Goal: Complete application form

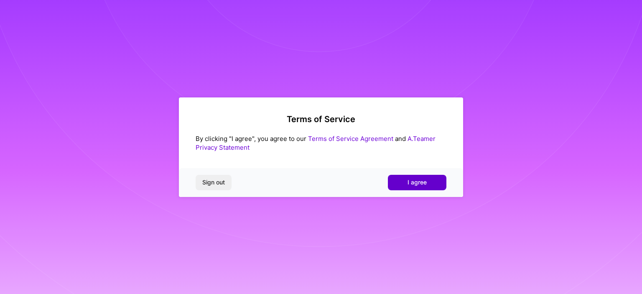
click at [429, 181] on button "I agree" at bounding box center [417, 182] width 59 height 15
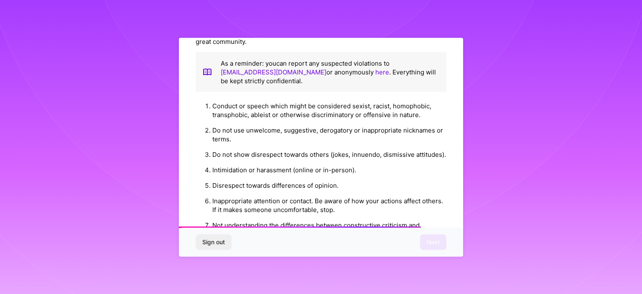
scroll to position [966, 0]
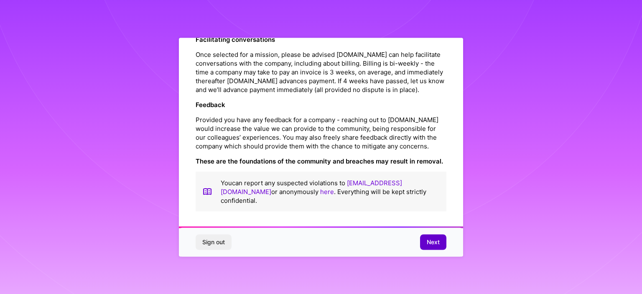
click at [427, 242] on span "Next" at bounding box center [433, 242] width 13 height 8
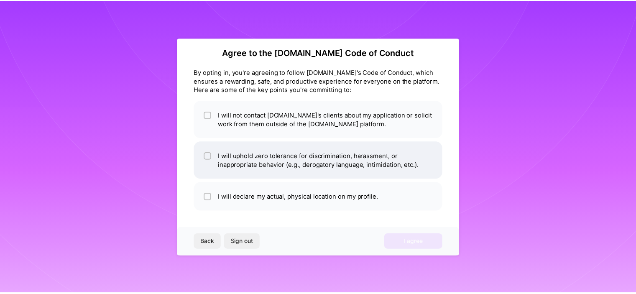
scroll to position [7, 0]
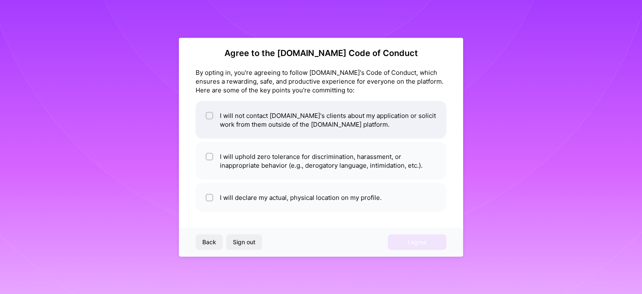
click at [209, 115] on input "checkbox" at bounding box center [210, 116] width 6 height 6
checkbox input "true"
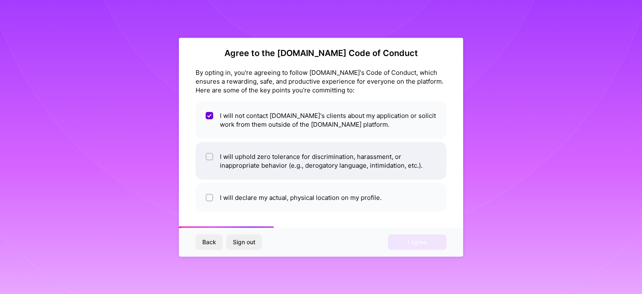
click at [209, 156] on input "checkbox" at bounding box center [210, 157] width 6 height 6
checkbox input "true"
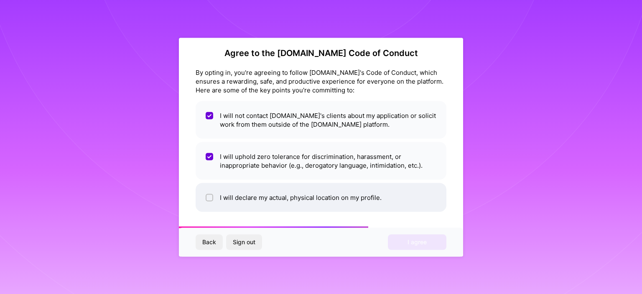
click at [207, 200] on div at bounding box center [210, 198] width 8 height 8
checkbox input "true"
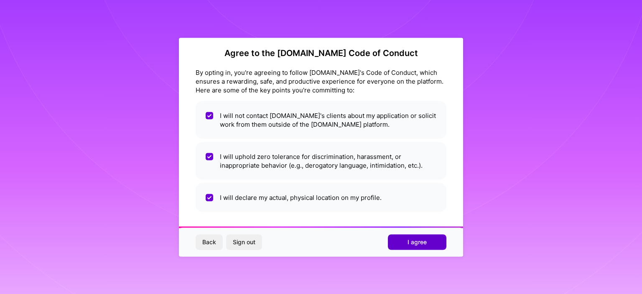
click at [418, 242] on span "I agree" at bounding box center [417, 242] width 19 height 8
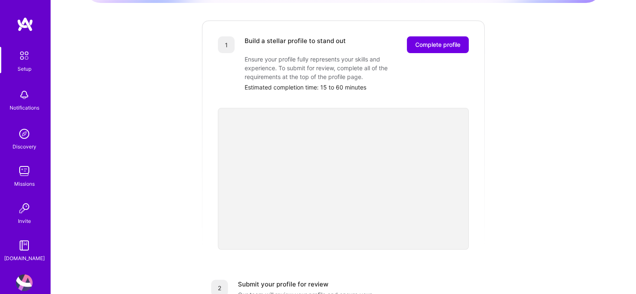
scroll to position [125, 0]
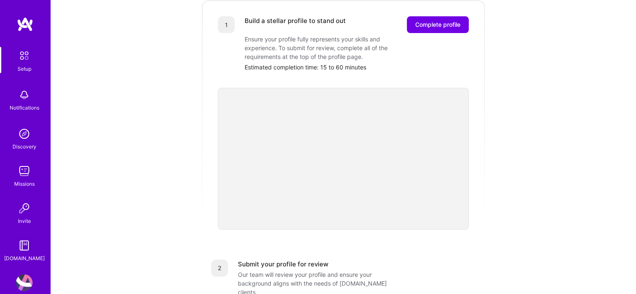
click at [544, 175] on div "Getting started as an [DOMAIN_NAME] Builder Complete the steps below to request…" at bounding box center [343, 201] width 519 height 641
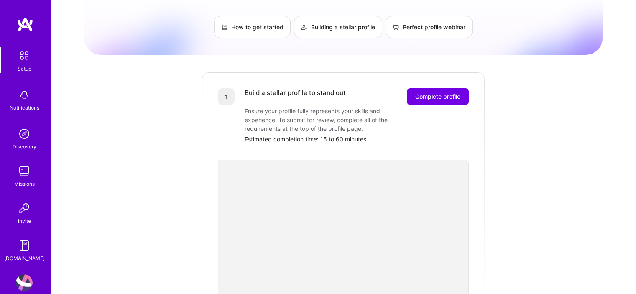
scroll to position [49, 0]
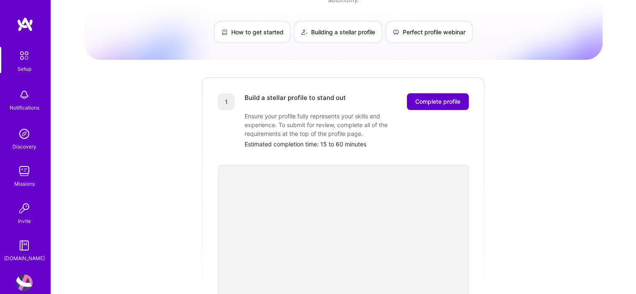
click at [447, 97] on span "Complete profile" at bounding box center [437, 101] width 45 height 8
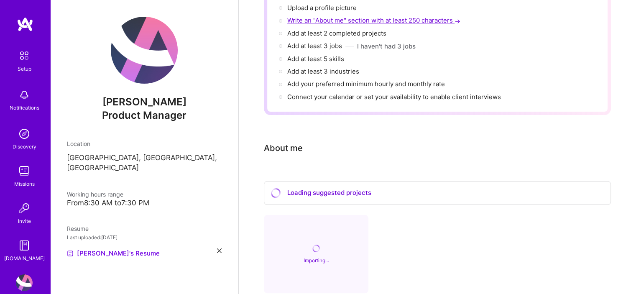
scroll to position [125, 0]
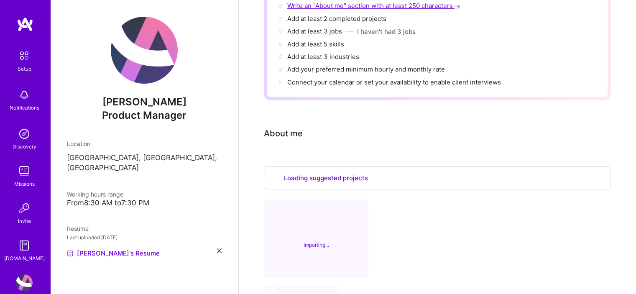
select select "US"
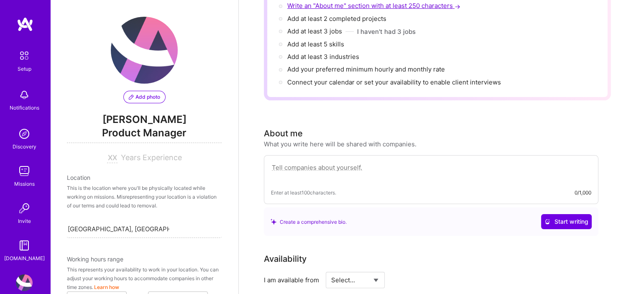
scroll to position [342, 0]
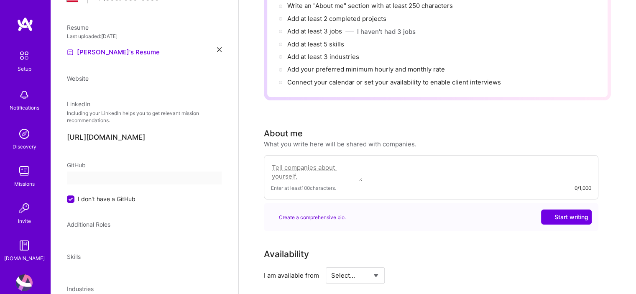
select select "US"
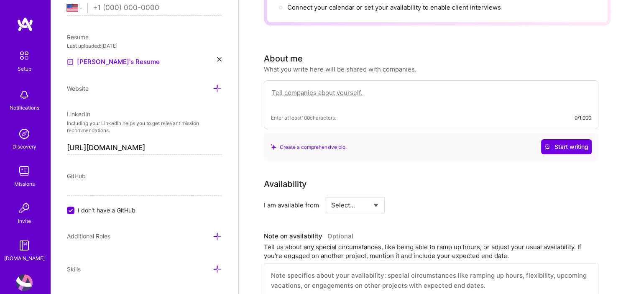
scroll to position [251, 0]
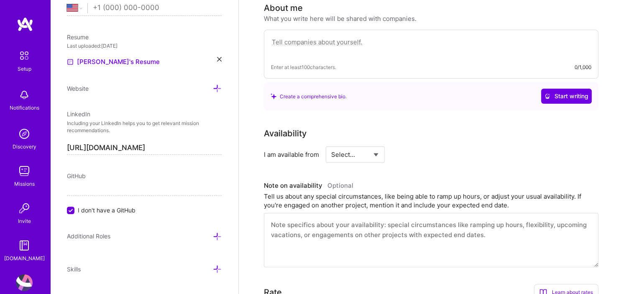
click at [376, 144] on select "Select... Right Now Future Date Not Available" at bounding box center [355, 154] width 48 height 21
select select "Right Now"
click at [331, 144] on select "Select... Right Now Future Date Not Available" at bounding box center [355, 154] width 48 height 21
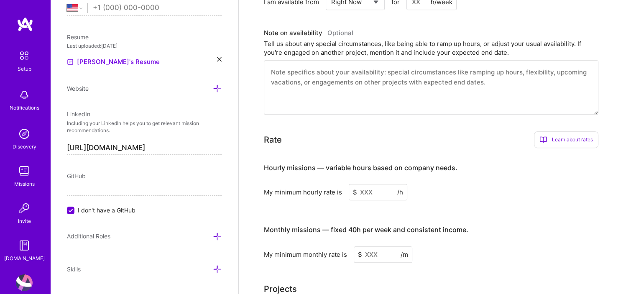
scroll to position [418, 0]
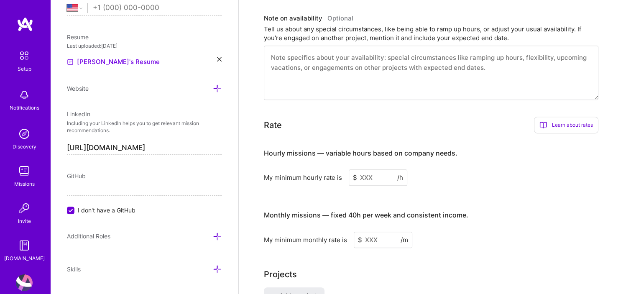
click at [572, 117] on div "Learn about rates" at bounding box center [566, 125] width 64 height 17
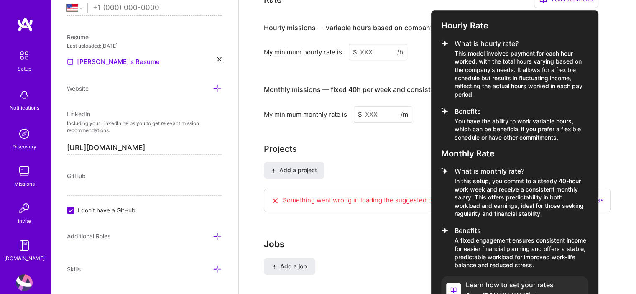
scroll to position [553, 0]
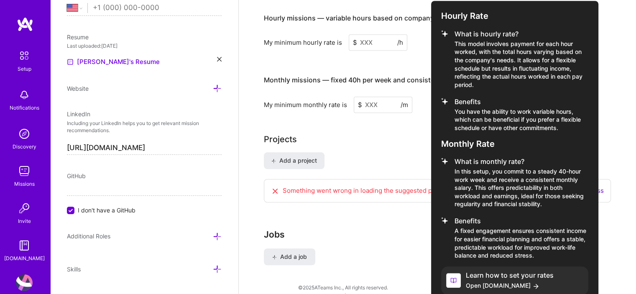
click at [494, 271] on h4 "Learn how to set your rates" at bounding box center [510, 275] width 88 height 8
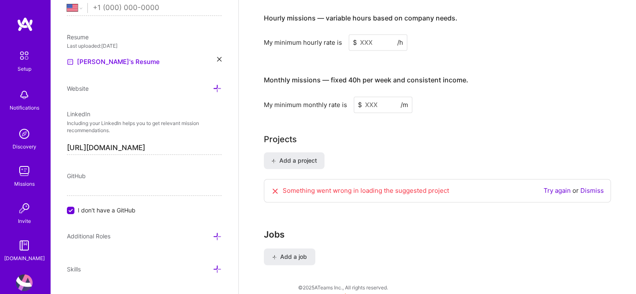
scroll to position [551, 0]
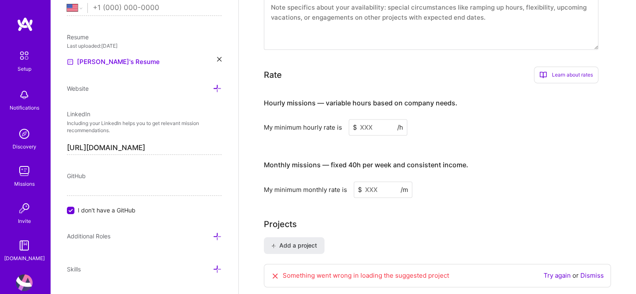
scroll to position [467, 0]
click at [375, 120] on input at bounding box center [378, 128] width 59 height 16
click at [361, 120] on input at bounding box center [378, 128] width 59 height 16
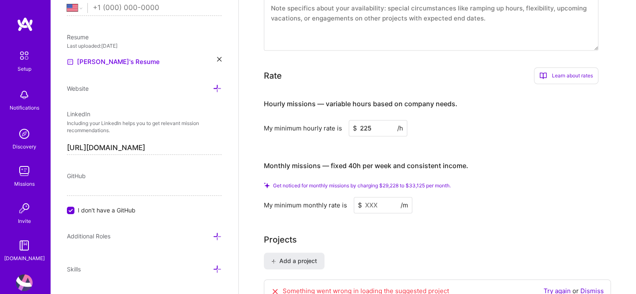
type input "225"
click at [480, 120] on div "My minimum hourly rate is $ 225 /h" at bounding box center [431, 128] width 335 height 16
drag, startPoint x: 468, startPoint y: 153, endPoint x: 271, endPoint y: 145, distance: 198.0
click at [266, 153] on h3 "Monthly missions — fixed 40h per week and consistent income." at bounding box center [431, 166] width 335 height 26
copy h4 "Monthly missions — fixed 40h per week and consistent income."
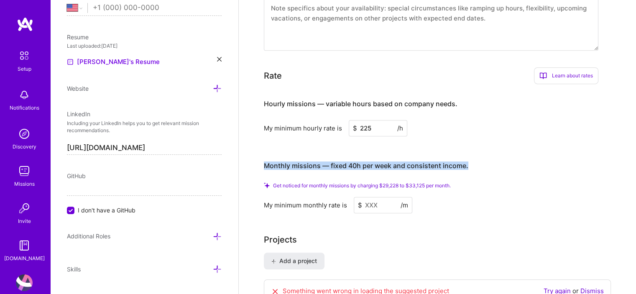
click at [523, 132] on div "Hourly missions — variable hours based on company needs. My minimum hourly rate…" at bounding box center [431, 152] width 335 height 122
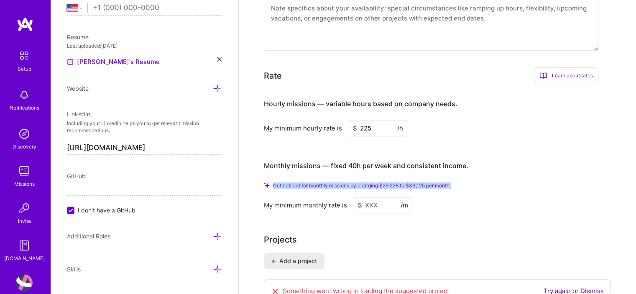
drag, startPoint x: 459, startPoint y: 172, endPoint x: 281, endPoint y: 153, distance: 178.7
click at [273, 182] on div "Get noticed for monthly missions by charging $29,228 to $33,125 per month." at bounding box center [431, 185] width 335 height 6
copy span "Get noticed for monthly missions by charging $29,228 to $33,125 per month."
click at [371, 197] on input at bounding box center [383, 205] width 59 height 16
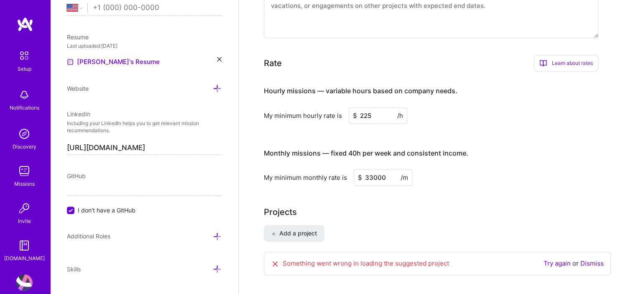
type input "33000"
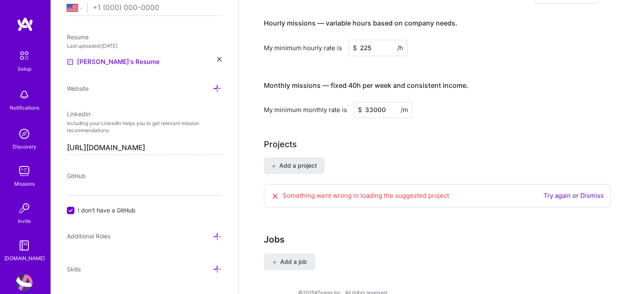
scroll to position [539, 0]
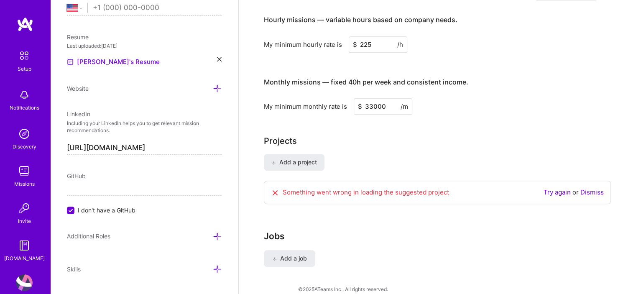
click at [556, 188] on link "Try again" at bounding box center [557, 192] width 27 height 8
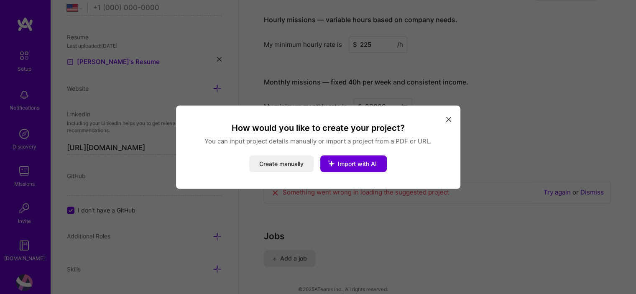
click at [448, 121] on icon "modal" at bounding box center [448, 119] width 5 height 5
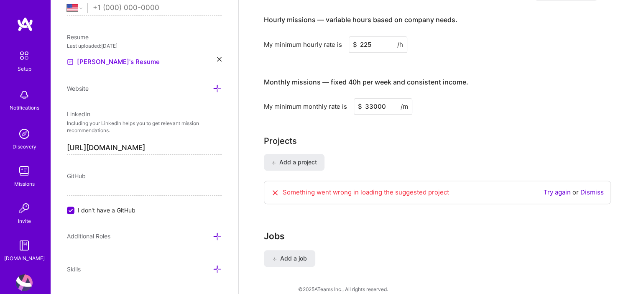
click at [374, 135] on div "Projects" at bounding box center [437, 141] width 347 height 13
click at [596, 188] on link "Dismiss" at bounding box center [591, 192] width 23 height 8
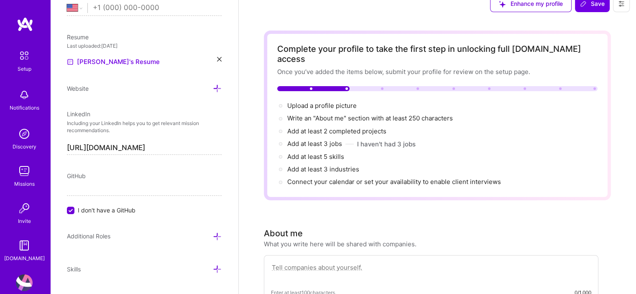
scroll to position [0, 0]
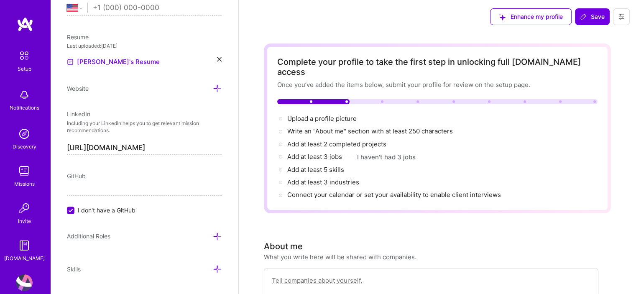
click at [526, 21] on button "Enhance my profile" at bounding box center [531, 16] width 82 height 17
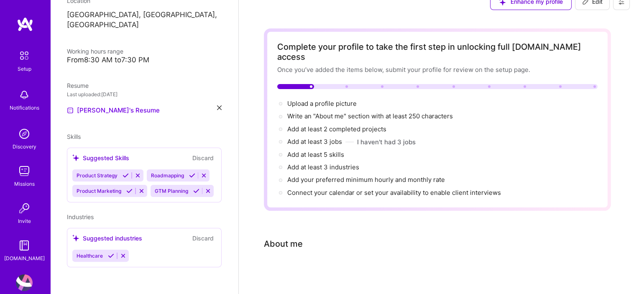
scroll to position [22, 0]
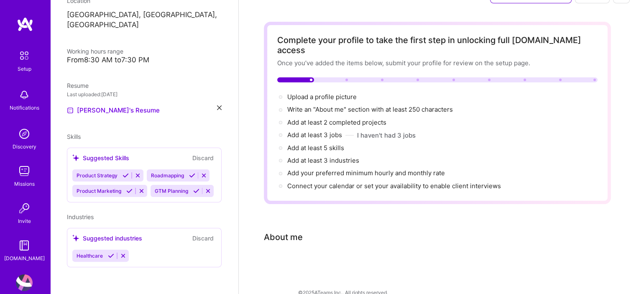
click at [467, 230] on div "Complete your profile to take the first step in unlocking full [DOMAIN_NAME] ac…" at bounding box center [437, 154] width 347 height 265
click at [335, 105] on span "Write an "About me" section with at least 250 characters →" at bounding box center [374, 109] width 175 height 8
select select "US"
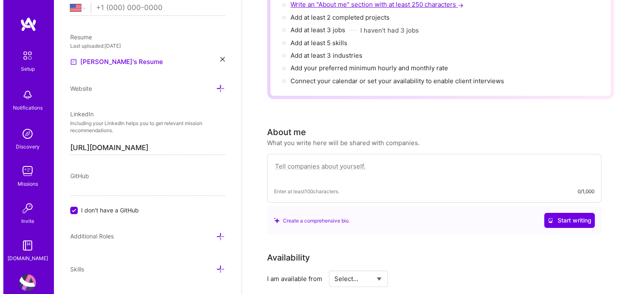
scroll to position [72, 0]
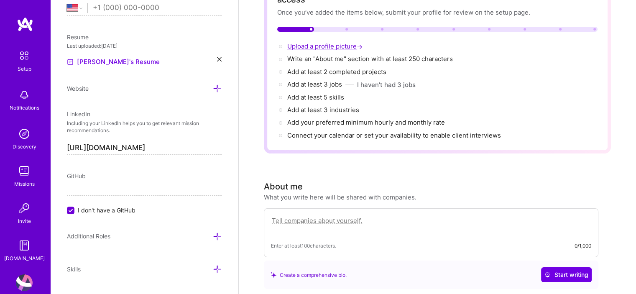
click at [319, 42] on span "Upload a profile picture →" at bounding box center [325, 46] width 77 height 8
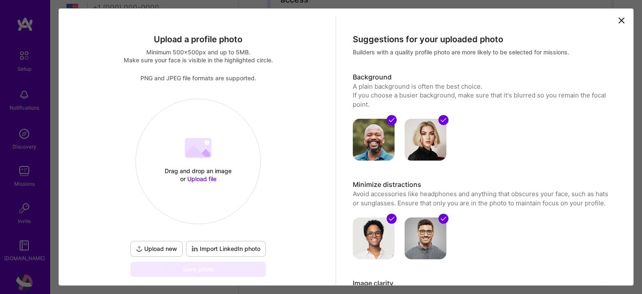
click at [194, 179] on span "Upload file" at bounding box center [201, 178] width 29 height 7
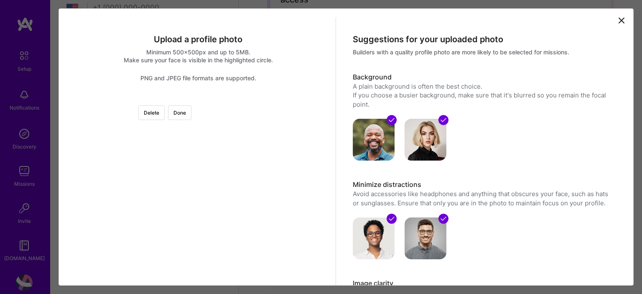
scroll to position [42, 0]
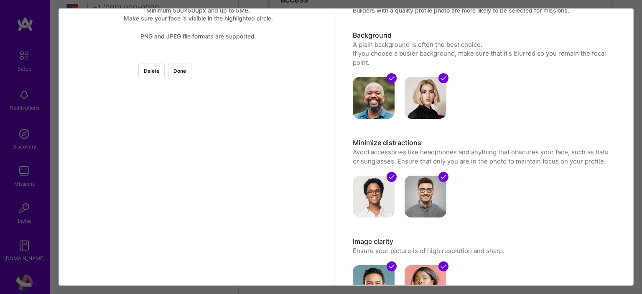
click at [238, 153] on div at bounding box center [286, 145] width 177 height 177
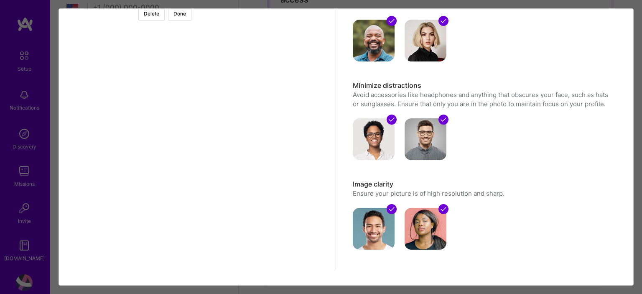
scroll to position [64, 0]
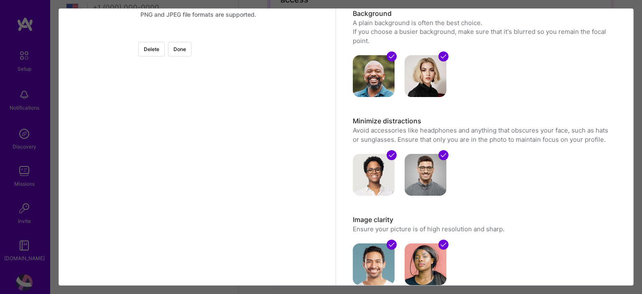
click at [243, 80] on div at bounding box center [286, 123] width 177 height 177
click at [231, 90] on div at bounding box center [286, 133] width 177 height 177
click at [192, 47] on button "Done" at bounding box center [179, 49] width 23 height 15
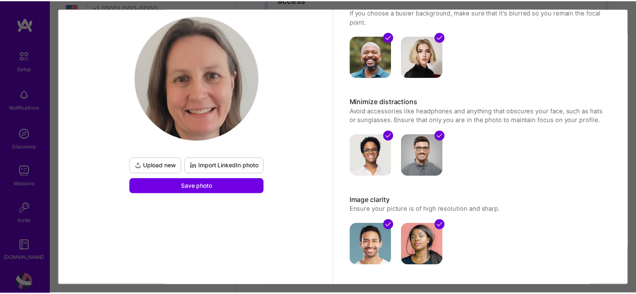
scroll to position [84, 0]
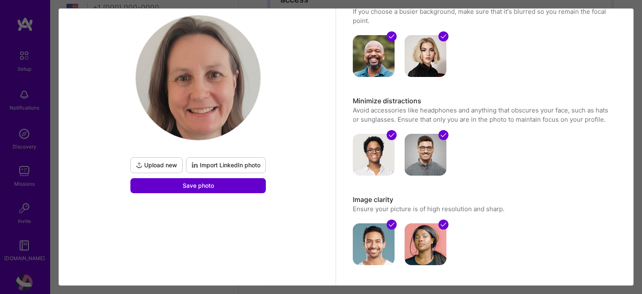
click at [220, 186] on button "Save photo" at bounding box center [197, 185] width 135 height 15
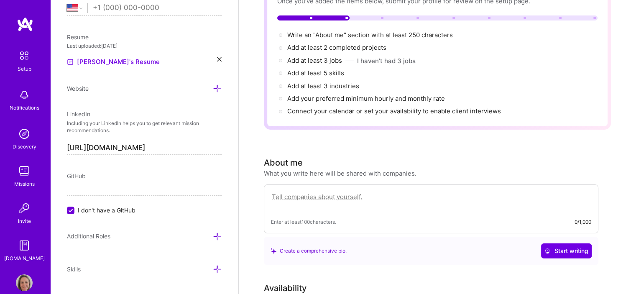
click at [347, 192] on textarea at bounding box center [431, 201] width 320 height 19
paste textarea "Senior digital and product leader with 20+ years’ experience shaping strategy a…"
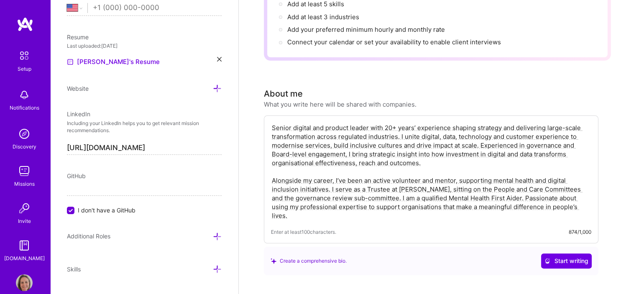
scroll to position [167, 0]
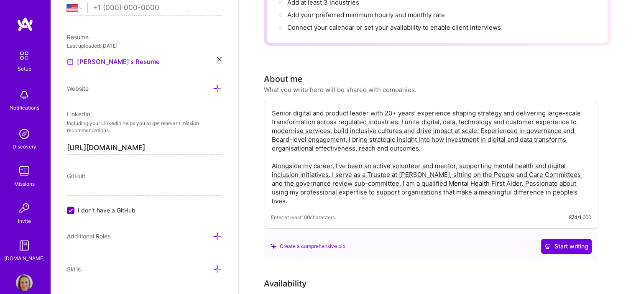
drag, startPoint x: 392, startPoint y: 161, endPoint x: 375, endPoint y: 172, distance: 20.3
click at [375, 172] on textarea "Senior digital and product leader with 20+ years’ experience shaping strategy a…" at bounding box center [431, 157] width 320 height 98
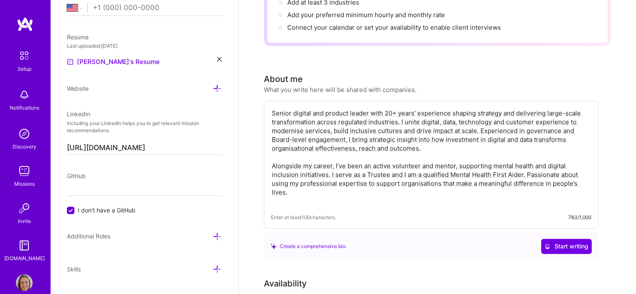
click at [336, 197] on div "Senior digital and product leader with 20+ years’ experience shaping strategy a…" at bounding box center [431, 165] width 335 height 128
click at [373, 179] on textarea "Senior digital and product leader with 20+ years’ experience shaping strategy a…" at bounding box center [431, 157] width 320 height 98
drag, startPoint x: 580, startPoint y: 99, endPoint x: 547, endPoint y: 100, distance: 33.9
click at [547, 108] on textarea "Senior digital and product leader with 20+ years’ experience shaping strategy a…" at bounding box center [431, 157] width 320 height 98
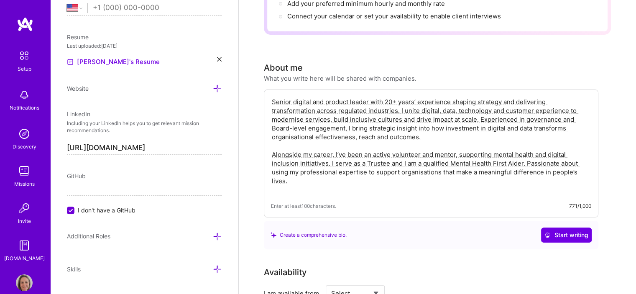
scroll to position [293, 0]
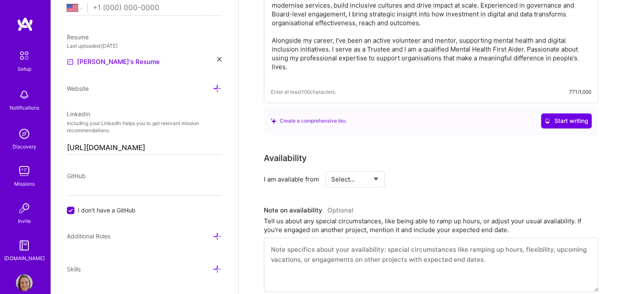
type textarea "Senior digital and product leader with 20+ years’ experience shaping strategy a…"
click at [439, 113] on div "Create a comprehensive bio. Start writing" at bounding box center [431, 120] width 321 height 15
click at [424, 87] on div "Enter at least 100 characters. 771/1,000" at bounding box center [431, 91] width 320 height 9
click at [381, 56] on textarea "Senior digital and product leader with 20+ years’ experience shaping strategy a…" at bounding box center [431, 31] width 320 height 98
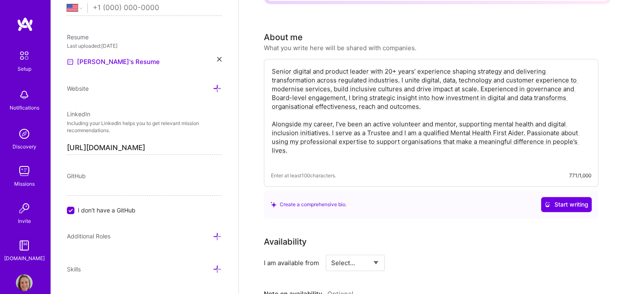
drag, startPoint x: 302, startPoint y: 142, endPoint x: 257, endPoint y: 56, distance: 96.5
click at [257, 56] on div "Complete your profile to take the first step in unlocking full [DOMAIN_NAME] ac…" at bounding box center [437, 251] width 397 height 855
click at [579, 200] on span "Start writing" at bounding box center [566, 204] width 44 height 8
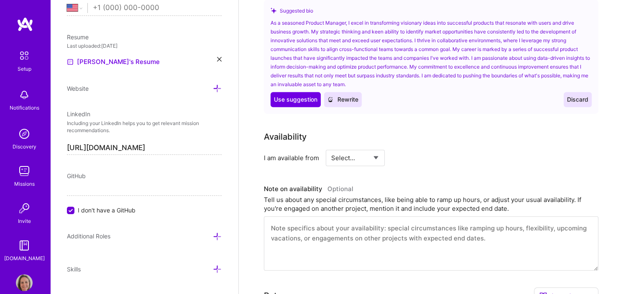
scroll to position [418, 0]
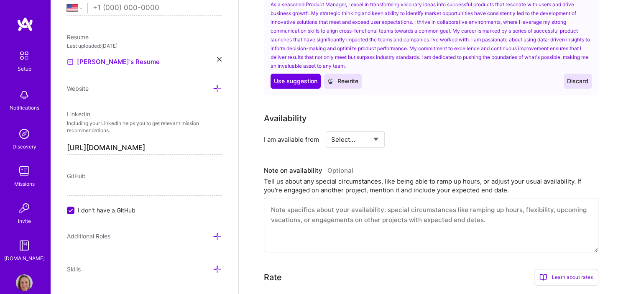
click at [375, 129] on select "Select... Right Now Future Date Not Available" at bounding box center [355, 139] width 48 height 21
select select "Right Now"
click at [331, 129] on select "Select... Right Now Future Date Not Available" at bounding box center [355, 139] width 48 height 21
click at [391, 205] on textarea at bounding box center [431, 225] width 335 height 54
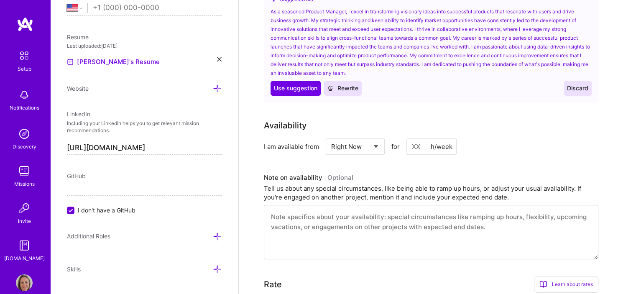
scroll to position [578, 0]
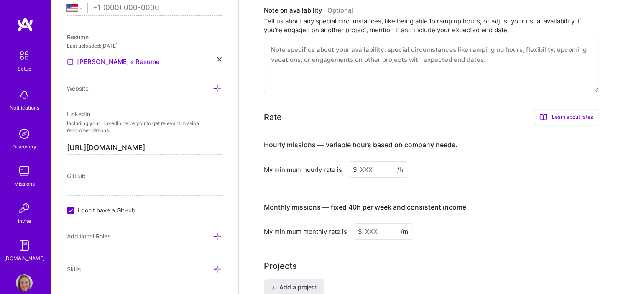
click at [375, 161] on input at bounding box center [378, 169] width 59 height 16
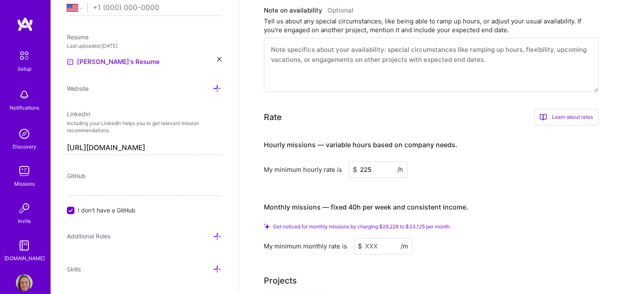
type input "225"
click at [383, 238] on input at bounding box center [383, 246] width 59 height 16
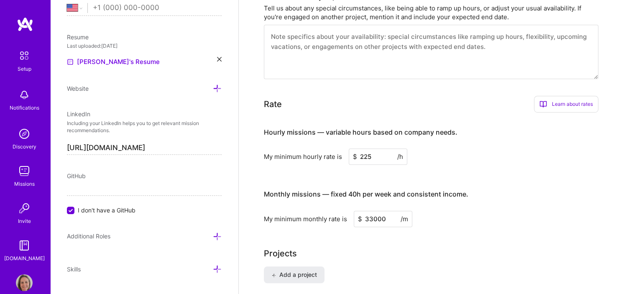
type input "33000"
click at [470, 211] on div "My minimum monthly rate is $ 33000 /m" at bounding box center [431, 219] width 335 height 16
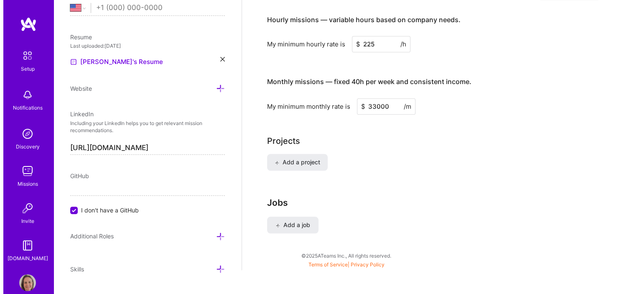
scroll to position [691, 0]
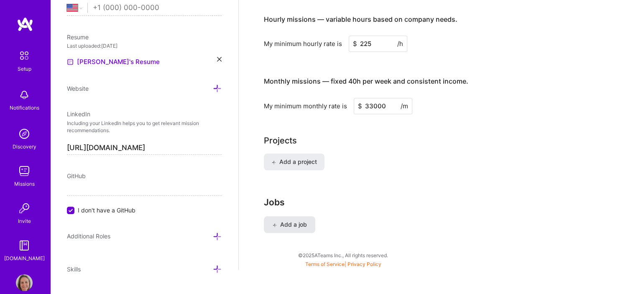
click at [289, 220] on span "Add a job" at bounding box center [289, 224] width 35 height 8
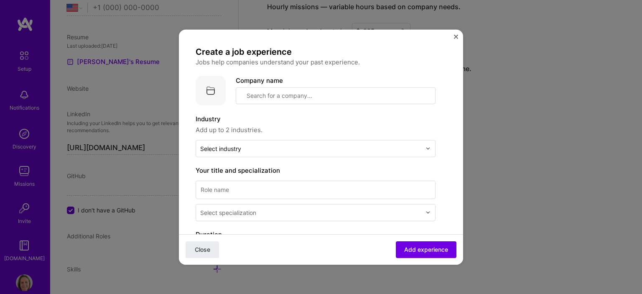
scroll to position [605, 0]
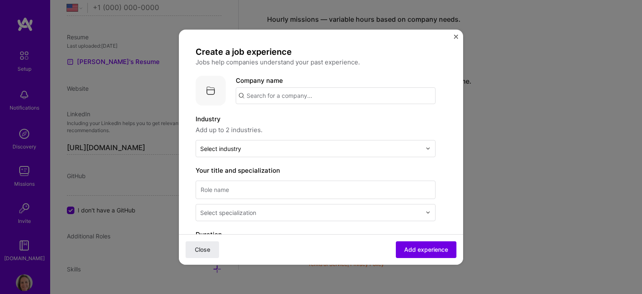
click at [331, 92] on input "text" at bounding box center [336, 95] width 200 height 17
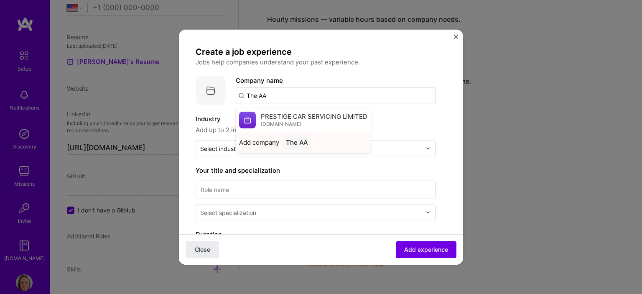
type input "The AA"
click at [299, 142] on div "The AA" at bounding box center [297, 142] width 28 height 15
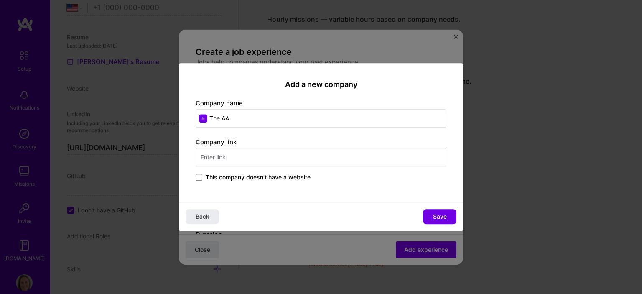
click at [278, 153] on input "text" at bounding box center [321, 157] width 251 height 18
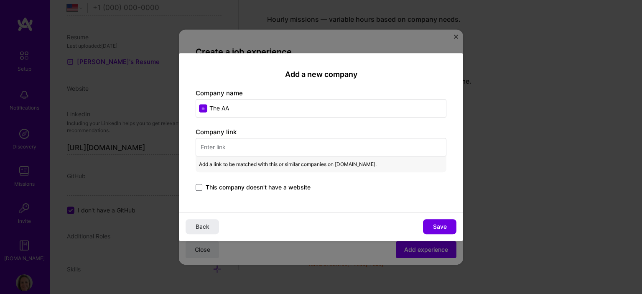
click at [262, 145] on input "text" at bounding box center [321, 147] width 251 height 18
paste input "[URL][DOMAIN_NAME]"
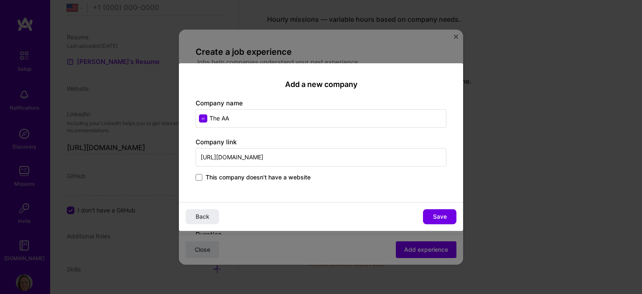
type input "[URL][DOMAIN_NAME]"
click at [360, 146] on div "Company link [URL][DOMAIN_NAME] This company doesn't have a website" at bounding box center [321, 160] width 251 height 45
click at [441, 216] on span "Save" at bounding box center [440, 216] width 14 height 8
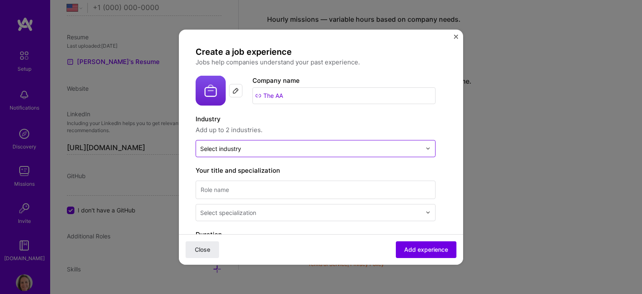
click at [317, 147] on input "text" at bounding box center [310, 148] width 221 height 9
type input "mot"
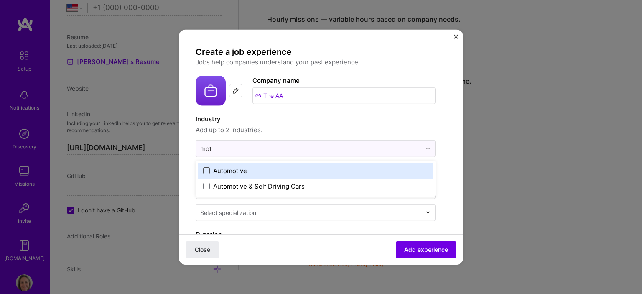
click at [206, 172] on span at bounding box center [206, 170] width 7 height 7
type input "insur"
click at [255, 168] on div "Insurance & InsurTech" at bounding box center [246, 170] width 66 height 9
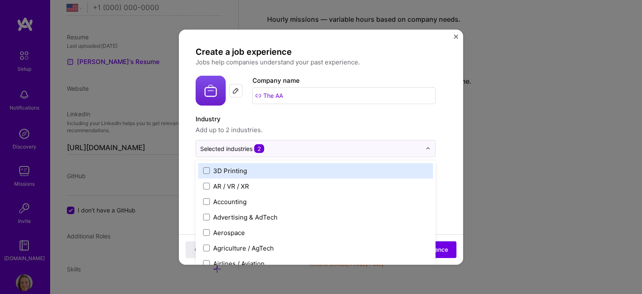
click at [329, 130] on span "Add up to 2 industries." at bounding box center [316, 130] width 240 height 10
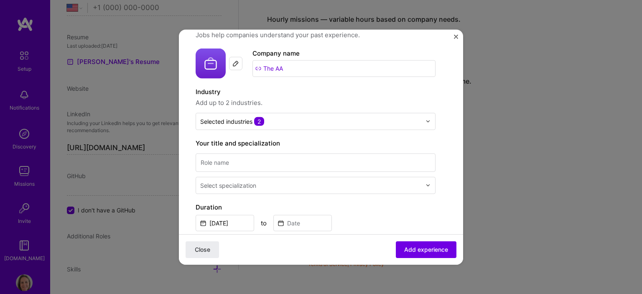
scroll to position [42, 0]
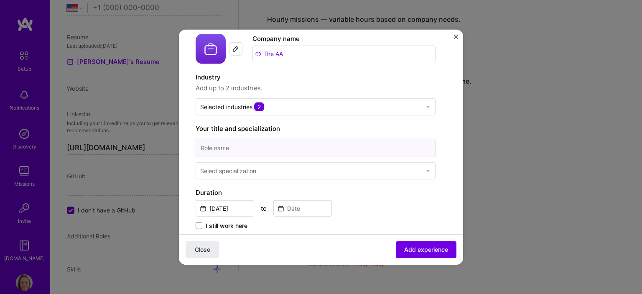
click at [249, 150] on input at bounding box center [316, 147] width 240 height 18
drag, startPoint x: 236, startPoint y: 147, endPoint x: 243, endPoint y: 150, distance: 7.5
click at [236, 147] on input at bounding box center [316, 147] width 240 height 18
paste input "DIRECTOR, DIGITAL EXPERIENCE AND ENGAGEMENT"
type input "DIRECTOR, DIGITAL EXPERIENCE AND ENGAGEMENT"
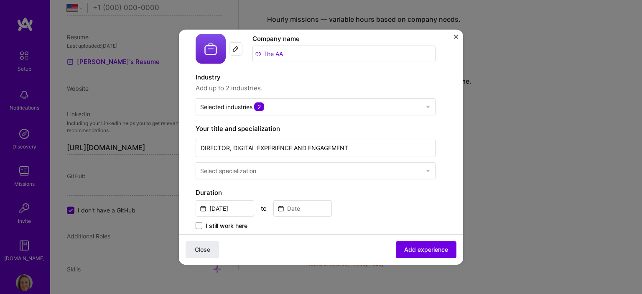
click at [322, 172] on input "text" at bounding box center [311, 170] width 223 height 9
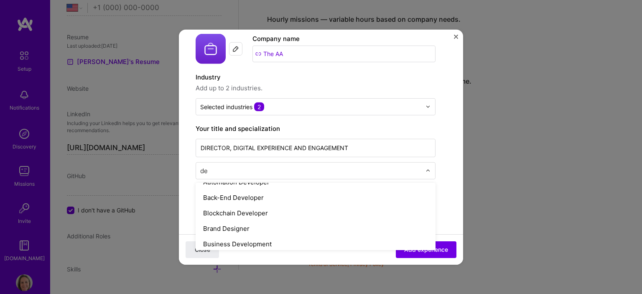
scroll to position [0, 0]
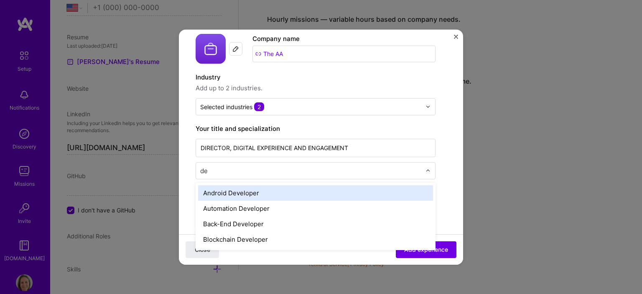
type input "des"
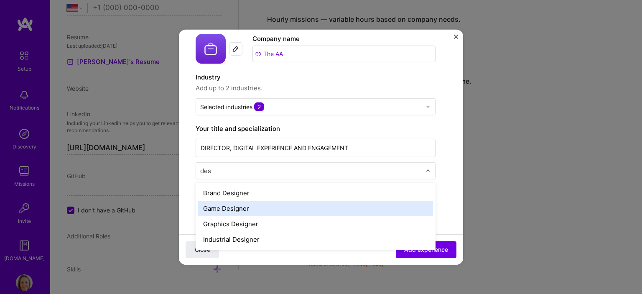
scroll to position [30, 0]
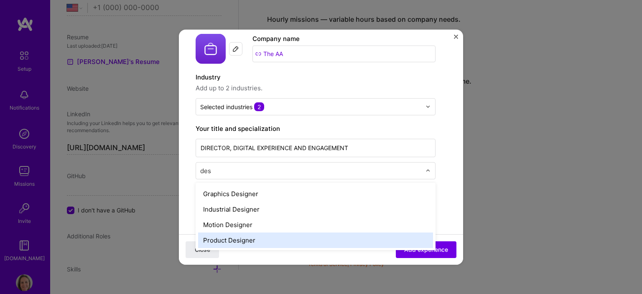
click at [256, 236] on div "Product Designer" at bounding box center [315, 239] width 235 height 15
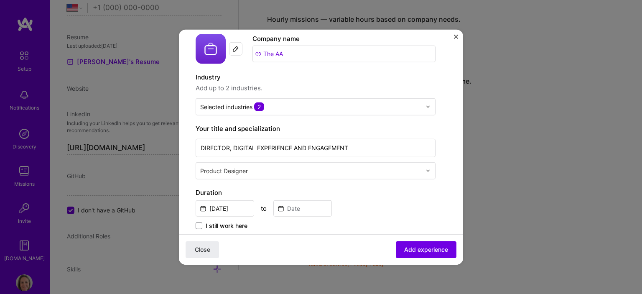
click at [354, 170] on input "text" at bounding box center [311, 170] width 223 height 9
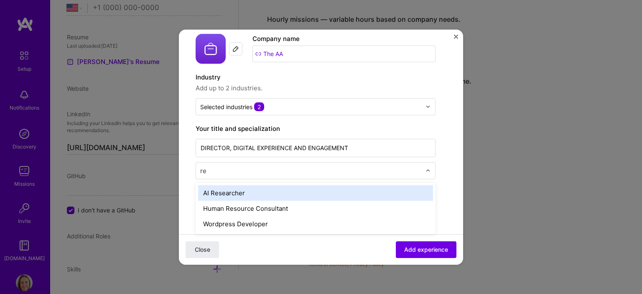
type input "r"
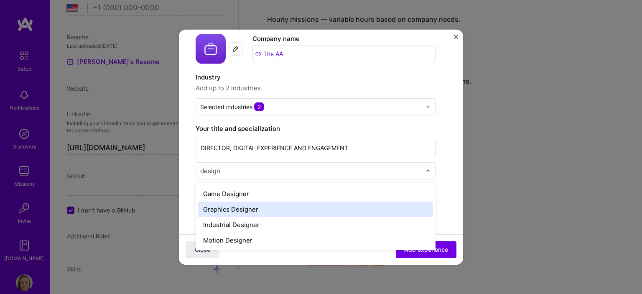
scroll to position [0, 0]
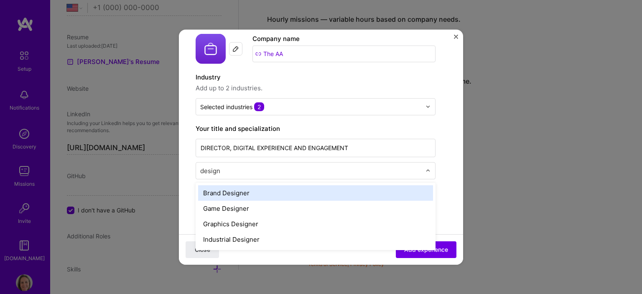
click at [201, 167] on input "design" at bounding box center [311, 170] width 223 height 9
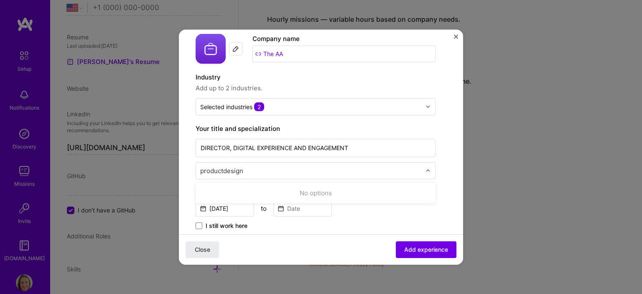
type input "product design"
click at [296, 175] on div at bounding box center [311, 170] width 223 height 10
click at [263, 167] on input "text" at bounding box center [311, 170] width 223 height 9
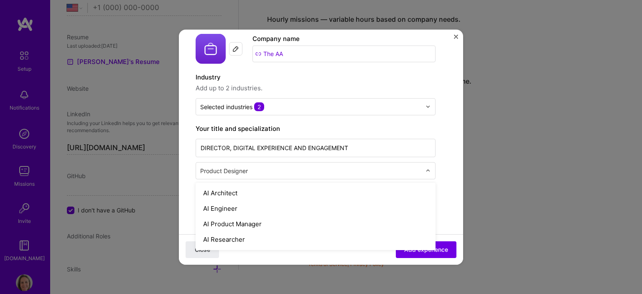
click at [265, 166] on input "text" at bounding box center [311, 170] width 223 height 9
drag, startPoint x: 268, startPoint y: 169, endPoint x: 182, endPoint y: 164, distance: 85.5
click at [182, 164] on form "Create a job experience Jobs help companies understand your past experience. Co…" at bounding box center [321, 279] width 284 height 551
drag, startPoint x: 238, startPoint y: 175, endPoint x: 266, endPoint y: 175, distance: 28.4
click at [240, 175] on div at bounding box center [311, 170] width 223 height 10
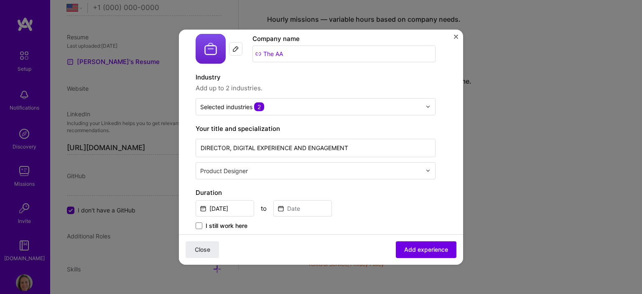
click at [445, 164] on form "Create a job experience Jobs help companies understand your past experience. Co…" at bounding box center [321, 279] width 284 height 551
click at [225, 204] on input "[DATE]" at bounding box center [225, 208] width 59 height 16
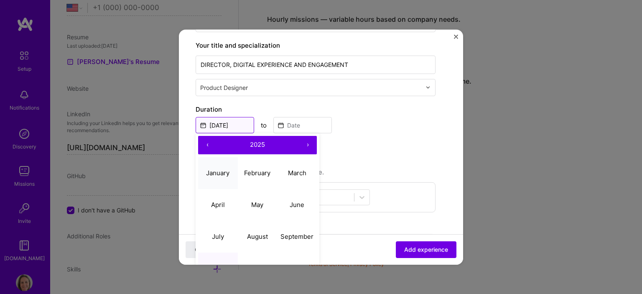
scroll to position [125, 0]
click at [202, 143] on button "‹" at bounding box center [207, 144] width 18 height 18
click at [258, 200] on abbr "May" at bounding box center [257, 204] width 12 height 8
type input "[DATE]"
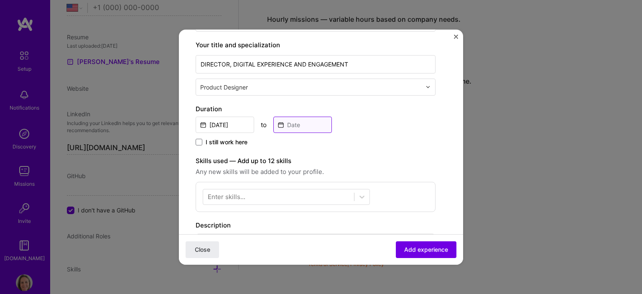
click at [306, 123] on input at bounding box center [302, 124] width 59 height 16
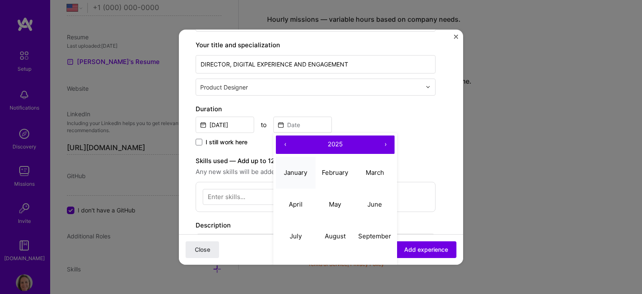
click at [295, 169] on abbr "January" at bounding box center [295, 173] width 23 height 8
type input "[DATE]"
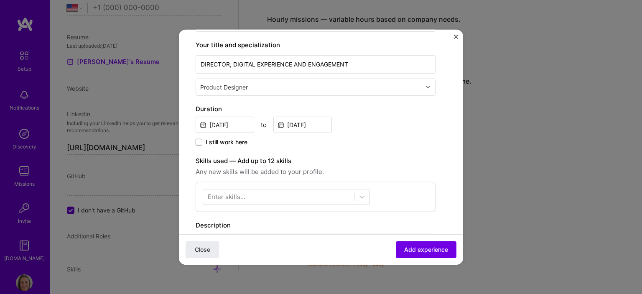
click at [388, 147] on div "Create a job experience Jobs help companies understand your past experience. Co…" at bounding box center [316, 172] width 240 height 503
click at [225, 197] on div "Enter skills..." at bounding box center [227, 196] width 38 height 9
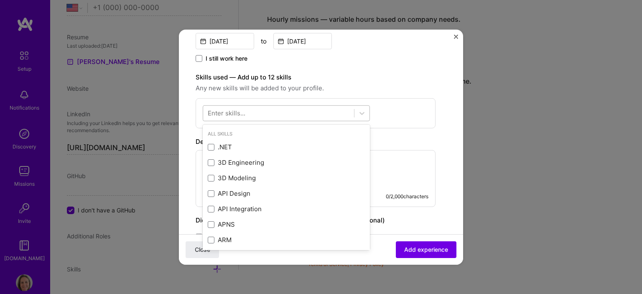
click at [255, 118] on div at bounding box center [278, 113] width 151 height 14
click at [224, 109] on div "Enter skills..." at bounding box center [227, 113] width 38 height 9
click at [222, 112] on div "Enter skills..." at bounding box center [227, 113] width 38 height 9
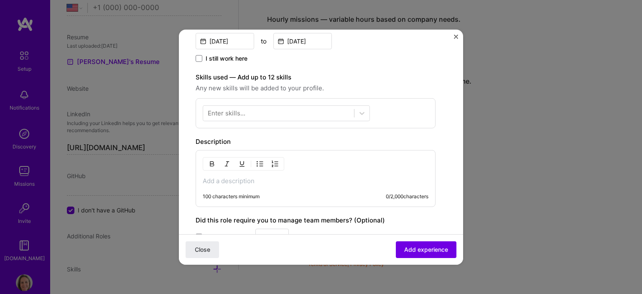
click at [219, 112] on div "Enter skills..." at bounding box center [227, 113] width 38 height 9
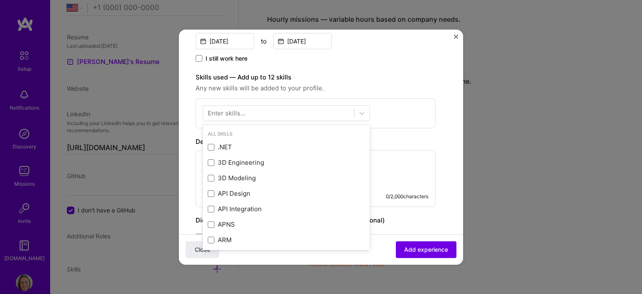
click at [209, 113] on div "Enter skills..." at bounding box center [227, 113] width 38 height 9
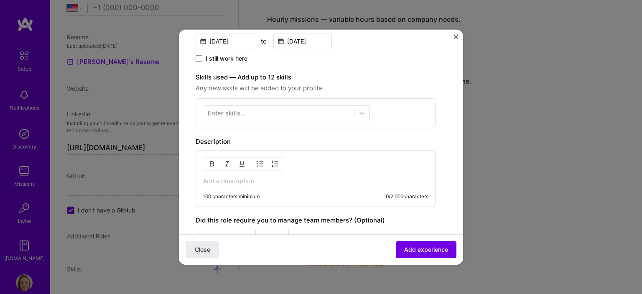
click at [211, 113] on div "Enter skills..." at bounding box center [227, 113] width 38 height 9
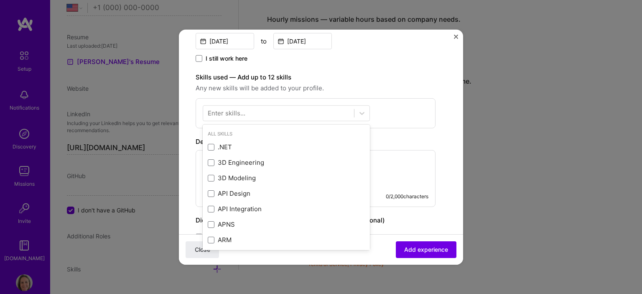
click at [217, 130] on div "All Skills" at bounding box center [286, 133] width 167 height 9
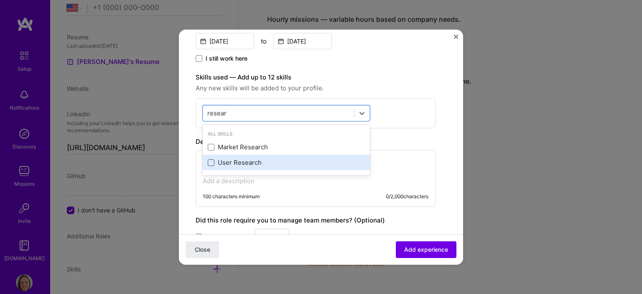
click at [212, 163] on span at bounding box center [211, 162] width 7 height 7
click at [0, 0] on input "checkbox" at bounding box center [0, 0] width 0 height 0
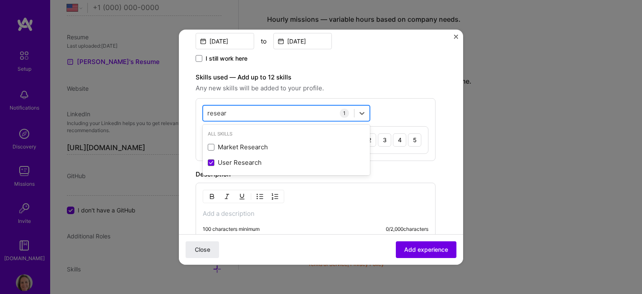
click at [214, 114] on input "resear" at bounding box center [217, 113] width 20 height 9
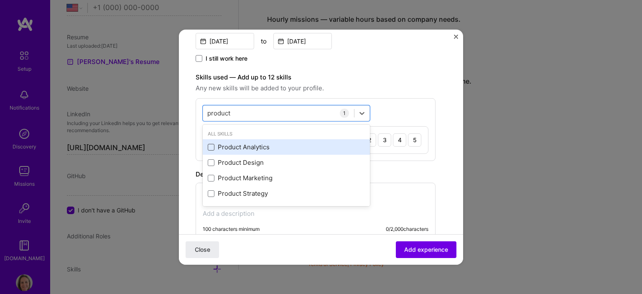
click at [211, 145] on span at bounding box center [211, 147] width 7 height 7
click at [0, 0] on input "checkbox" at bounding box center [0, 0] width 0 height 0
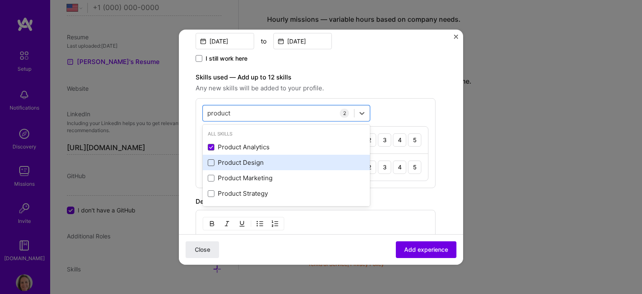
click at [212, 161] on span at bounding box center [211, 162] width 7 height 7
click at [0, 0] on input "checkbox" at bounding box center [0, 0] width 0 height 0
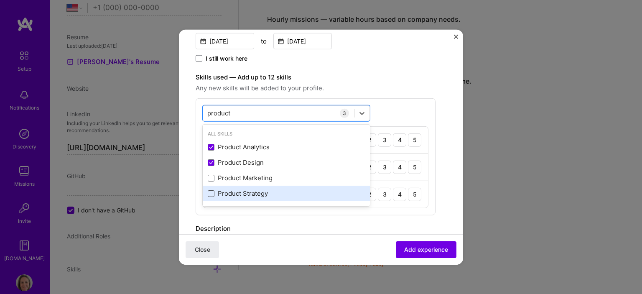
click at [212, 194] on span at bounding box center [211, 193] width 7 height 7
click at [0, 0] on input "checkbox" at bounding box center [0, 0] width 0 height 0
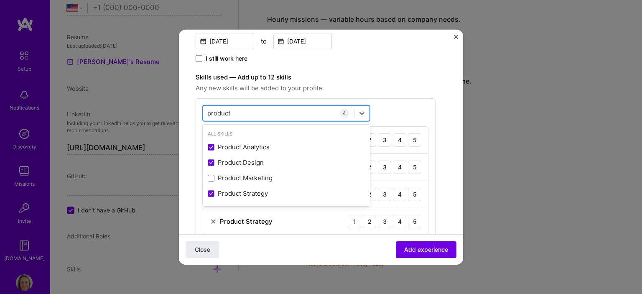
click at [222, 113] on input "product" at bounding box center [219, 113] width 24 height 9
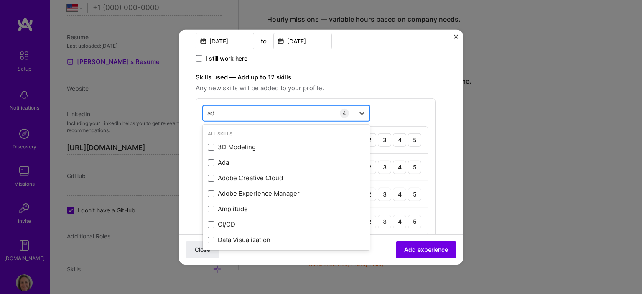
type input "a"
type input "e"
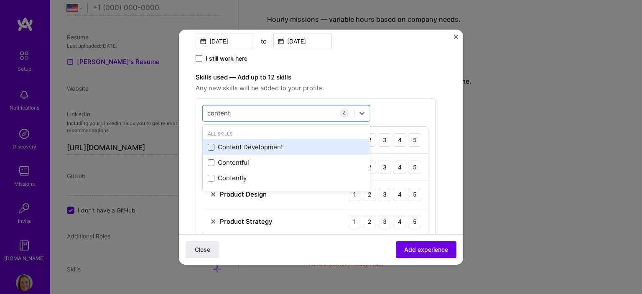
click at [212, 146] on span at bounding box center [211, 147] width 7 height 7
click at [0, 0] on input "checkbox" at bounding box center [0, 0] width 0 height 0
click at [225, 112] on input "content" at bounding box center [218, 113] width 23 height 9
type input "ai"
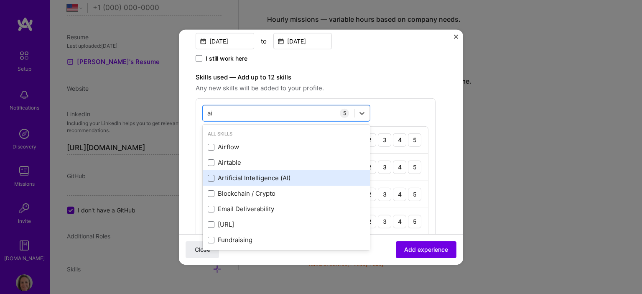
click at [209, 175] on span at bounding box center [211, 178] width 7 height 7
click at [0, 0] on input "checkbox" at bounding box center [0, 0] width 0 height 0
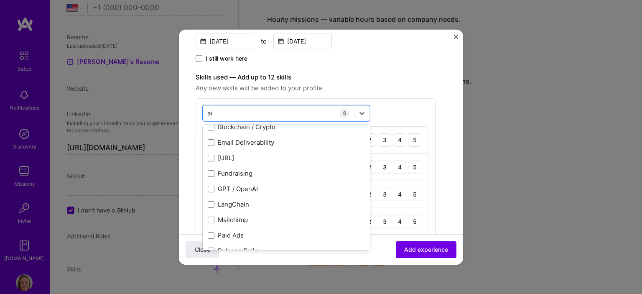
scroll to position [0, 0]
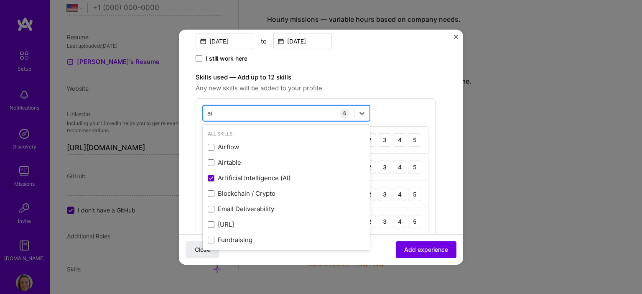
click at [210, 112] on input "ai" at bounding box center [210, 113] width 6 height 9
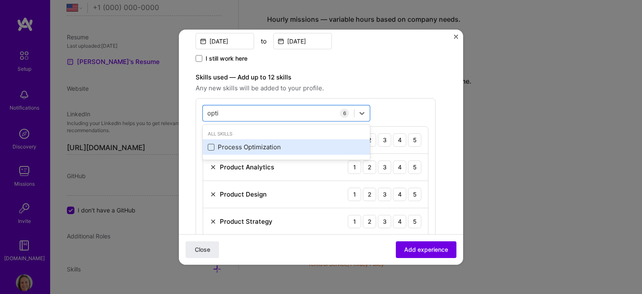
click at [212, 145] on span at bounding box center [211, 147] width 7 height 7
click at [0, 0] on input "checkbox" at bounding box center [0, 0] width 0 height 0
click at [216, 114] on input "opti" at bounding box center [213, 113] width 12 height 9
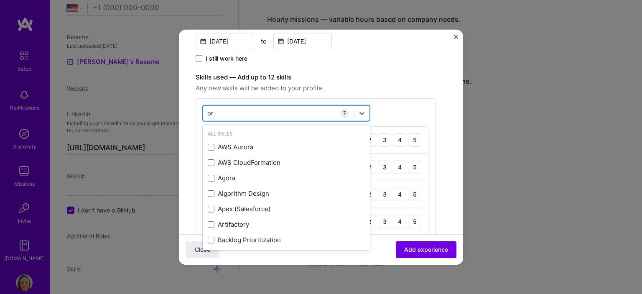
type input "o"
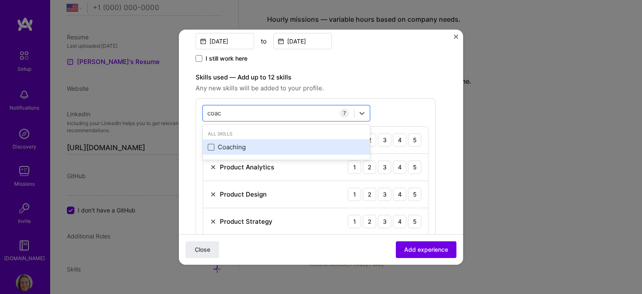
click at [212, 146] on span at bounding box center [211, 147] width 7 height 7
click at [0, 0] on input "checkbox" at bounding box center [0, 0] width 0 height 0
click at [216, 112] on input "coac" at bounding box center [214, 113] width 15 height 9
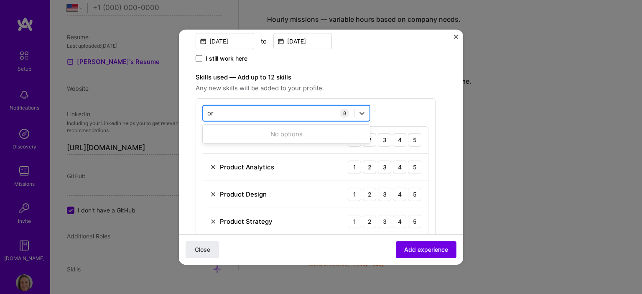
type input "o"
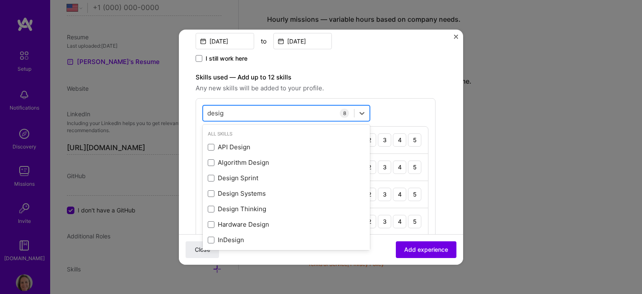
type input "design"
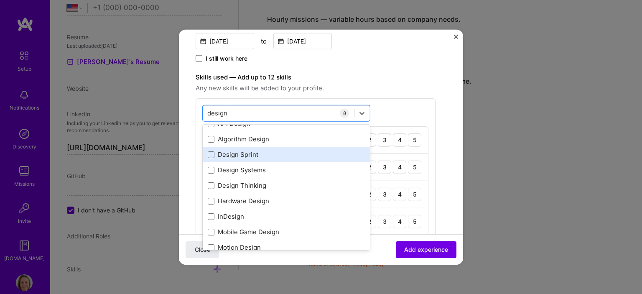
scroll to position [42, 0]
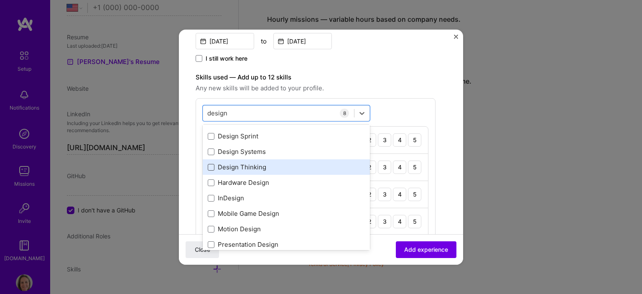
click at [212, 164] on span at bounding box center [211, 167] width 7 height 7
click at [0, 0] on input "checkbox" at bounding box center [0, 0] width 0 height 0
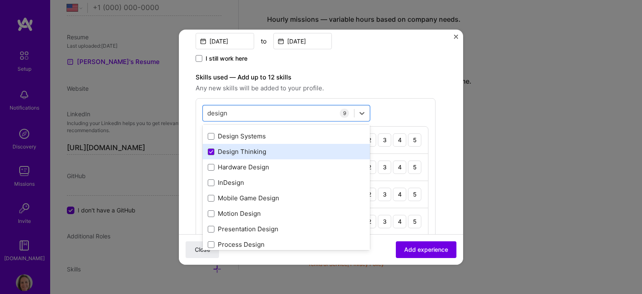
scroll to position [0, 0]
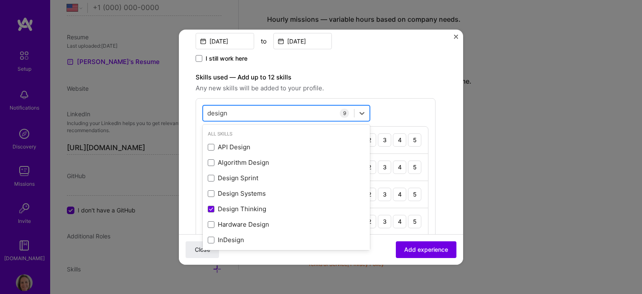
drag, startPoint x: 251, startPoint y: 107, endPoint x: 244, endPoint y: 107, distance: 6.7
click at [250, 107] on div "design design" at bounding box center [278, 113] width 151 height 14
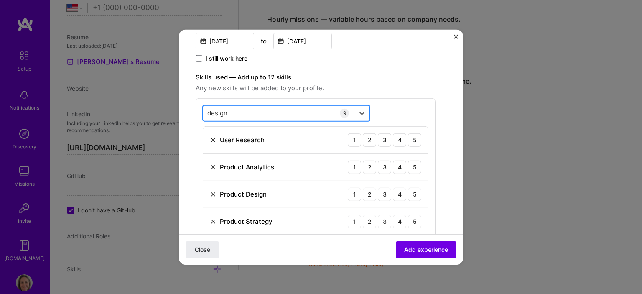
click at [212, 107] on div "design design" at bounding box center [278, 113] width 151 height 14
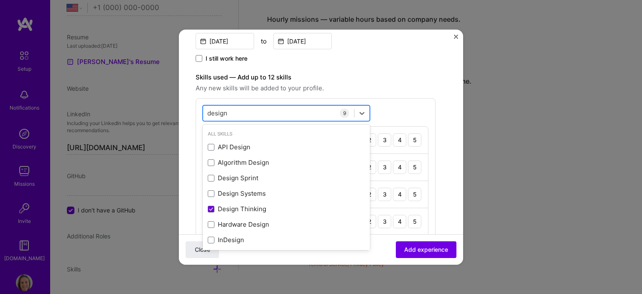
click at [214, 113] on input "design" at bounding box center [217, 113] width 20 height 9
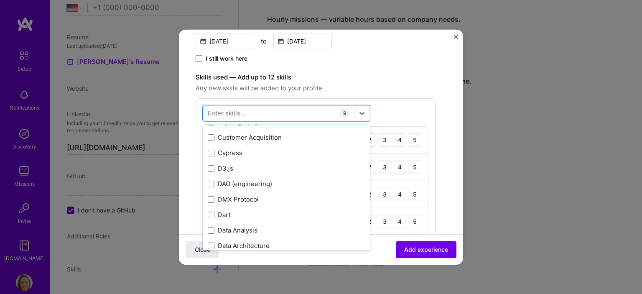
scroll to position [1213, 0]
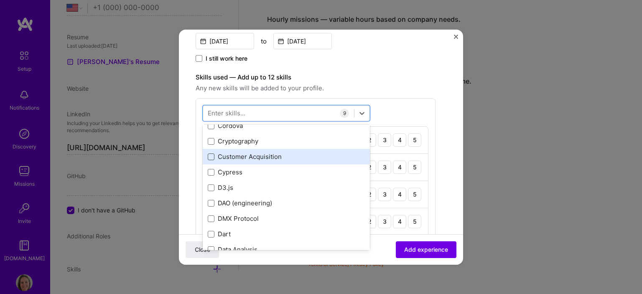
click at [212, 154] on span at bounding box center [211, 156] width 7 height 7
click at [0, 0] on input "checkbox" at bounding box center [0, 0] width 0 height 0
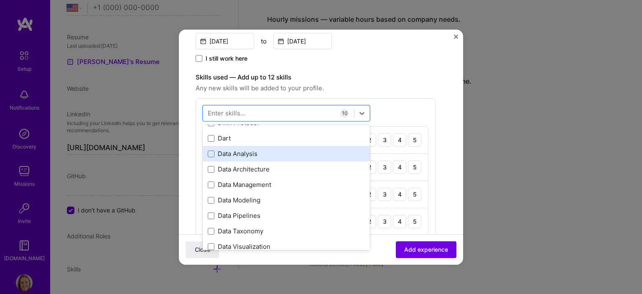
scroll to position [1296, 0]
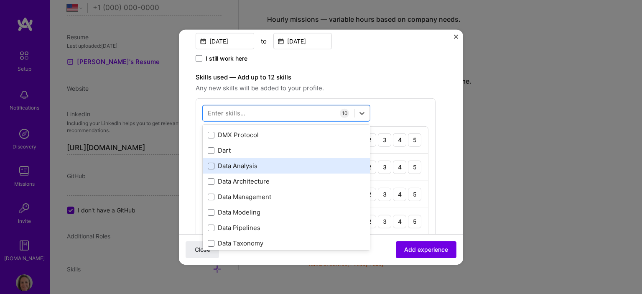
click at [209, 163] on span at bounding box center [211, 166] width 7 height 7
click at [0, 0] on input "checkbox" at bounding box center [0, 0] width 0 height 0
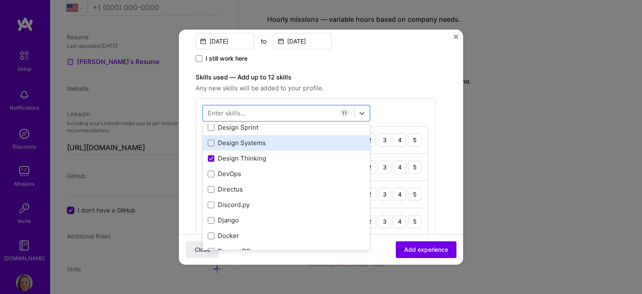
scroll to position [1547, 0]
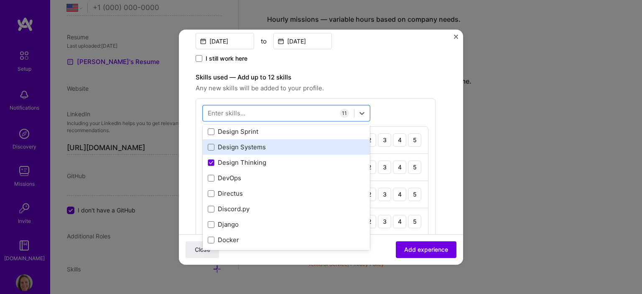
click at [215, 147] on div "Design Systems" at bounding box center [286, 147] width 157 height 9
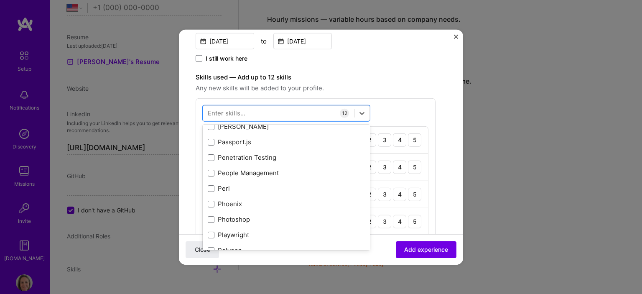
scroll to position [3638, 0]
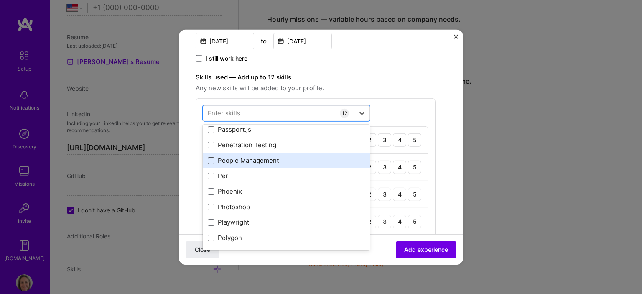
click at [213, 162] on span at bounding box center [211, 160] width 7 height 7
click at [0, 0] on input "checkbox" at bounding box center [0, 0] width 0 height 0
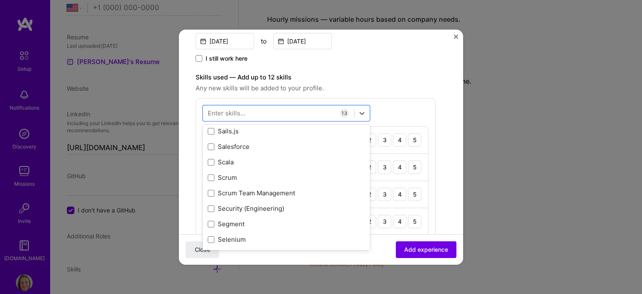
scroll to position [4516, 0]
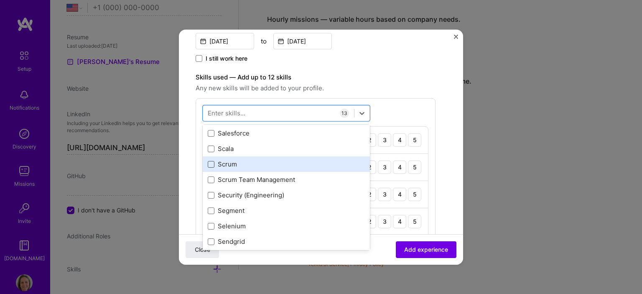
click at [211, 162] on span at bounding box center [211, 164] width 7 height 7
click at [0, 0] on input "checkbox" at bounding box center [0, 0] width 0 height 0
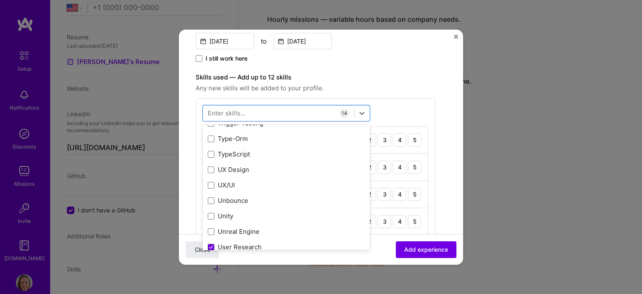
scroll to position [5311, 0]
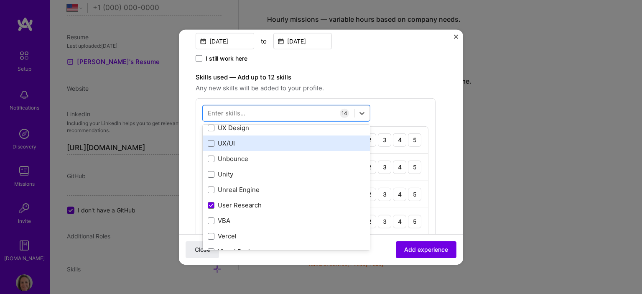
click at [215, 144] on div "UX/UI" at bounding box center [286, 143] width 157 height 9
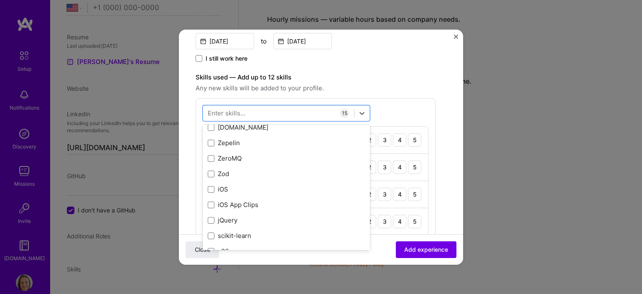
scroll to position [5742, 0]
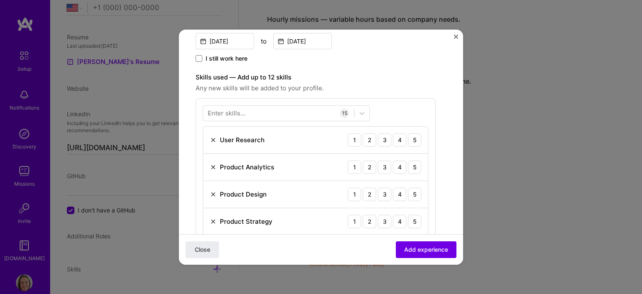
click at [429, 86] on span "Any new skills will be added to your profile." at bounding box center [316, 88] width 240 height 10
click at [403, 140] on div "4" at bounding box center [399, 139] width 13 height 13
click at [385, 167] on div "3" at bounding box center [384, 166] width 13 height 13
click at [398, 194] on div "4" at bounding box center [399, 193] width 13 height 13
click at [410, 220] on div "5" at bounding box center [414, 221] width 13 height 13
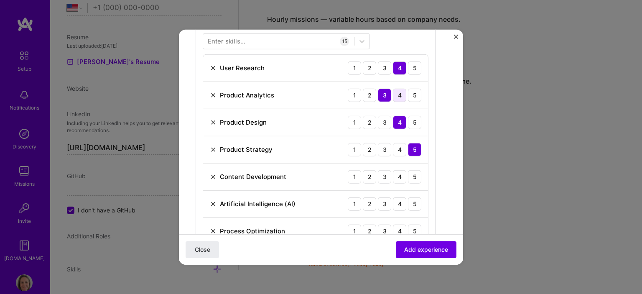
scroll to position [293, 0]
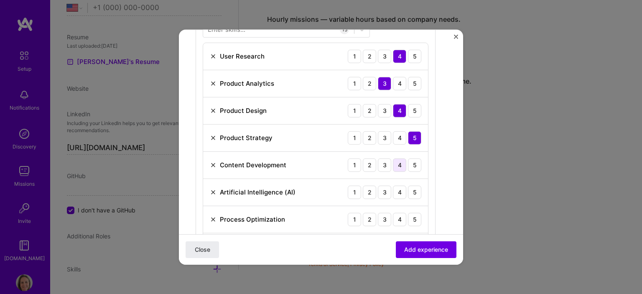
click at [397, 163] on div "4" at bounding box center [399, 164] width 13 height 13
click at [385, 191] on div "3" at bounding box center [384, 191] width 13 height 13
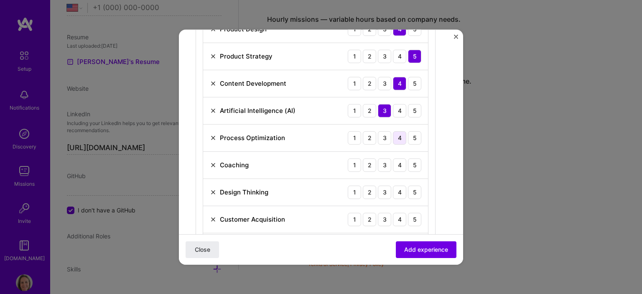
scroll to position [376, 0]
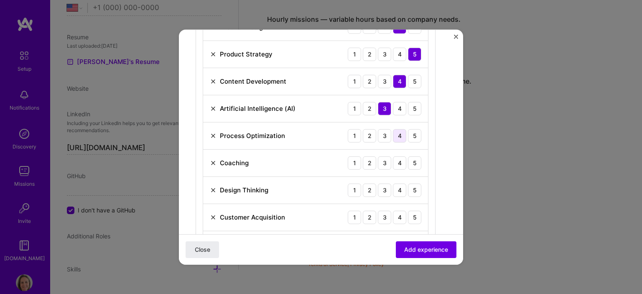
click at [403, 133] on div "4" at bounding box center [399, 135] width 13 height 13
click at [415, 159] on div "5" at bounding box center [414, 162] width 13 height 13
click at [400, 189] on div "4" at bounding box center [399, 189] width 13 height 13
click at [415, 217] on div "5" at bounding box center [414, 216] width 13 height 13
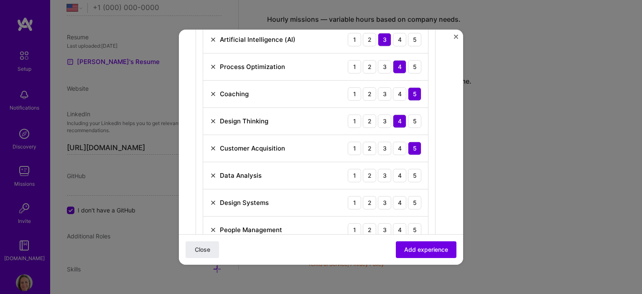
scroll to position [460, 0]
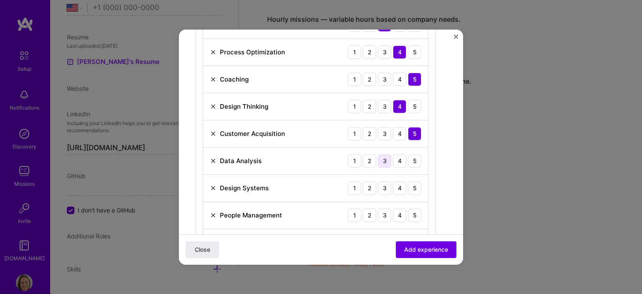
click at [388, 158] on div "3" at bounding box center [384, 160] width 13 height 13
click at [401, 184] on div "4" at bounding box center [399, 187] width 13 height 13
click at [415, 214] on div "5" at bounding box center [414, 214] width 13 height 13
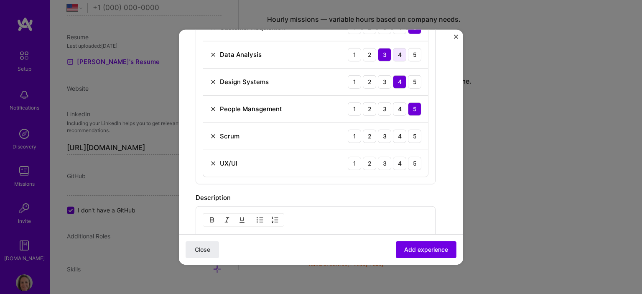
scroll to position [585, 0]
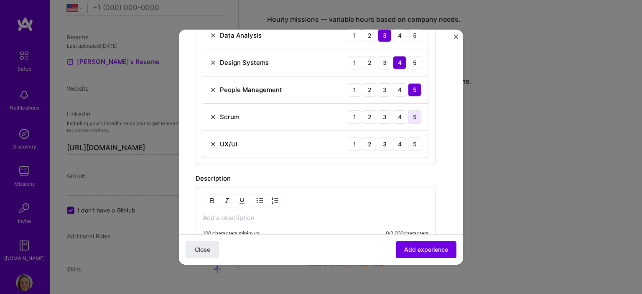
click at [413, 113] on div "5" at bounding box center [414, 116] width 13 height 13
click at [403, 142] on div "4" at bounding box center [399, 143] width 13 height 13
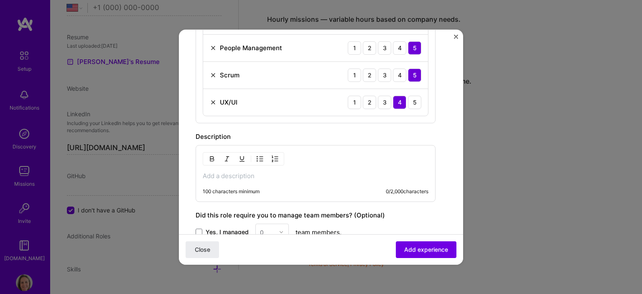
scroll to position [669, 0]
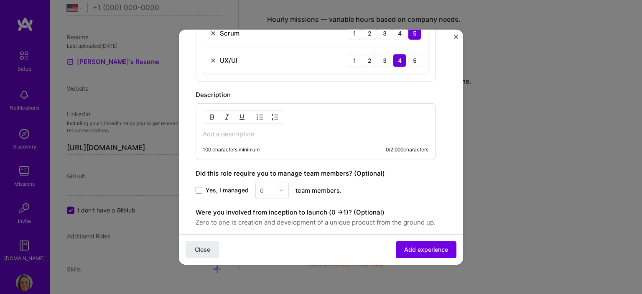
click at [272, 130] on p at bounding box center [316, 134] width 226 height 8
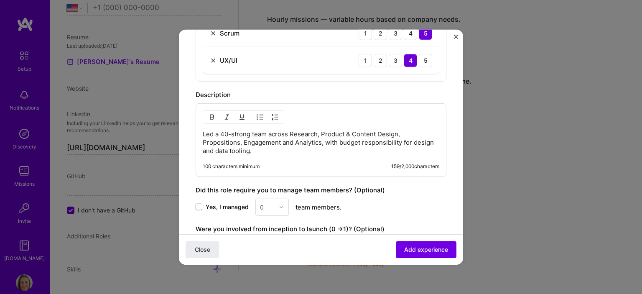
click at [202, 204] on label "Yes, I managed" at bounding box center [222, 207] width 53 height 8
click at [0, 0] on input "Yes, I managed" at bounding box center [0, 0] width 0 height 0
click at [284, 202] on div at bounding box center [284, 207] width 10 height 16
type input "40"
click at [358, 203] on div "Yes, I managed 0 results available for search term 40. Use Up and Down to choos…" at bounding box center [321, 206] width 251 height 17
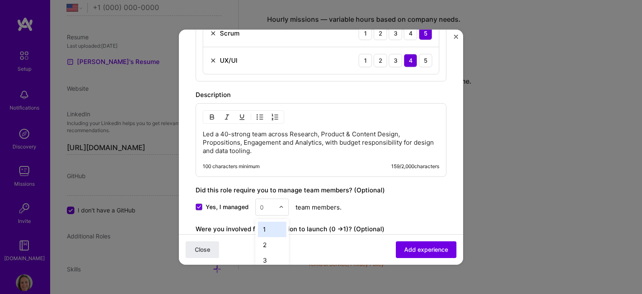
click at [281, 202] on div at bounding box center [284, 207] width 10 height 16
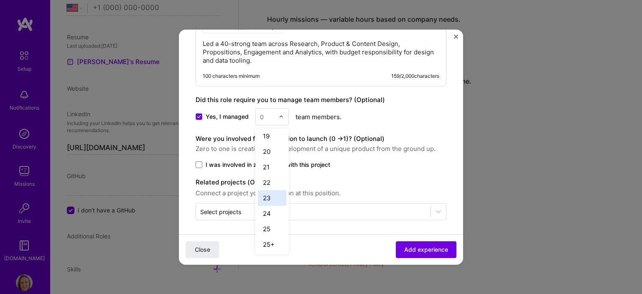
scroll to position [282, 0]
click at [272, 240] on div "25+" at bounding box center [272, 243] width 28 height 15
click at [390, 117] on div "Yes, I managed 25+ team members." at bounding box center [321, 116] width 251 height 17
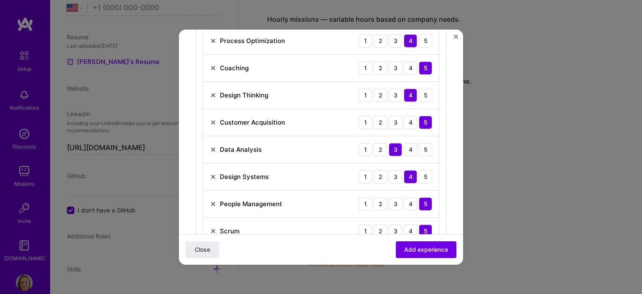
scroll to position [467, 0]
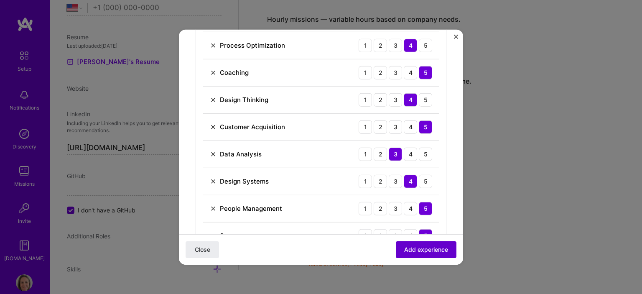
click at [404, 252] on span "Add experience" at bounding box center [426, 249] width 44 height 8
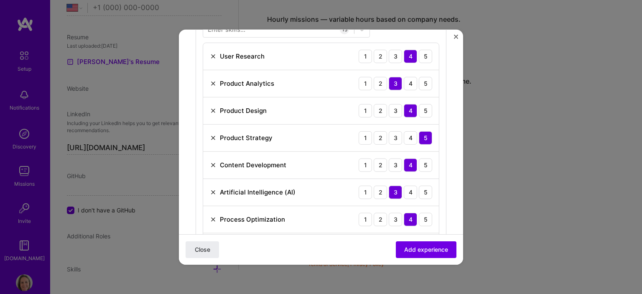
scroll to position [313, 0]
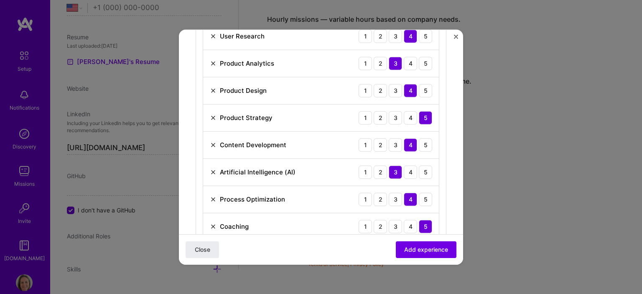
click at [213, 197] on img at bounding box center [213, 199] width 7 height 7
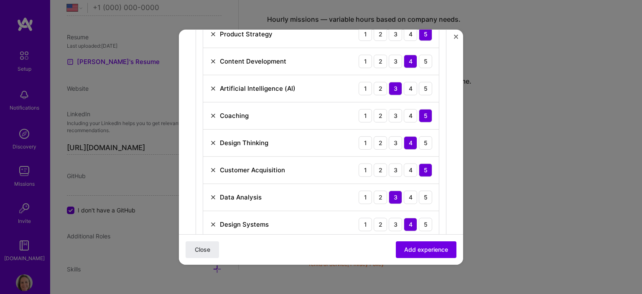
scroll to position [438, 0]
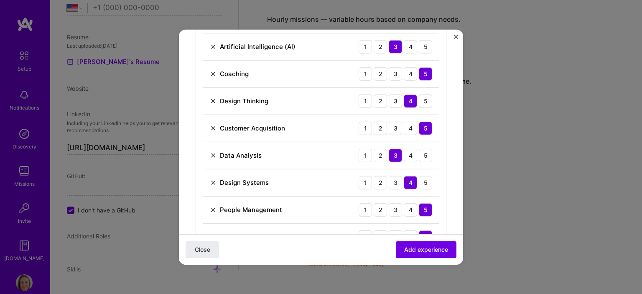
click at [213, 126] on img at bounding box center [213, 128] width 7 height 7
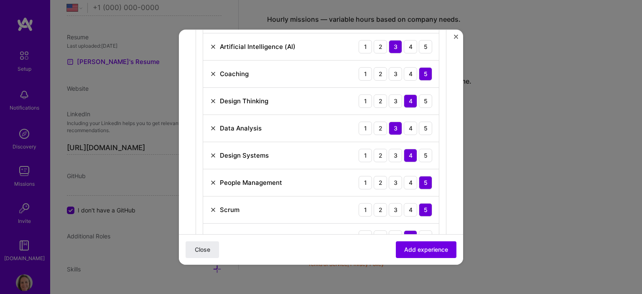
scroll to position [480, 0]
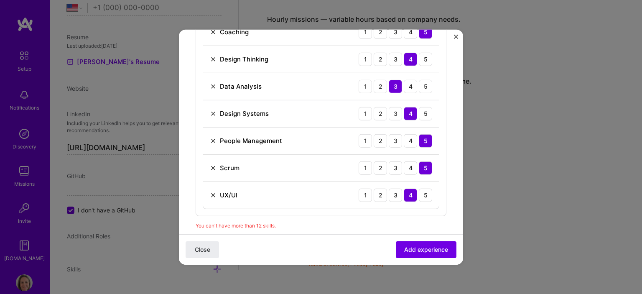
click at [213, 165] on img at bounding box center [213, 167] width 7 height 7
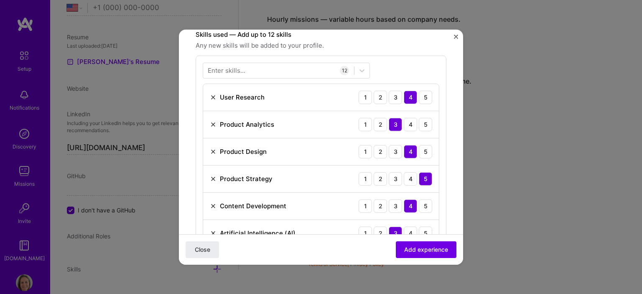
scroll to position [271, 0]
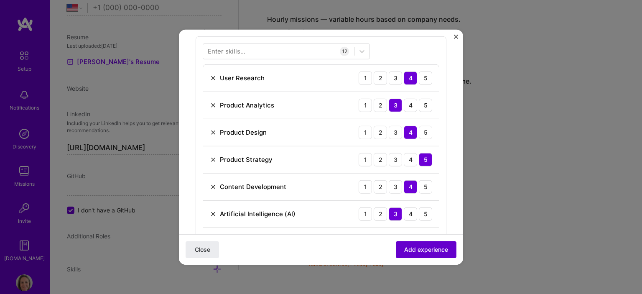
click at [424, 250] on span "Add experience" at bounding box center [426, 249] width 44 height 8
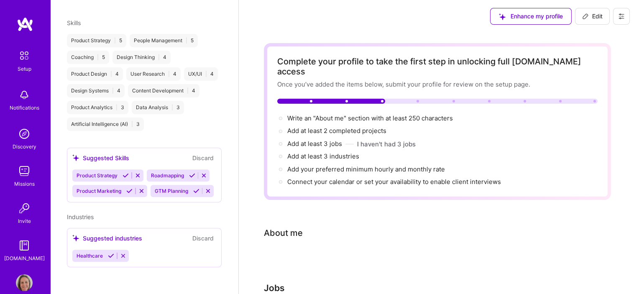
scroll to position [0, 0]
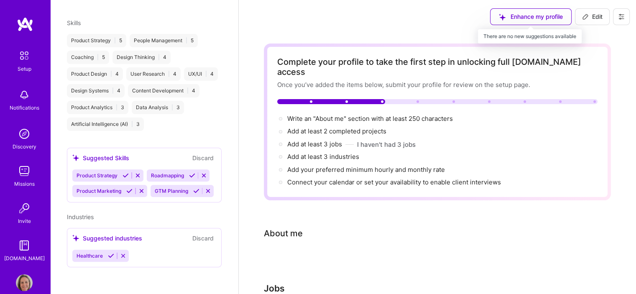
click at [520, 18] on div "Enhance my profile" at bounding box center [531, 16] width 82 height 17
click at [537, 16] on div "Enhance my profile" at bounding box center [531, 16] width 82 height 17
click at [598, 18] on span "Edit" at bounding box center [592, 17] width 20 height 8
select select "US"
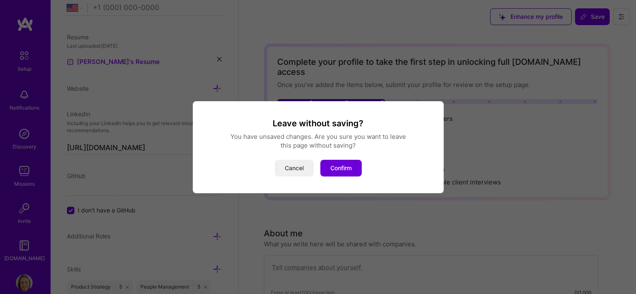
click at [300, 167] on button "Cancel" at bounding box center [294, 168] width 39 height 17
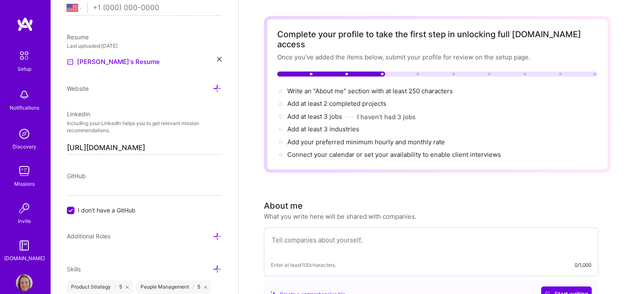
scroll to position [84, 0]
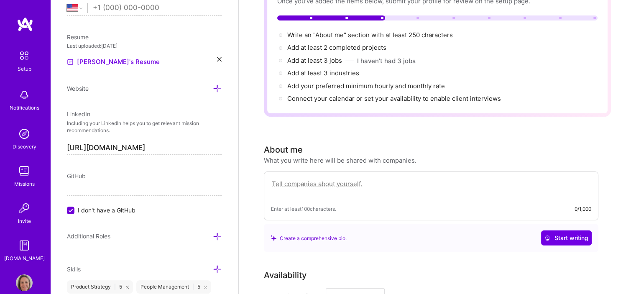
click at [362, 179] on textarea at bounding box center [431, 188] width 320 height 19
paste textarea "Led a 40-strong team across Research, Product & Content Design, Propositions, E…"
type textarea "Led a 40-strong team across Research, Product & Content Design, Propositions, E…"
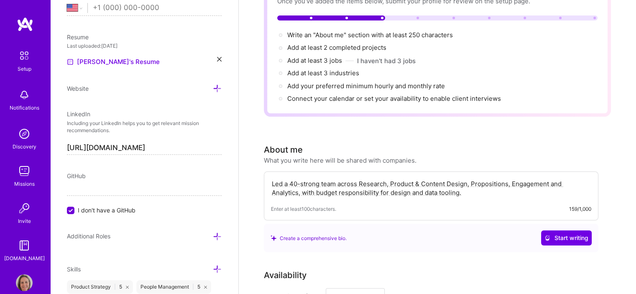
drag, startPoint x: 467, startPoint y: 179, endPoint x: 137, endPoint y: 165, distance: 330.6
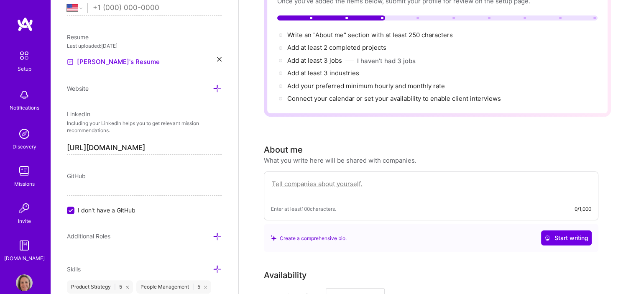
click at [330, 179] on textarea at bounding box center [431, 188] width 320 height 19
paste textarea "Senior digital and product leader with 20+ years’ experience shaping strategy a…"
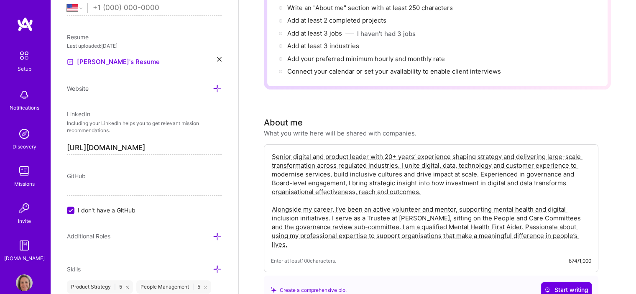
scroll to position [125, 0]
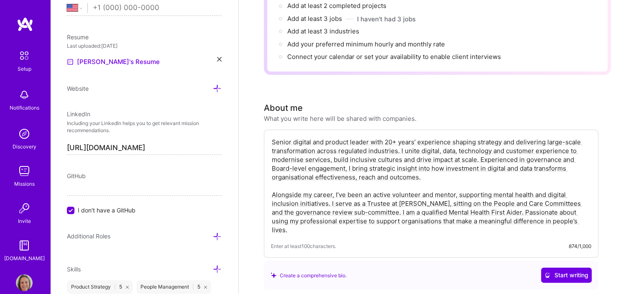
click at [411, 189] on textarea "Senior digital and product leader with 20+ years’ experience shaping strategy a…" at bounding box center [431, 186] width 320 height 98
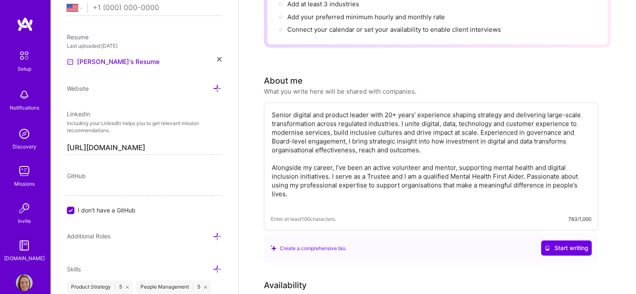
scroll to position [167, 0]
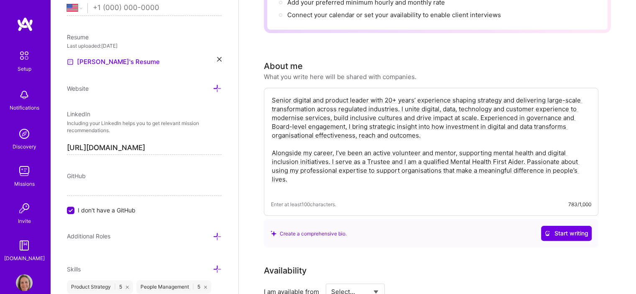
type textarea "Senior digital and product leader with 20+ years’ experience shaping strategy a…"
drag, startPoint x: 318, startPoint y: 169, endPoint x: 253, endPoint y: 83, distance: 107.7
click at [554, 126] on textarea "Senior digital and product leader with 20+ years’ experience shaping strategy a…" at bounding box center [431, 144] width 320 height 98
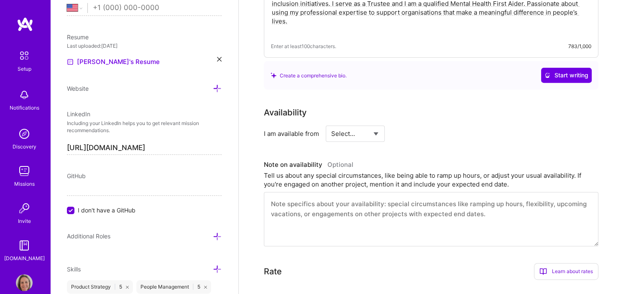
scroll to position [0, 0]
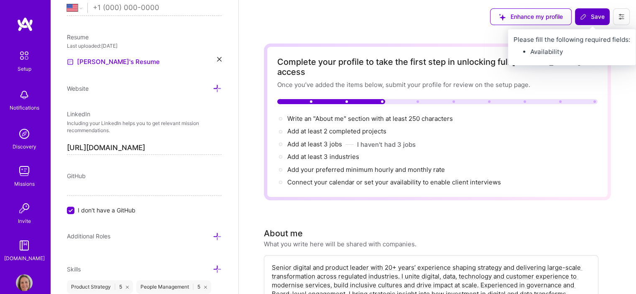
click at [593, 18] on span "Save" at bounding box center [592, 17] width 25 height 8
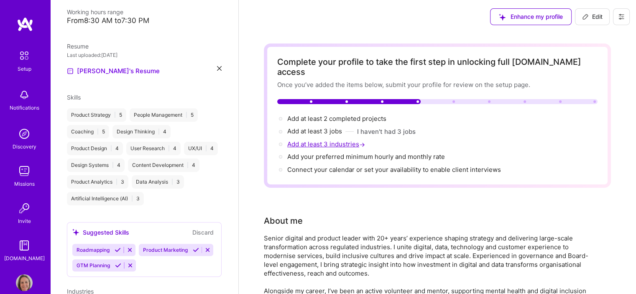
click at [328, 140] on span "Add at least 3 industries →" at bounding box center [326, 144] width 79 height 8
select select "US"
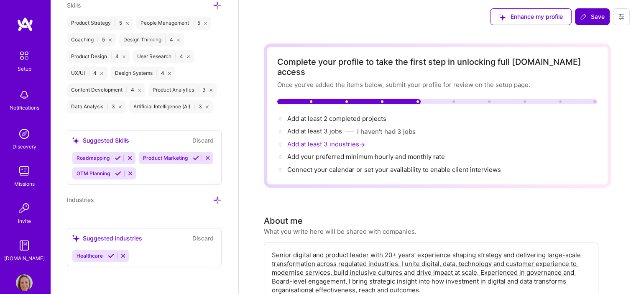
scroll to position [636, 0]
click at [146, 238] on div "Suggested industries Discard" at bounding box center [144, 238] width 144 height 10
click at [153, 259] on div "Healthcare" at bounding box center [144, 256] width 144 height 12
click at [75, 240] on icon at bounding box center [75, 238] width 7 height 7
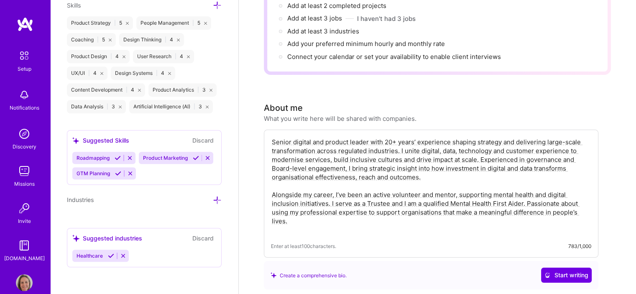
scroll to position [125, 0]
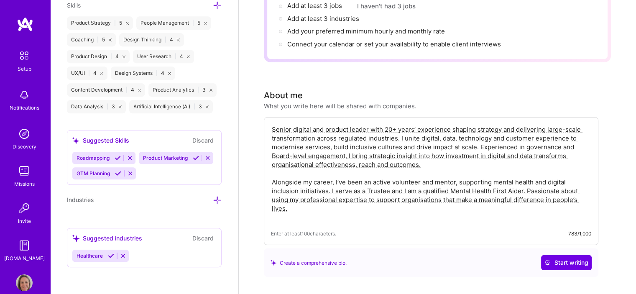
click at [213, 199] on icon at bounding box center [217, 200] width 9 height 9
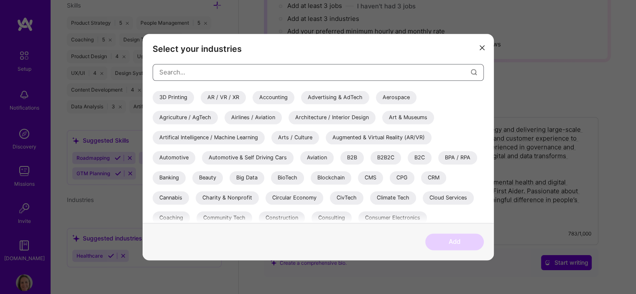
click at [189, 69] on input "modal" at bounding box center [315, 71] width 312 height 21
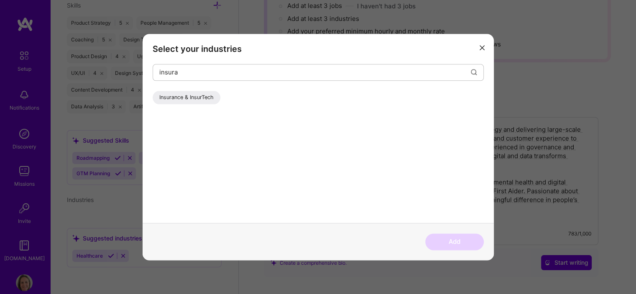
click at [195, 98] on div "Insurance & InsurTech" at bounding box center [187, 97] width 68 height 13
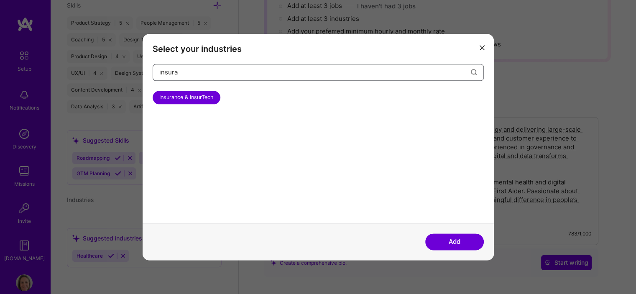
click at [196, 72] on input "insura" at bounding box center [315, 71] width 312 height 21
type input "g"
click at [194, 97] on div "Financial Services / Fintech" at bounding box center [194, 97] width 82 height 13
click at [170, 72] on input "[PERSON_NAME]" at bounding box center [315, 71] width 312 height 21
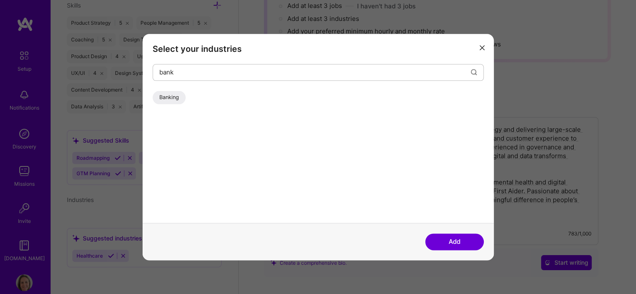
click at [176, 97] on div "Banking" at bounding box center [169, 97] width 33 height 13
click at [167, 70] on input "bank" at bounding box center [315, 71] width 312 height 21
click at [174, 94] on div "Banking" at bounding box center [169, 97] width 33 height 13
click at [167, 70] on input "bank" at bounding box center [315, 71] width 312 height 21
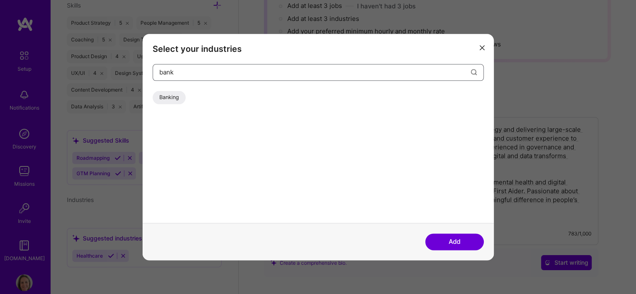
click at [167, 70] on input "bank" at bounding box center [315, 71] width 312 height 21
click at [172, 95] on div "Automotive" at bounding box center [174, 97] width 43 height 13
click at [236, 95] on div "Automotive & Self Driving Cars" at bounding box center [248, 97] width 92 height 13
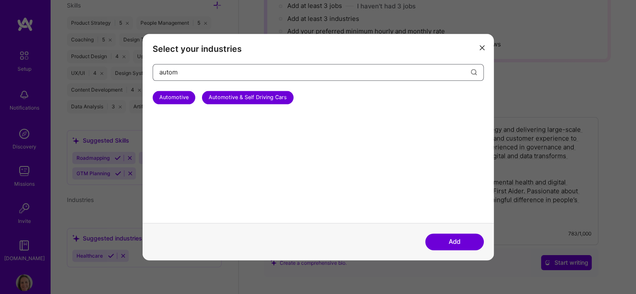
drag, startPoint x: 199, startPoint y: 73, endPoint x: 161, endPoint y: 72, distance: 37.2
click at [196, 72] on input "autom" at bounding box center [315, 71] width 312 height 21
click at [162, 71] on input "autom" at bounding box center [315, 71] width 312 height 21
type input "utili"
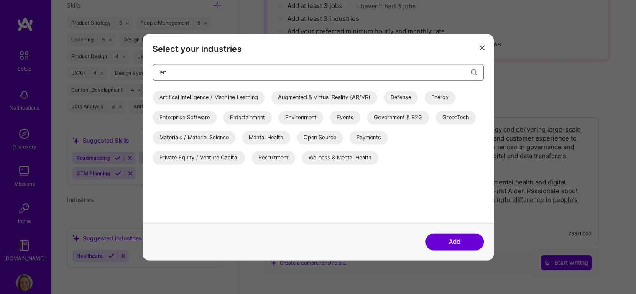
type input "en"
click at [271, 138] on div "Mental Health" at bounding box center [266, 137] width 48 height 13
click at [442, 96] on div "Energy" at bounding box center [439, 97] width 31 height 13
click at [349, 160] on div "Wellness & Mental Health" at bounding box center [340, 157] width 77 height 13
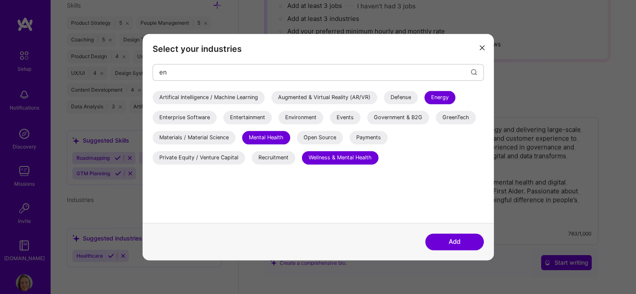
click at [358, 136] on div "Payments" at bounding box center [369, 137] width 38 height 13
click at [450, 242] on button "Add" at bounding box center [454, 241] width 59 height 17
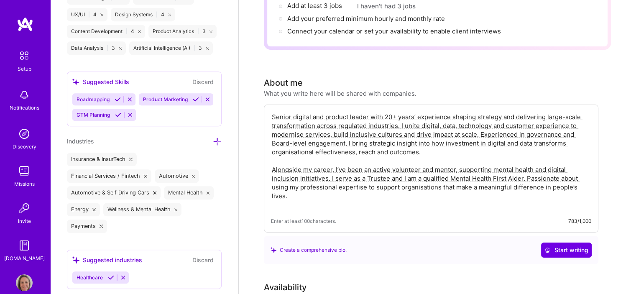
scroll to position [716, 0]
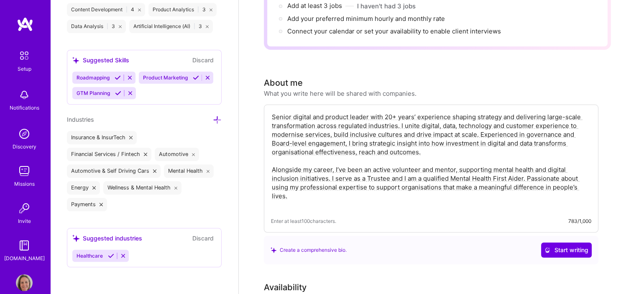
click at [214, 114] on div "Edit photo [PERSON_NAME] Product Manager Years Experience Location This is the …" at bounding box center [144, 147] width 188 height 294
click at [213, 120] on icon at bounding box center [217, 119] width 9 height 9
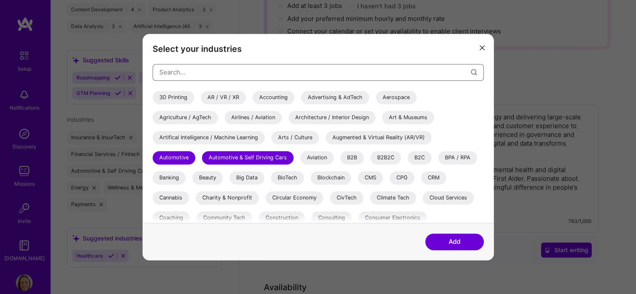
click at [266, 72] on input "modal" at bounding box center [315, 71] width 312 height 21
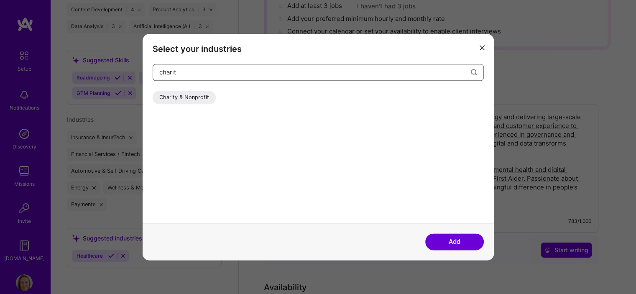
type input "charit"
click at [192, 100] on div "Charity & Nonprofit" at bounding box center [184, 97] width 63 height 13
click at [232, 75] on input "charit" at bounding box center [315, 71] width 312 height 21
click at [175, 73] on input "charit" at bounding box center [315, 71] width 312 height 21
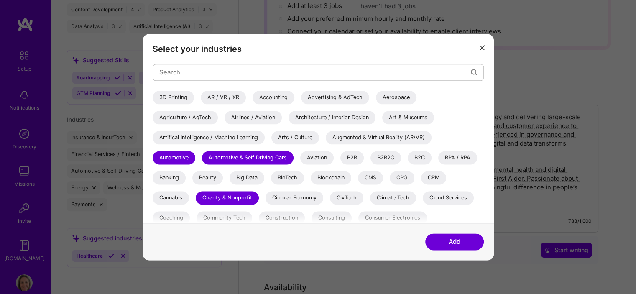
click at [383, 156] on div "B2B2C" at bounding box center [385, 157] width 31 height 13
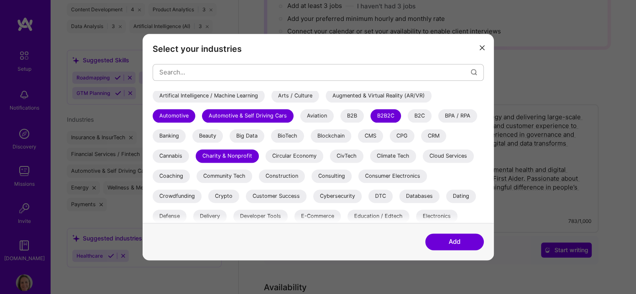
scroll to position [84, 0]
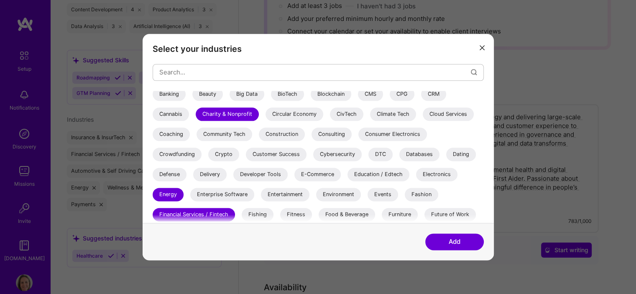
click at [334, 133] on div "Consulting" at bounding box center [332, 134] width 40 height 13
click at [373, 175] on div "Education / Edtech" at bounding box center [378, 174] width 62 height 13
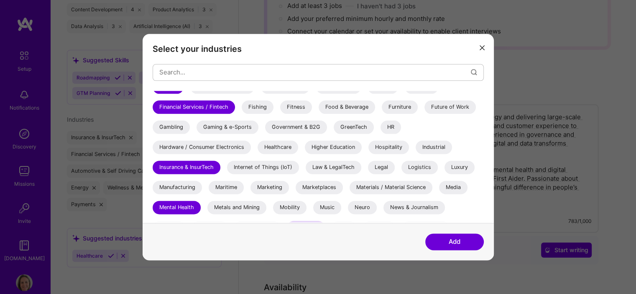
scroll to position [209, 0]
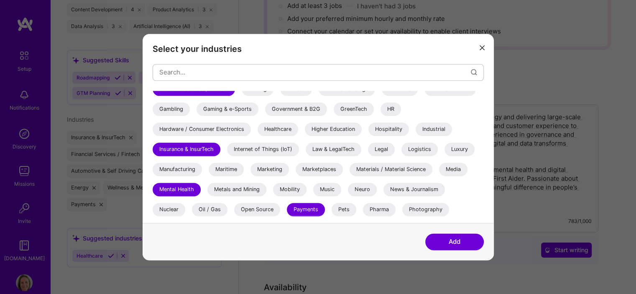
click at [343, 131] on div "Higher Education" at bounding box center [333, 129] width 57 height 13
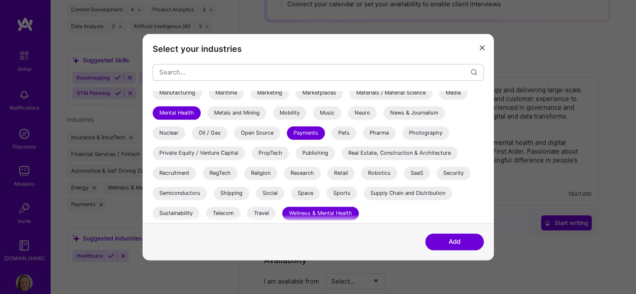
scroll to position [167, 0]
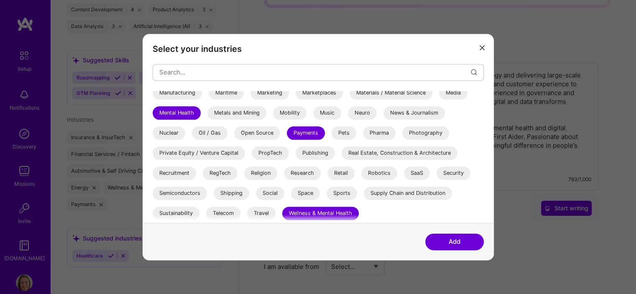
click at [462, 240] on button "Add" at bounding box center [454, 241] width 59 height 17
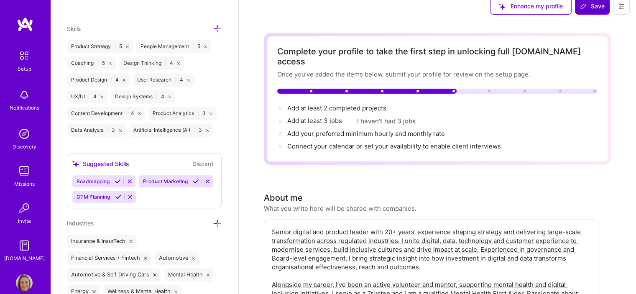
scroll to position [0, 0]
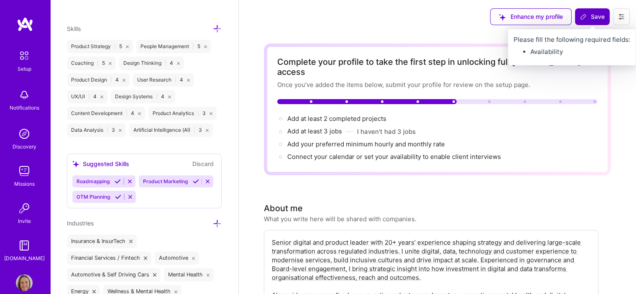
click at [588, 15] on span "Save" at bounding box center [592, 17] width 25 height 8
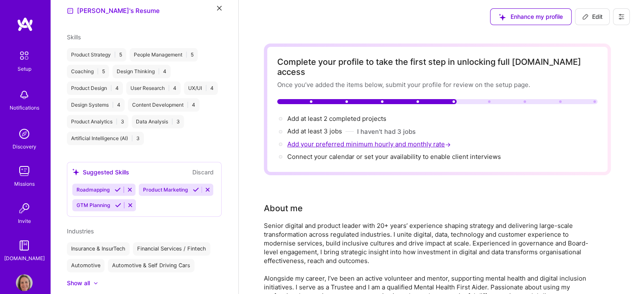
click at [394, 140] on span "Add your preferred minimum hourly and monthly rate →" at bounding box center [369, 144] width 165 height 8
select select "US"
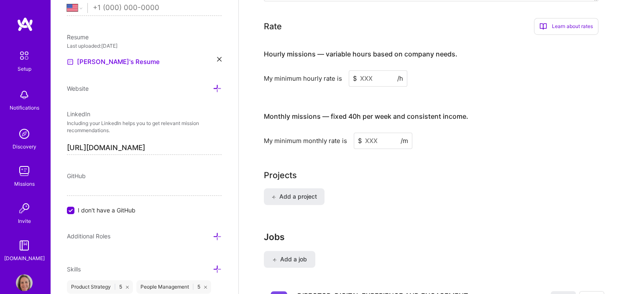
scroll to position [551, 0]
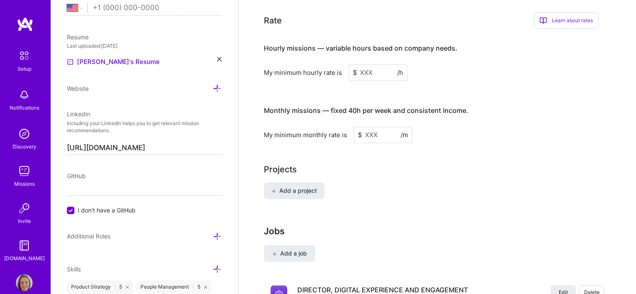
click at [366, 64] on input at bounding box center [378, 72] width 59 height 16
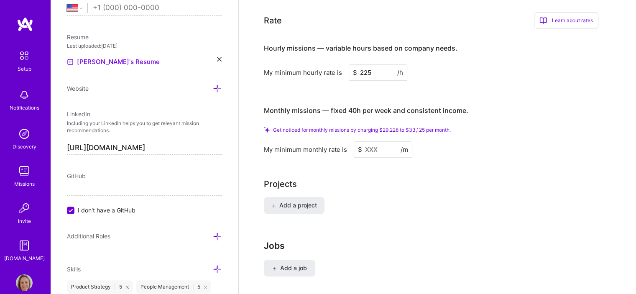
type input "225"
click at [380, 141] on input at bounding box center [383, 149] width 59 height 16
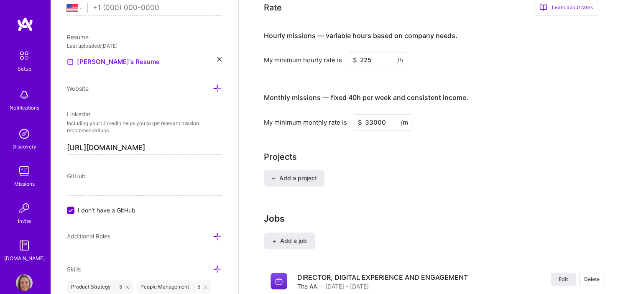
type input "33000"
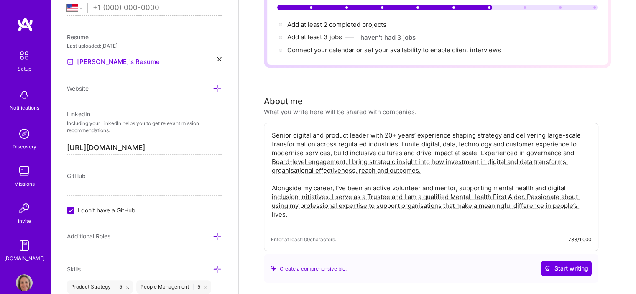
scroll to position [0, 0]
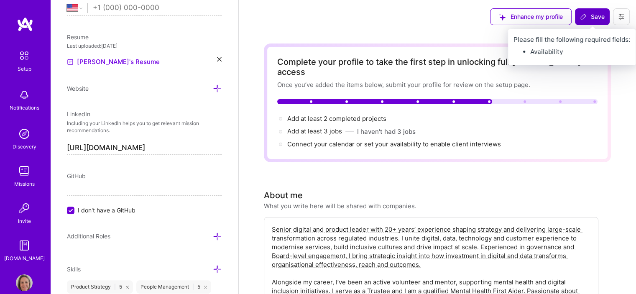
click at [588, 16] on span "Save" at bounding box center [592, 17] width 25 height 8
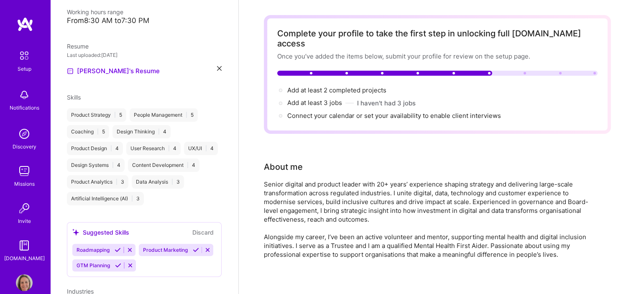
scroll to position [84, 0]
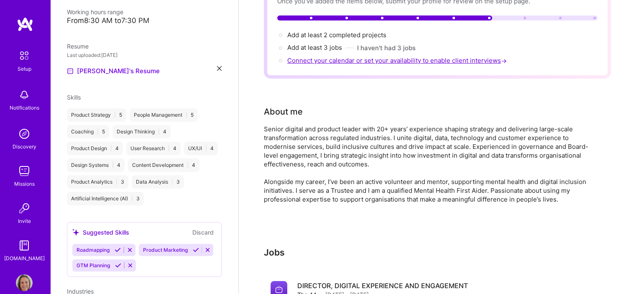
click at [380, 56] on span "Connect your calendar or set your availability to enable client interviews →" at bounding box center [397, 60] width 221 height 8
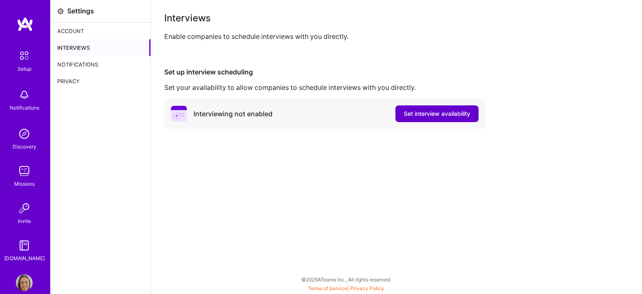
click at [414, 112] on span "Set interview availability" at bounding box center [437, 114] width 66 height 8
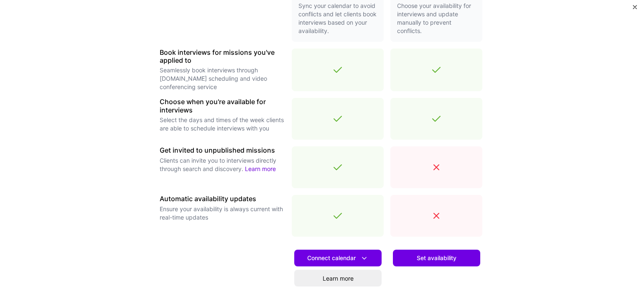
scroll to position [292, 0]
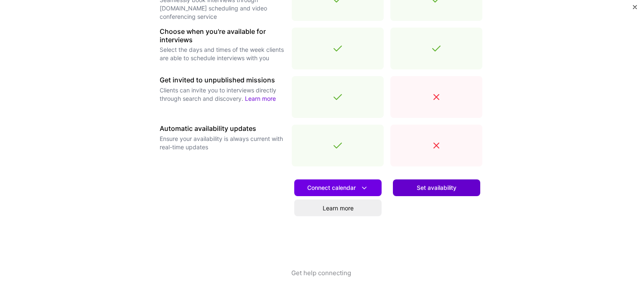
click at [437, 189] on span "Set availability" at bounding box center [437, 188] width 40 height 8
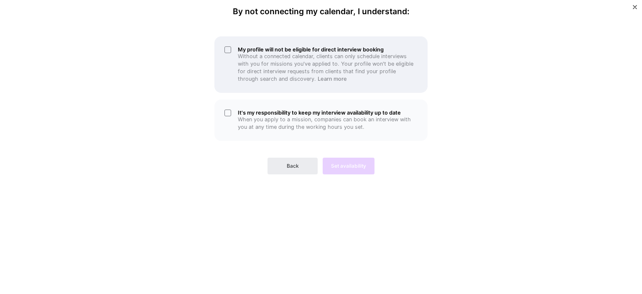
click at [226, 49] on div "My profile will not be eligible for direct interview booking Without a connecte…" at bounding box center [321, 64] width 213 height 56
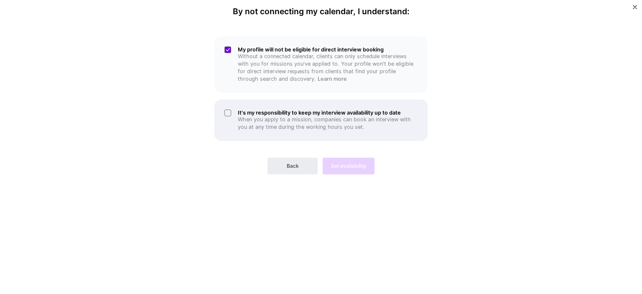
click at [230, 112] on div "It's my responsibility to keep my interview availability up to date When you ap…" at bounding box center [321, 120] width 213 height 41
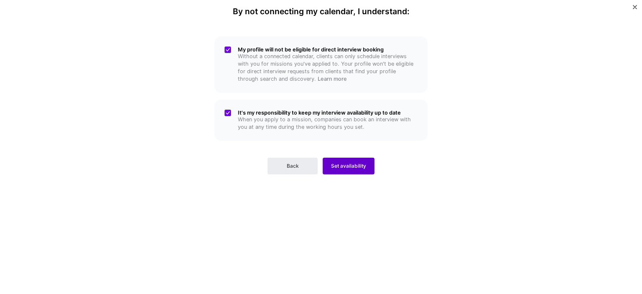
click at [355, 162] on span "Set availability" at bounding box center [348, 166] width 35 height 8
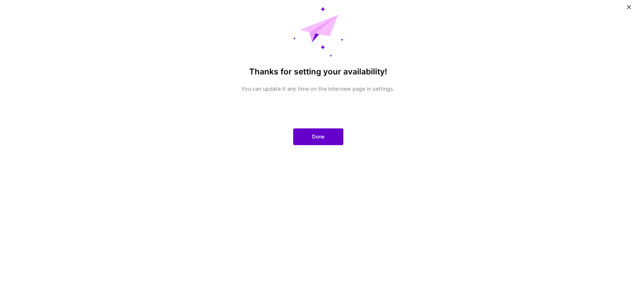
click at [317, 132] on button "Done" at bounding box center [318, 136] width 50 height 17
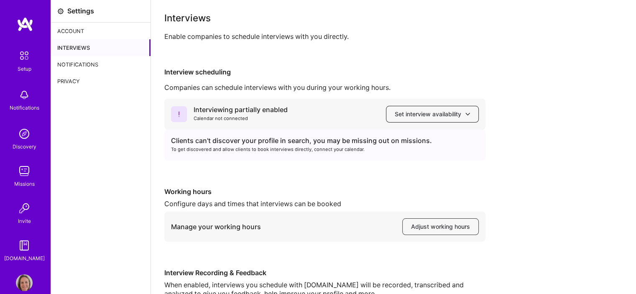
click at [414, 115] on span "Set interview availability" at bounding box center [432, 114] width 75 height 8
click at [307, 129] on div "Interviewing partially enabled Calendar not connected Set interview availabilit…" at bounding box center [324, 114] width 321 height 31
click at [79, 31] on div "Account" at bounding box center [101, 31] width 100 height 17
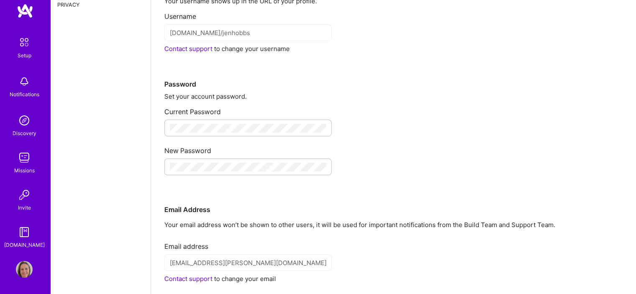
scroll to position [125, 0]
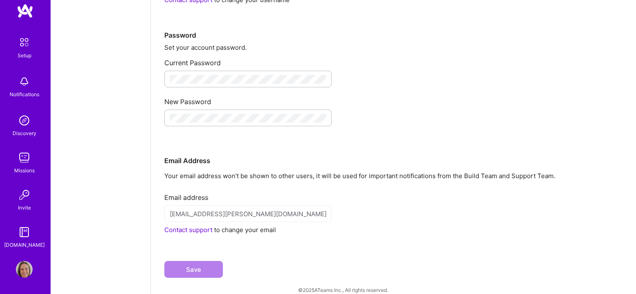
click at [23, 270] on img at bounding box center [24, 269] width 17 height 17
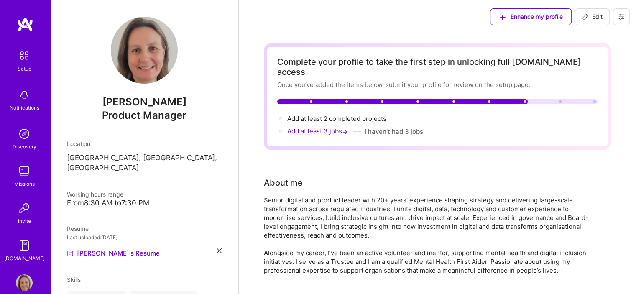
click at [318, 127] on span "Add at least 3 jobs →" at bounding box center [318, 131] width 62 height 8
select select "US"
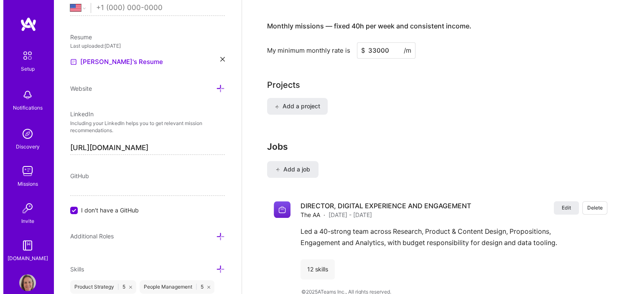
scroll to position [610, 0]
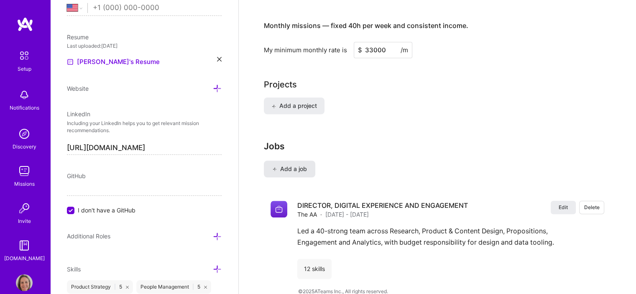
click at [286, 165] on span "Add a job" at bounding box center [289, 169] width 35 height 8
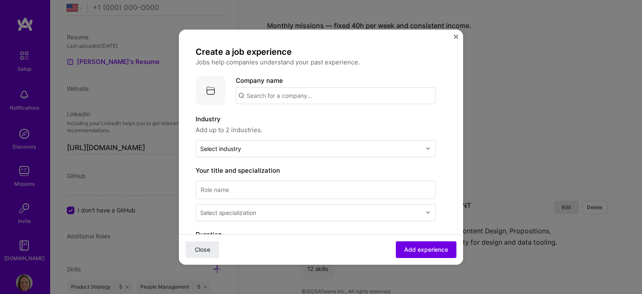
click at [264, 92] on input "text" at bounding box center [336, 95] width 200 height 17
type input "t"
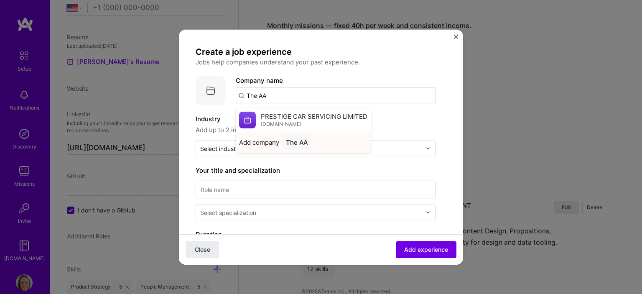
type input "The AA"
click at [298, 142] on div "The AA" at bounding box center [297, 142] width 28 height 15
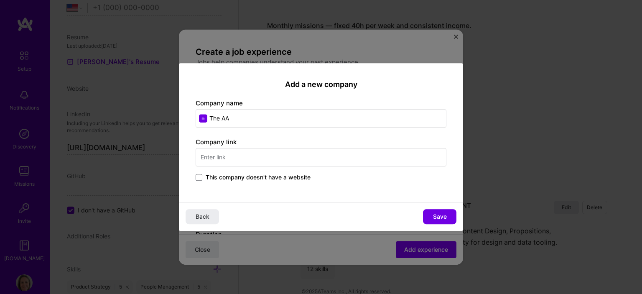
click at [251, 156] on input "text" at bounding box center [321, 157] width 251 height 18
type input "[DOMAIN_NAME]"
click at [438, 215] on span "Save" at bounding box center [440, 216] width 14 height 8
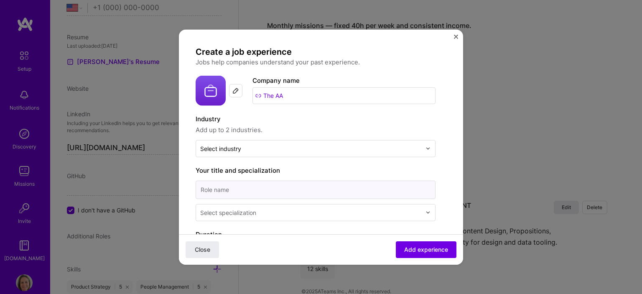
click at [235, 193] on input at bounding box center [316, 189] width 240 height 18
paste input "PRODUCT DIRECTOR, DIGITAL SERVICING & CHANNELS"
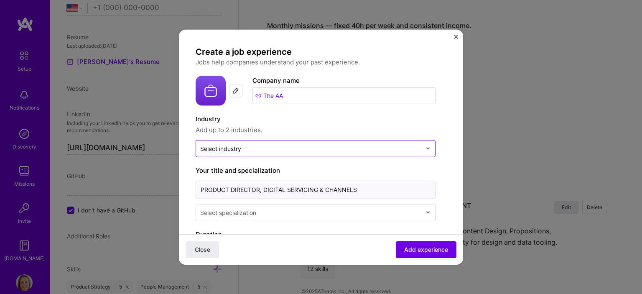
type input "PRODUCT DIRECTOR, DIGITAL SERVICING & CHANNELS"
click at [217, 145] on div "Select industry 0" at bounding box center [220, 148] width 41 height 9
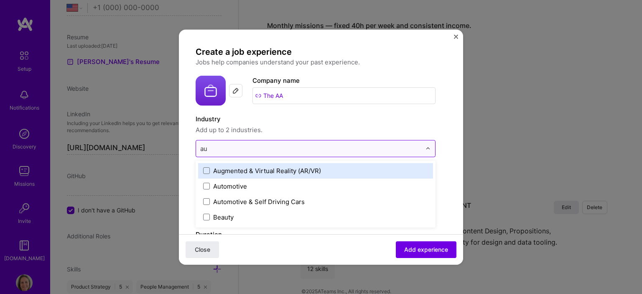
type input "aut"
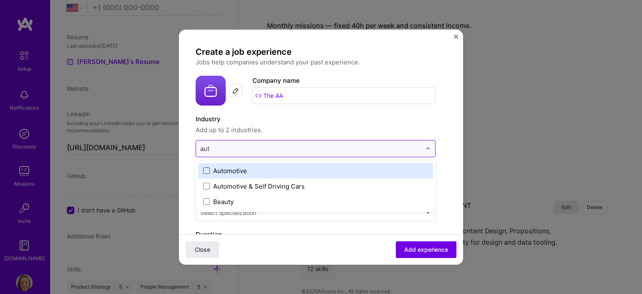
click at [207, 170] on span at bounding box center [206, 170] width 7 height 7
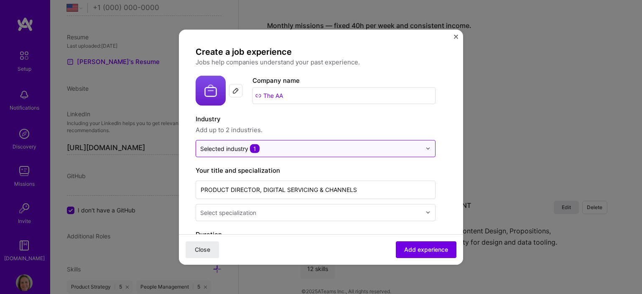
click at [220, 148] on div "Selected industry 1" at bounding box center [229, 148] width 59 height 9
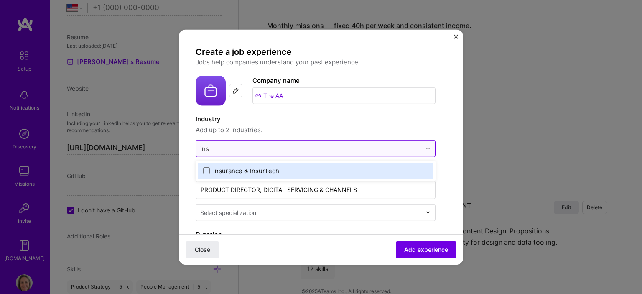
type input "insu"
click at [206, 171] on span at bounding box center [206, 170] width 7 height 7
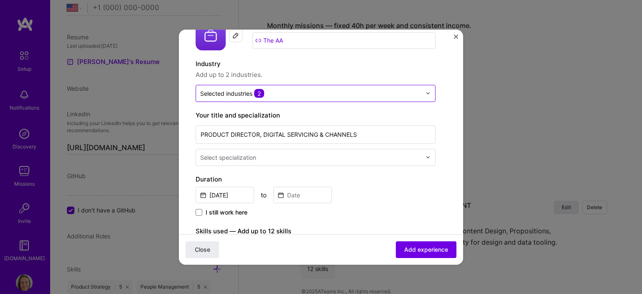
scroll to position [49, 0]
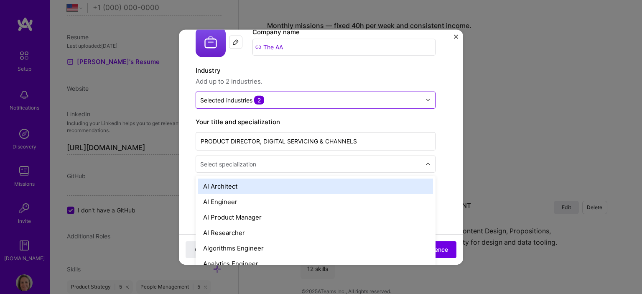
click at [426, 167] on div at bounding box center [431, 164] width 10 height 16
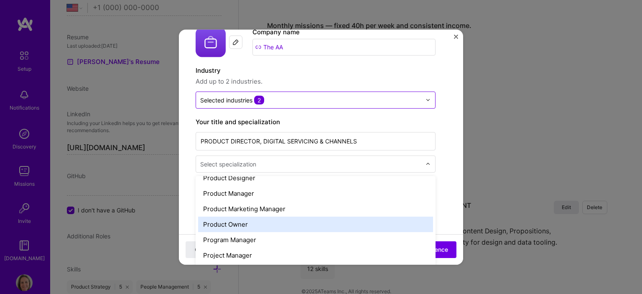
scroll to position [753, 0]
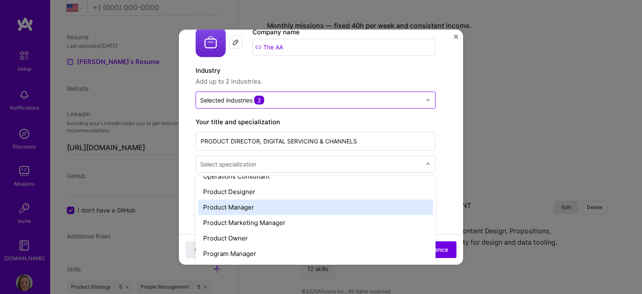
click at [271, 204] on div "Product Manager" at bounding box center [315, 206] width 235 height 15
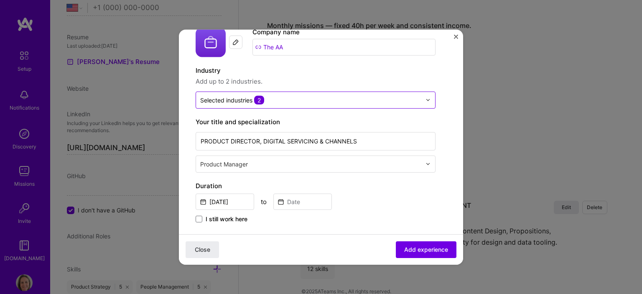
scroll to position [125, 0]
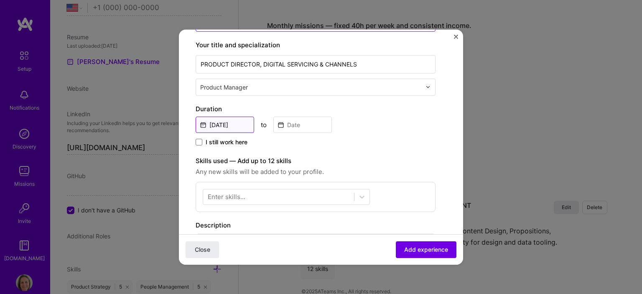
click at [237, 127] on input "[DATE]" at bounding box center [225, 124] width 59 height 16
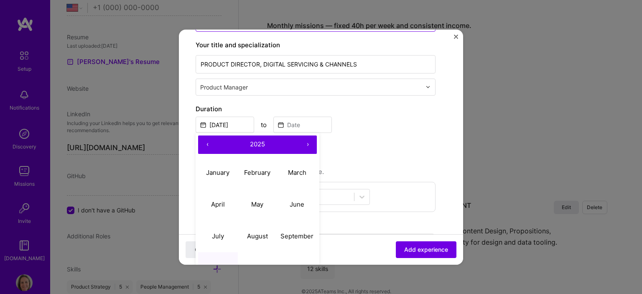
click at [207, 141] on button "‹" at bounding box center [207, 144] width 18 height 18
click at [291, 236] on abbr "September" at bounding box center [297, 236] width 33 height 8
type input "[DATE]"
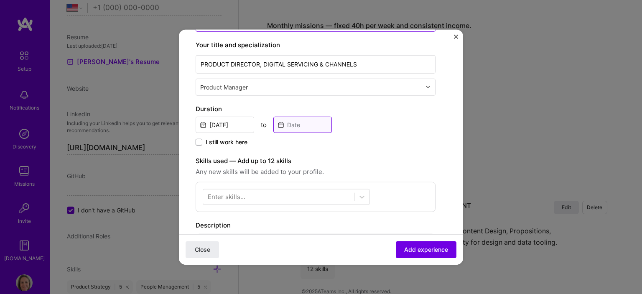
click at [299, 123] on input at bounding box center [302, 124] width 59 height 16
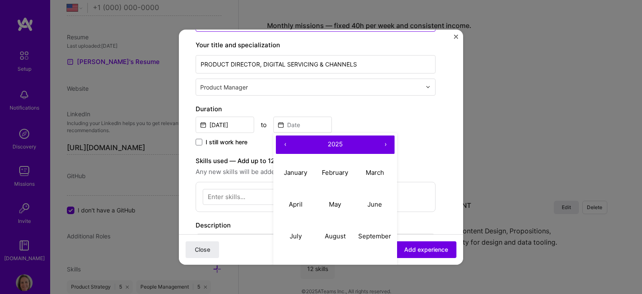
click at [285, 143] on button "‹" at bounding box center [285, 144] width 18 height 18
click at [330, 206] on abbr "May" at bounding box center [335, 204] width 12 height 8
type input "[DATE]"
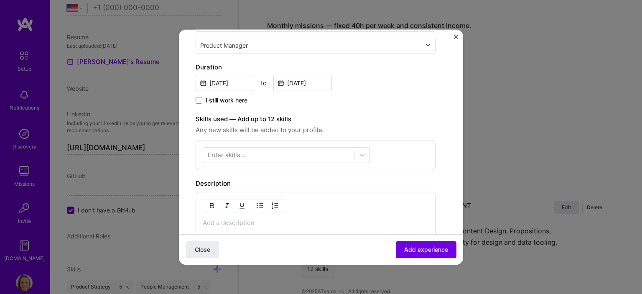
scroll to position [209, 0]
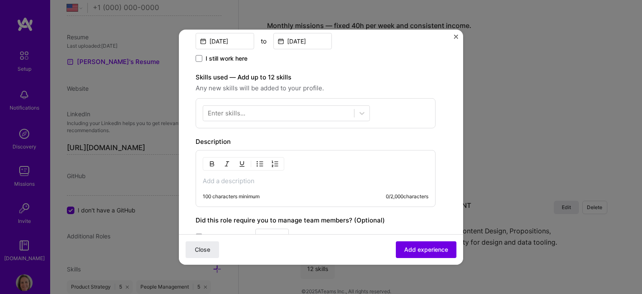
click at [258, 182] on p at bounding box center [316, 180] width 226 height 8
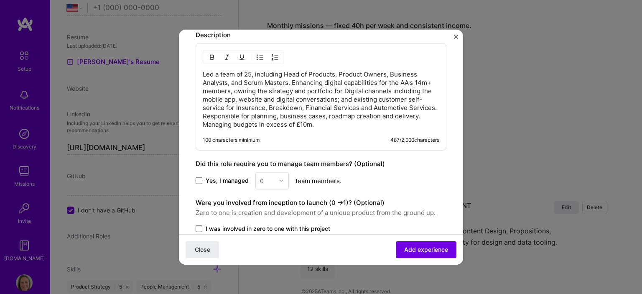
scroll to position [335, 0]
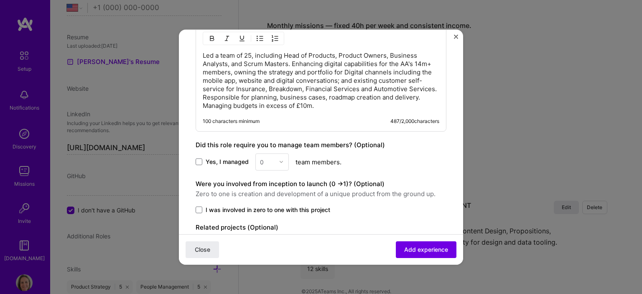
click at [279, 161] on div "0" at bounding box center [271, 161] width 33 height 17
click at [266, 157] on div "0" at bounding box center [271, 161] width 33 height 17
click at [200, 159] on span at bounding box center [199, 161] width 7 height 7
click at [0, 0] on input "Yes, I managed" at bounding box center [0, 0] width 0 height 0
click at [275, 163] on div "0" at bounding box center [267, 161] width 23 height 16
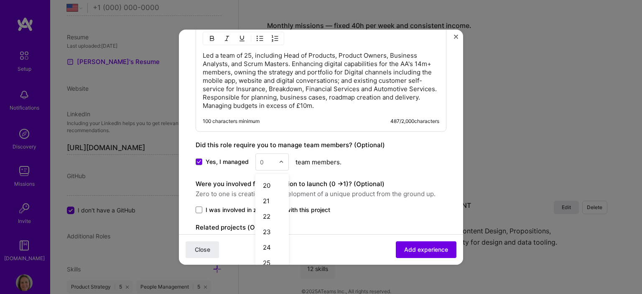
scroll to position [294, 0]
click at [272, 258] on div "25" at bounding box center [272, 261] width 28 height 15
click at [401, 165] on div "Yes, I managed option 25, selected. Select is focused ,type to refine list, pre…" at bounding box center [321, 161] width 251 height 17
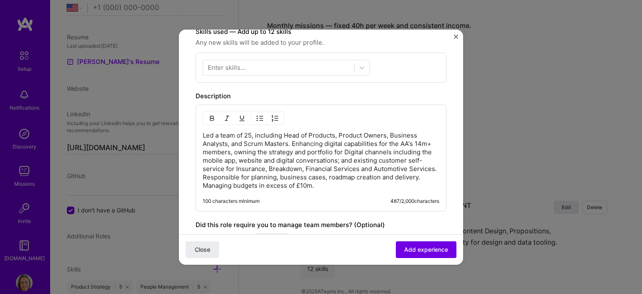
scroll to position [255, 0]
click at [301, 71] on div at bounding box center [278, 67] width 151 height 14
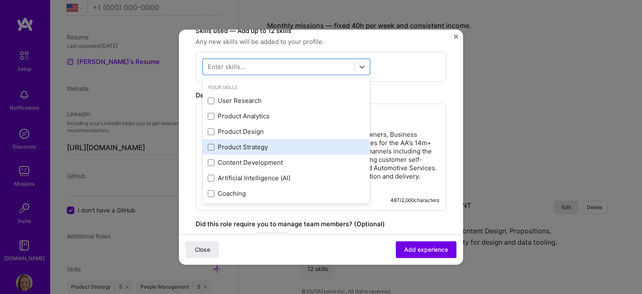
click at [254, 145] on div "Product Strategy" at bounding box center [286, 147] width 157 height 9
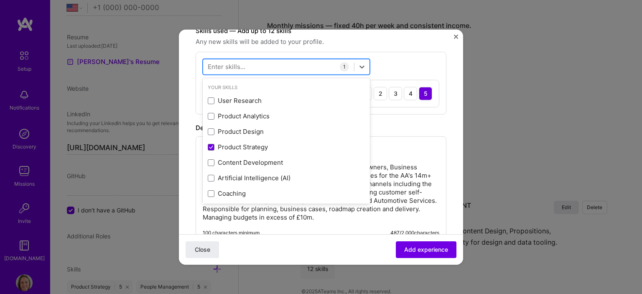
click at [252, 64] on div at bounding box center [278, 67] width 151 height 14
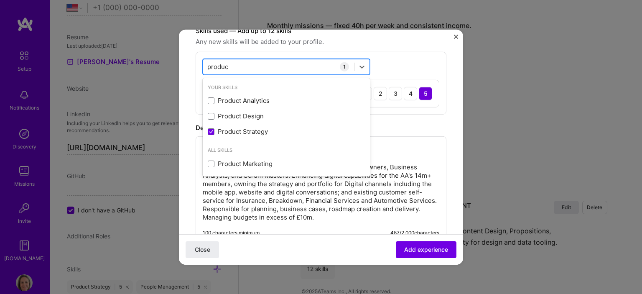
type input "product"
click at [228, 100] on div "Product Analytics" at bounding box center [286, 100] width 157 height 9
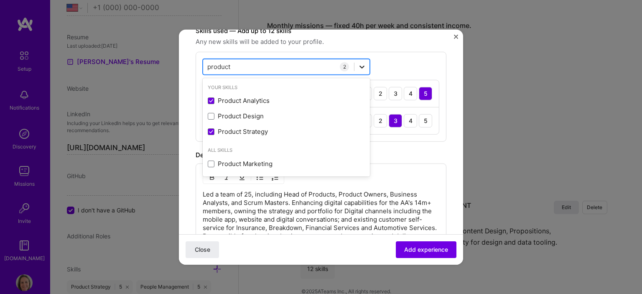
click at [358, 63] on icon at bounding box center [362, 66] width 8 height 8
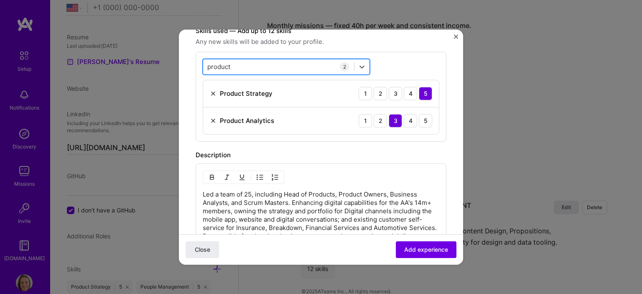
click at [279, 64] on div "product product" at bounding box center [278, 67] width 151 height 14
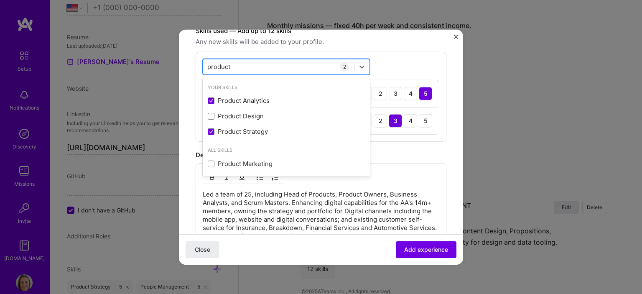
click at [220, 63] on input "product" at bounding box center [219, 66] width 24 height 9
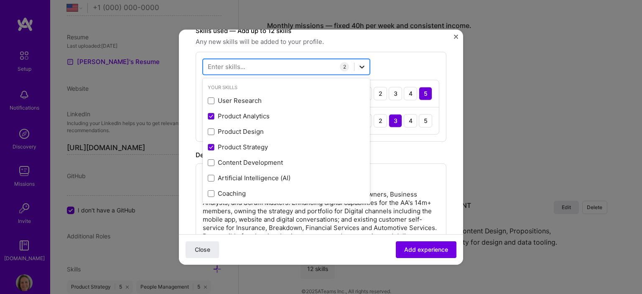
click at [360, 63] on icon at bounding box center [362, 66] width 8 height 8
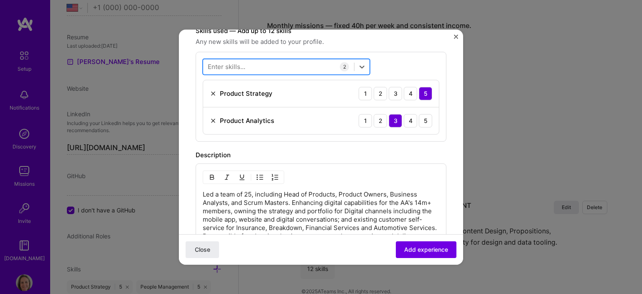
click at [337, 62] on div at bounding box center [278, 67] width 151 height 14
click at [286, 64] on div at bounding box center [278, 67] width 151 height 14
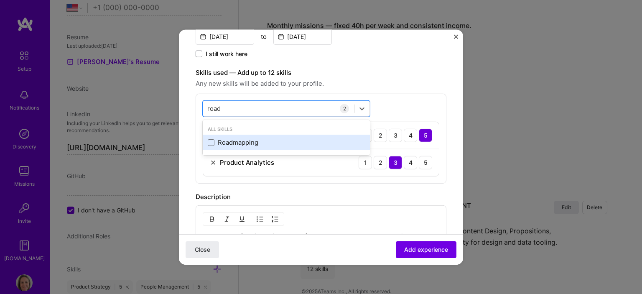
click at [239, 143] on div "Roadmapping" at bounding box center [286, 142] width 157 height 9
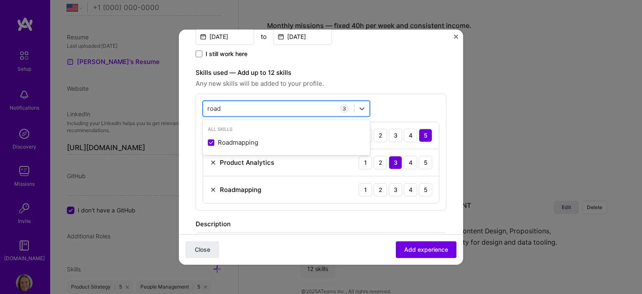
click at [212, 108] on input "road" at bounding box center [214, 108] width 14 height 9
click at [225, 107] on input "strategy" at bounding box center [220, 108] width 26 height 9
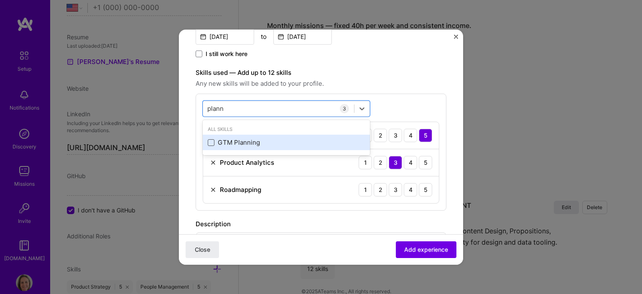
click at [213, 143] on span at bounding box center [211, 142] width 7 height 7
click at [0, 0] on input "checkbox" at bounding box center [0, 0] width 0 height 0
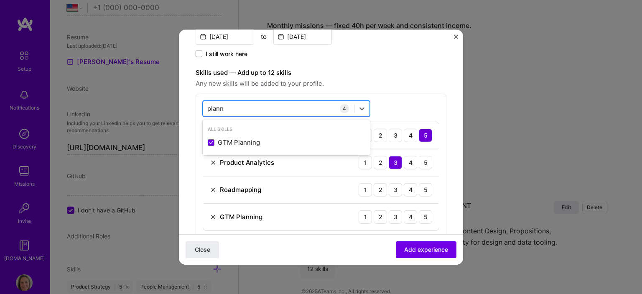
click at [217, 106] on input "plann" at bounding box center [215, 108] width 17 height 9
type input "i"
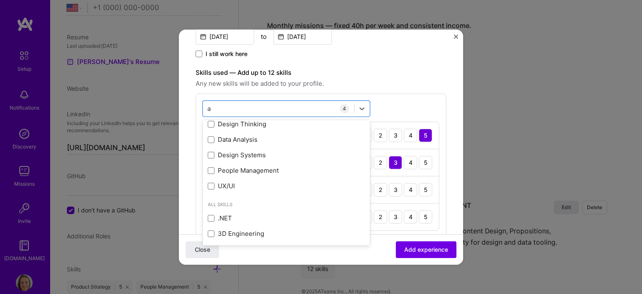
scroll to position [125, 0]
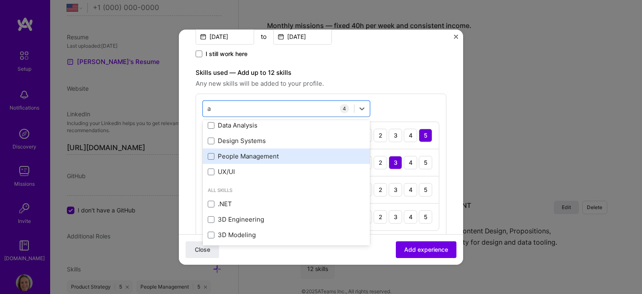
click at [207, 152] on div "People Management" at bounding box center [286, 155] width 167 height 15
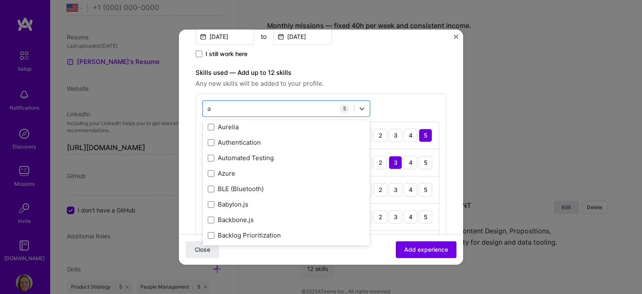
scroll to position [836, 0]
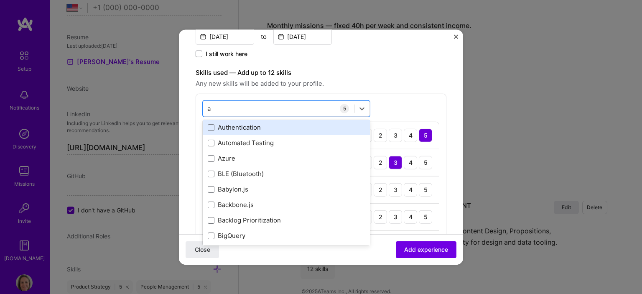
click at [221, 128] on div "Authentication" at bounding box center [286, 127] width 157 height 9
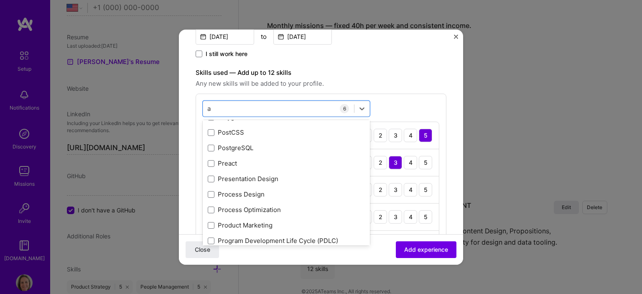
scroll to position [3596, 0]
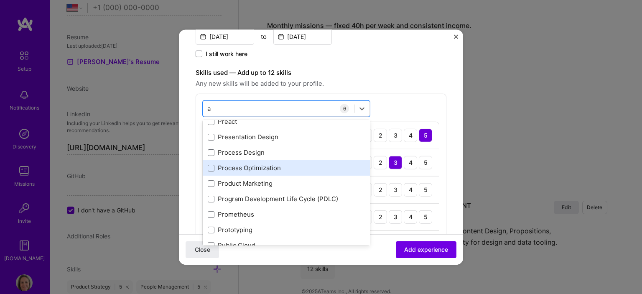
click at [239, 168] on div "Process Optimization" at bounding box center [286, 167] width 157 height 9
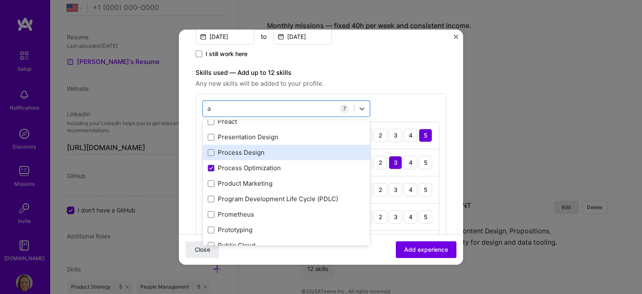
click at [215, 150] on div "Process Design" at bounding box center [286, 152] width 157 height 9
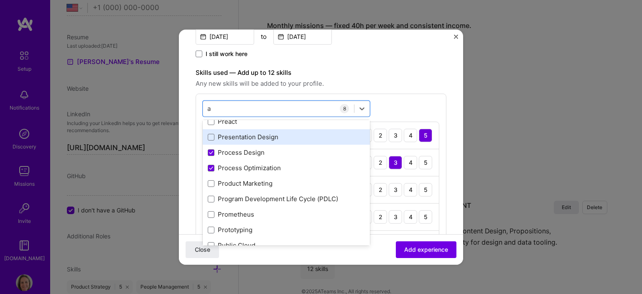
click at [267, 135] on div "Presentation Design" at bounding box center [286, 137] width 157 height 9
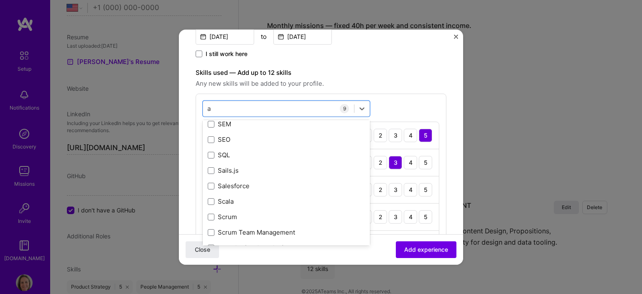
scroll to position [4223, 0]
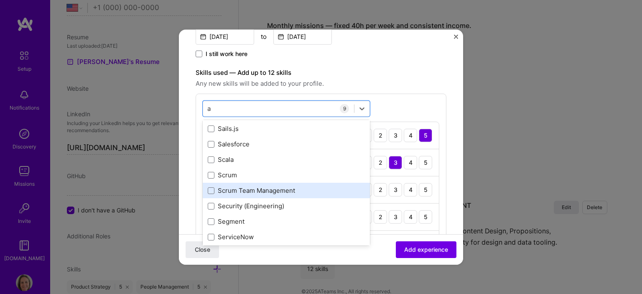
click at [285, 186] on div "Scrum Team Management" at bounding box center [286, 190] width 157 height 9
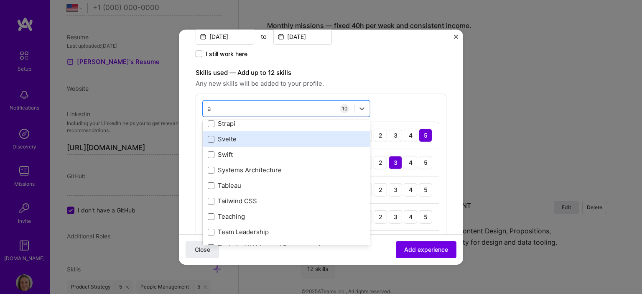
scroll to position [4641, 0]
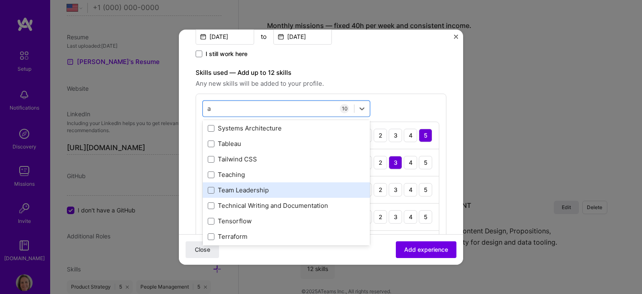
click at [270, 187] on div "Team Leadership" at bounding box center [286, 190] width 157 height 9
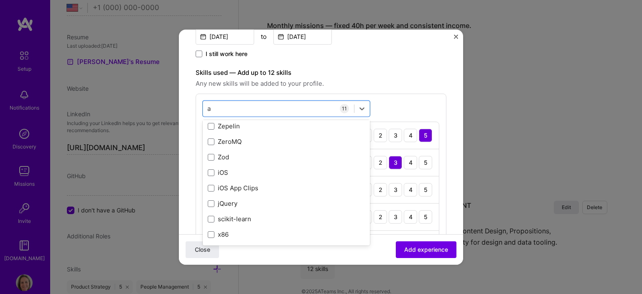
scroll to position [5295, 0]
type input "a"
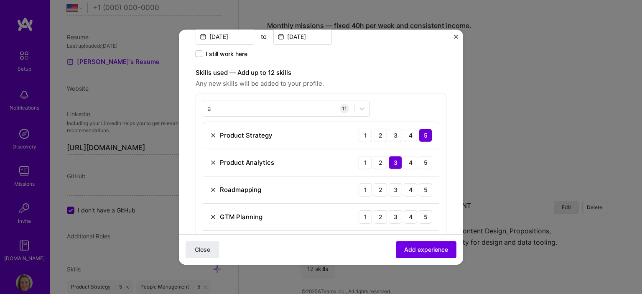
click at [453, 216] on form "Create a job experience Jobs help companies understand your past experience. Co…" at bounding box center [321, 284] width 284 height 905
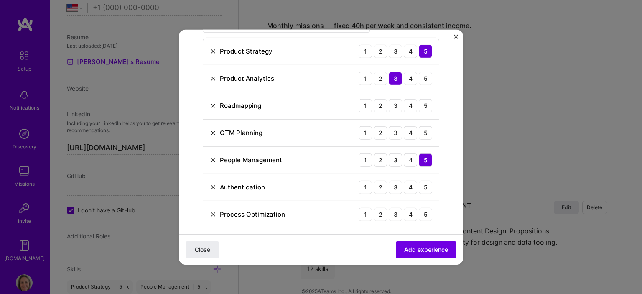
scroll to position [297, 0]
click at [421, 105] on div "5" at bounding box center [425, 105] width 13 height 13
click at [406, 131] on div "4" at bounding box center [410, 132] width 13 height 13
click at [389, 187] on div "3" at bounding box center [395, 187] width 13 height 13
click at [408, 212] on div "4" at bounding box center [410, 214] width 13 height 13
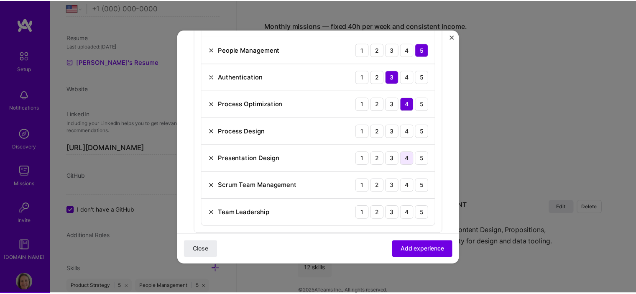
scroll to position [423, 0]
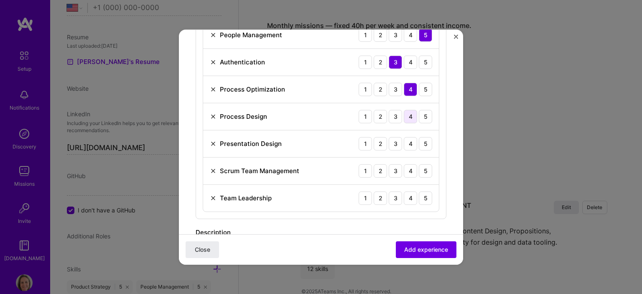
click at [409, 114] on div "4" at bounding box center [410, 116] width 13 height 13
click at [420, 144] on div "5" at bounding box center [425, 143] width 13 height 13
click at [420, 167] on div "5" at bounding box center [425, 170] width 13 height 13
click at [421, 195] on div "5" at bounding box center [425, 197] width 13 height 13
click at [421, 254] on button "Add experience" at bounding box center [426, 249] width 61 height 17
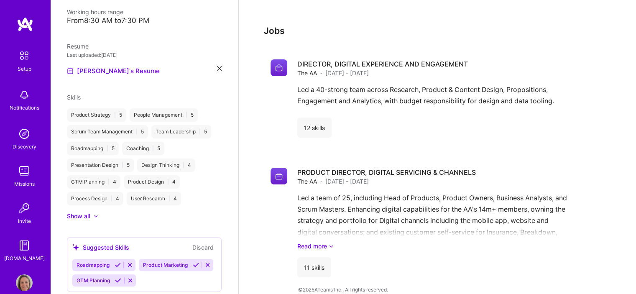
scroll to position [292, 0]
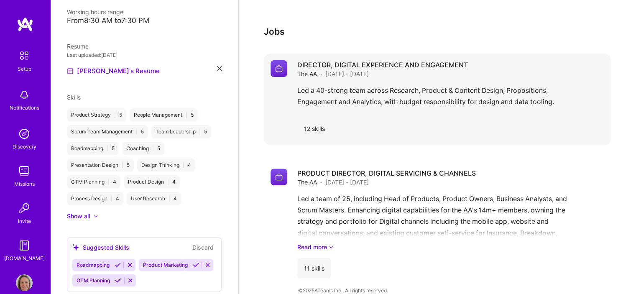
click at [390, 87] on div "Led a 40-strong team across Research, Product & Content Design, Propositions, E…" at bounding box center [450, 98] width 307 height 27
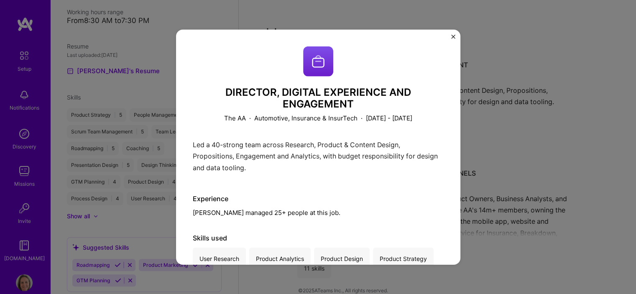
click at [453, 35] on img "Close" at bounding box center [453, 36] width 4 height 4
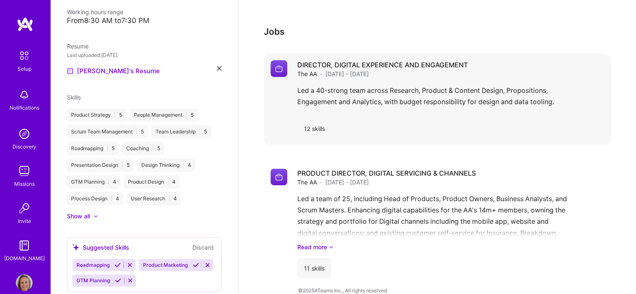
click at [495, 103] on div "DIRECTOR, DIGITAL EXPERIENCE AND ENGAGEMENT The AA · [DATE] - [DATE] Led a 40-s…" at bounding box center [450, 99] width 307 height 78
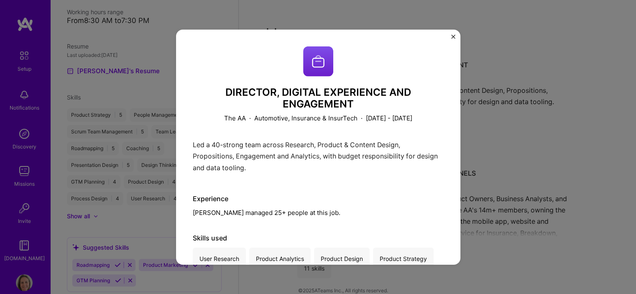
click at [452, 36] on img "Close" at bounding box center [453, 36] width 4 height 4
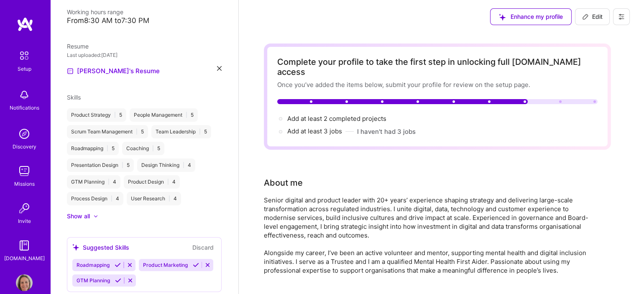
click at [593, 15] on span "Edit" at bounding box center [592, 17] width 20 height 8
select select "US"
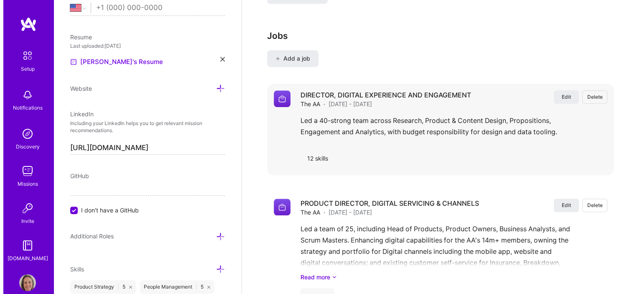
scroll to position [750, 0]
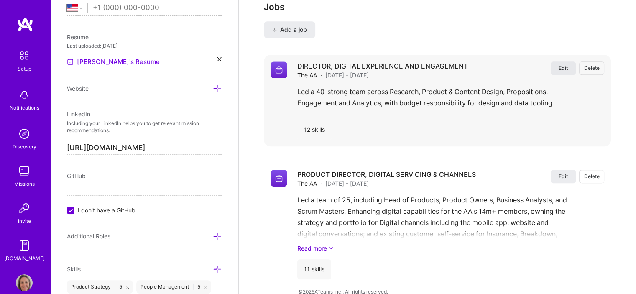
click at [568, 61] on button "Edit" at bounding box center [563, 67] width 25 height 13
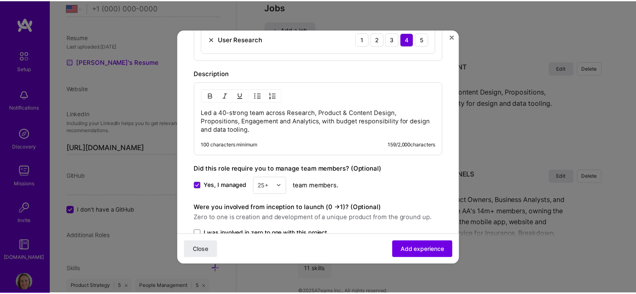
scroll to position [610, 0]
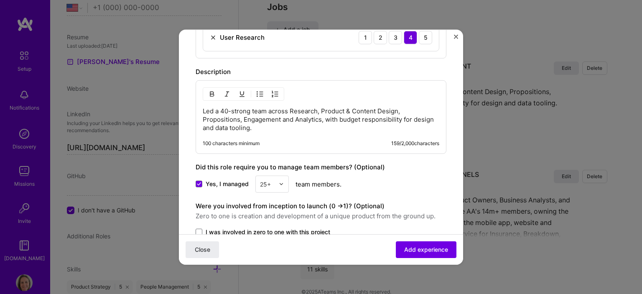
click at [204, 108] on p "Led a 40-strong team across Research, Product & Content Design, Propositions, E…" at bounding box center [321, 119] width 237 height 25
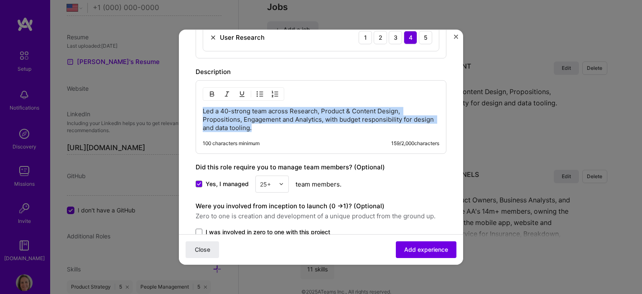
drag, startPoint x: 204, startPoint y: 108, endPoint x: 343, endPoint y: 135, distance: 142.2
click at [343, 135] on div "Led a 40-strong team across Research, Product & Content Design, Propositions, E…" at bounding box center [321, 117] width 251 height 74
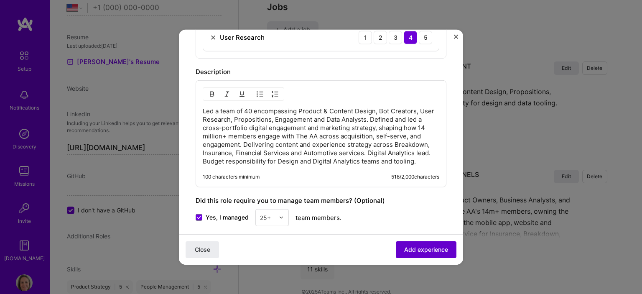
click at [414, 246] on span "Add experience" at bounding box center [426, 249] width 44 height 8
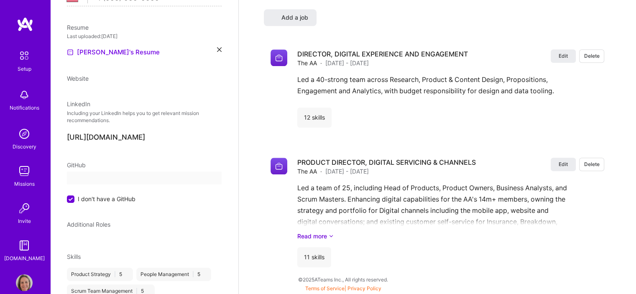
select select "US"
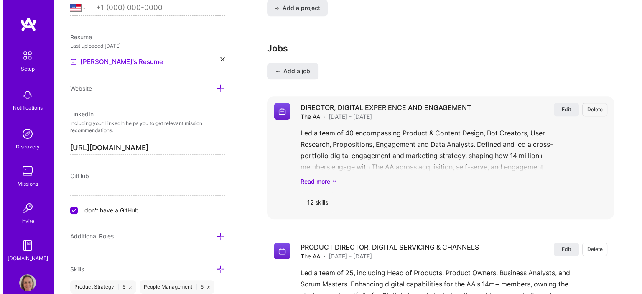
scroll to position [697, 0]
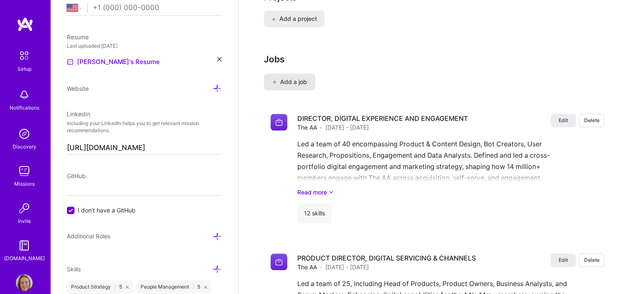
click at [299, 78] on span "Add a job" at bounding box center [289, 82] width 35 height 8
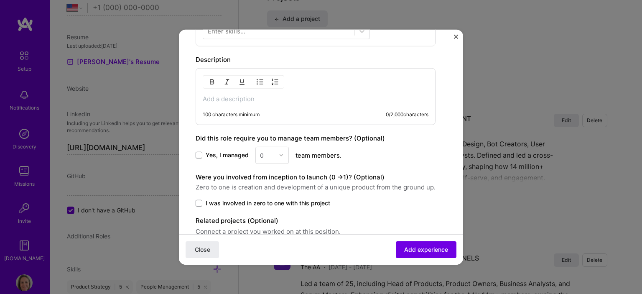
scroll to position [293, 0]
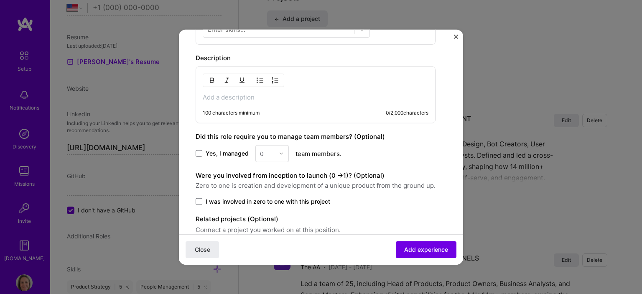
click at [247, 97] on p at bounding box center [316, 97] width 226 height 8
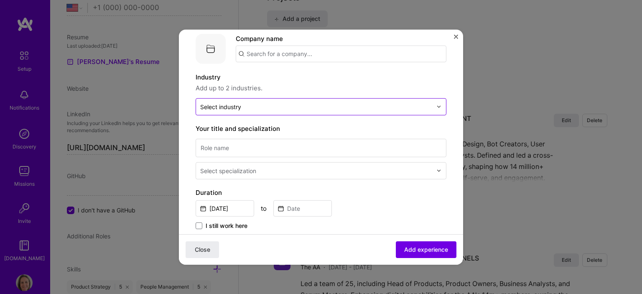
scroll to position [0, 0]
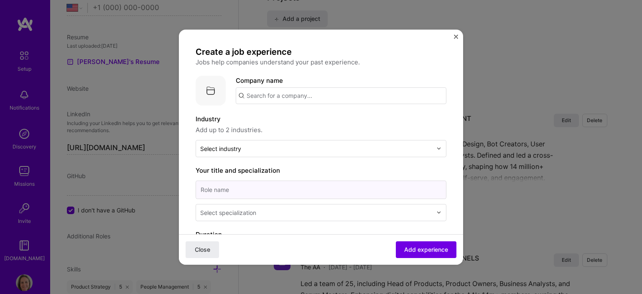
drag, startPoint x: 238, startPoint y: 189, endPoint x: 242, endPoint y: 182, distance: 7.9
click at [238, 189] on input at bounding box center [321, 189] width 251 height 18
paste input "HEAD OF DIGITAL PRODUCT"
type input "HEAD OF DIGITAL PRODUCT"
click at [262, 90] on input "text" at bounding box center [341, 95] width 211 height 17
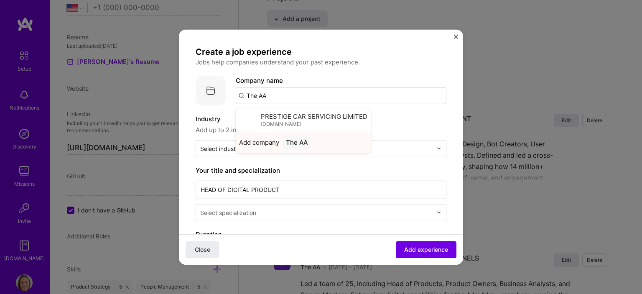
type input "The AA"
click at [296, 145] on div "The AA" at bounding box center [297, 142] width 28 height 15
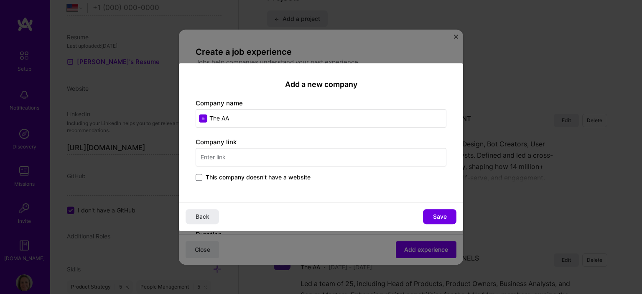
click at [250, 157] on input "text" at bounding box center [321, 157] width 251 height 18
type input "[DOMAIN_NAME]"
click at [446, 216] on span "Save" at bounding box center [440, 216] width 14 height 8
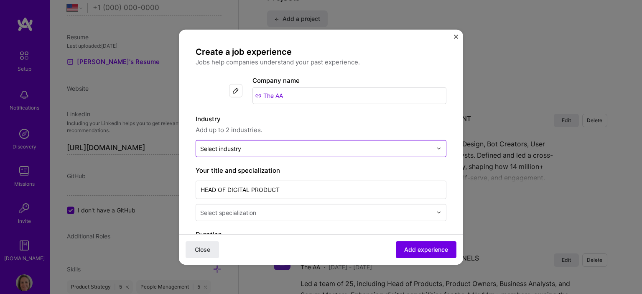
click at [279, 148] on input "text" at bounding box center [316, 148] width 232 height 9
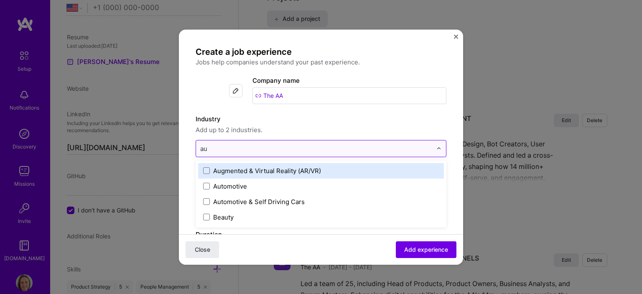
type input "aut"
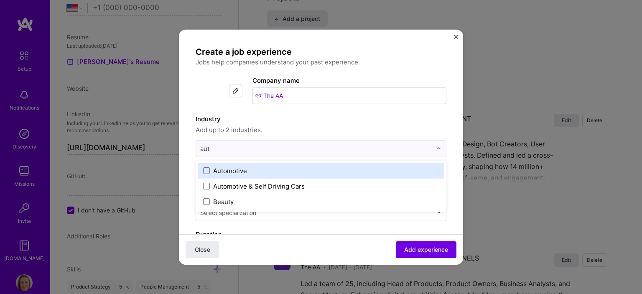
click at [242, 170] on div "Automotive" at bounding box center [230, 170] width 34 height 9
type input "insur"
click at [236, 172] on div "Insurance & InsurTech" at bounding box center [246, 170] width 66 height 9
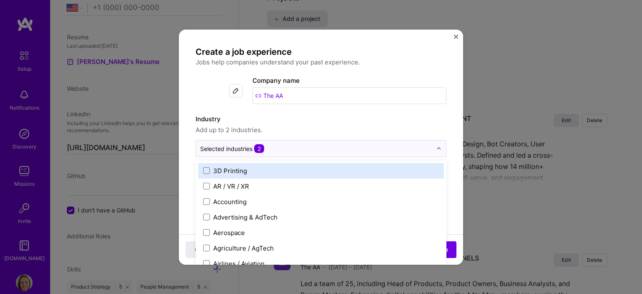
click at [363, 130] on span "Add up to 2 industries." at bounding box center [321, 130] width 251 height 10
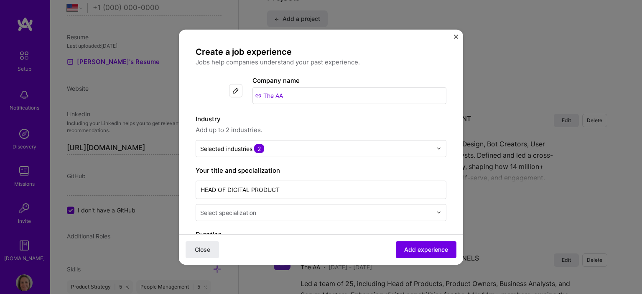
click at [280, 214] on input "text" at bounding box center [317, 212] width 234 height 9
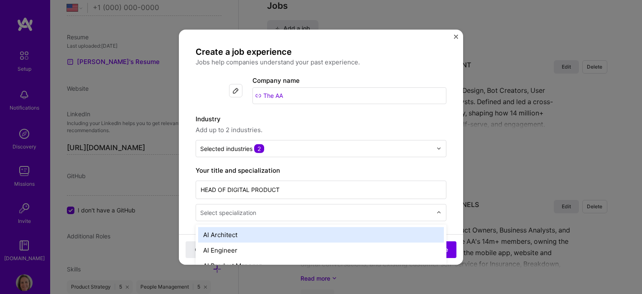
scroll to position [756, 0]
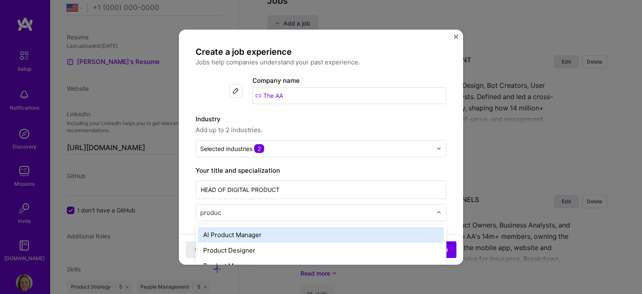
type input "product"
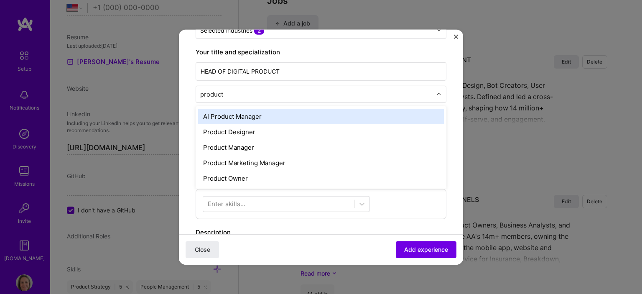
scroll to position [125, 0]
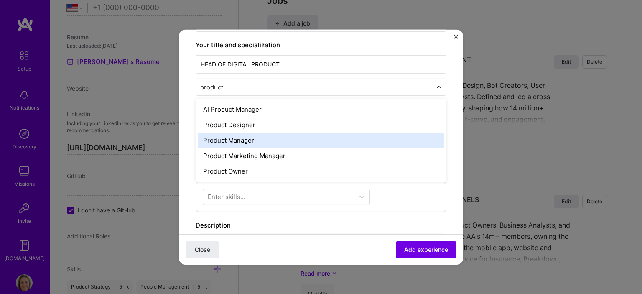
click at [243, 144] on div "Product Manager" at bounding box center [321, 139] width 246 height 15
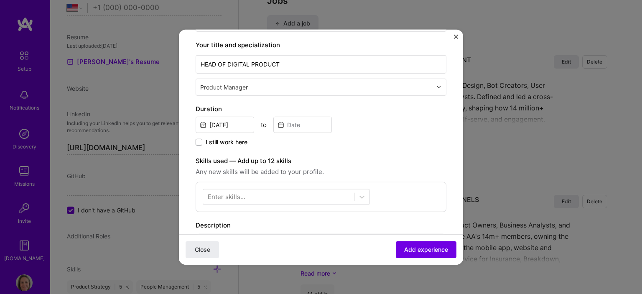
click at [396, 145] on div "I still work here" at bounding box center [321, 143] width 251 height 10
click at [221, 122] on input "[DATE]" at bounding box center [225, 124] width 59 height 16
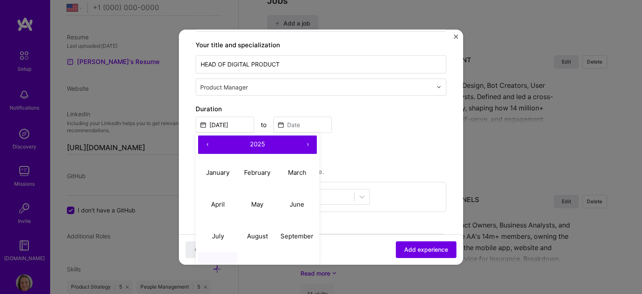
click at [211, 143] on button "‹" at bounding box center [207, 144] width 18 height 18
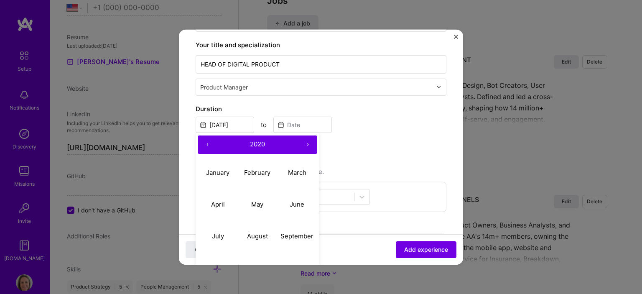
click at [211, 143] on button "‹" at bounding box center [207, 144] width 18 height 18
click at [308, 143] on button "›" at bounding box center [308, 144] width 18 height 18
click at [303, 200] on abbr "June" at bounding box center [297, 204] width 15 height 8
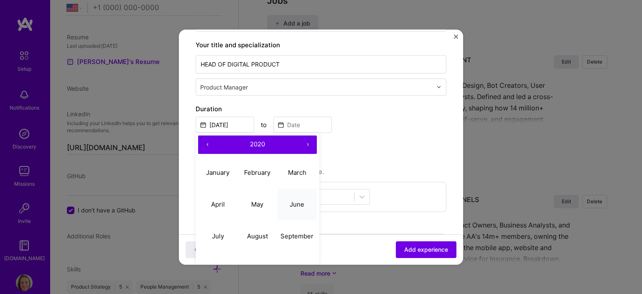
type input "[DATE]"
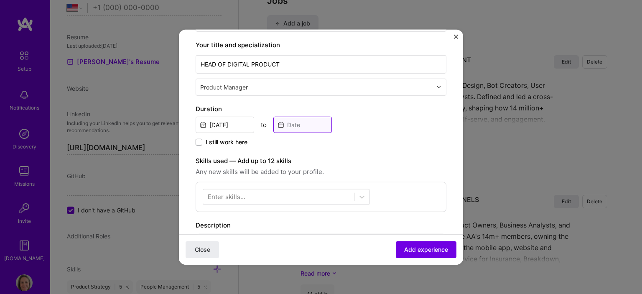
click at [302, 123] on input at bounding box center [302, 124] width 59 height 16
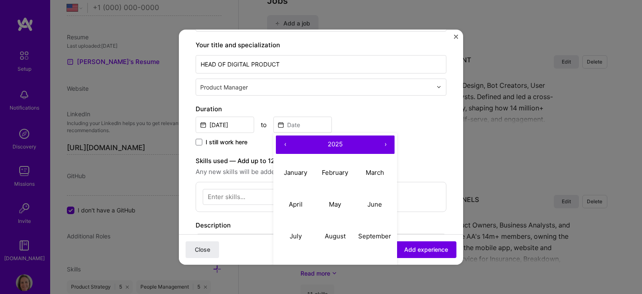
click at [284, 143] on button "‹" at bounding box center [285, 144] width 18 height 18
click at [368, 235] on abbr "September" at bounding box center [374, 236] width 33 height 8
type input "[DATE]"
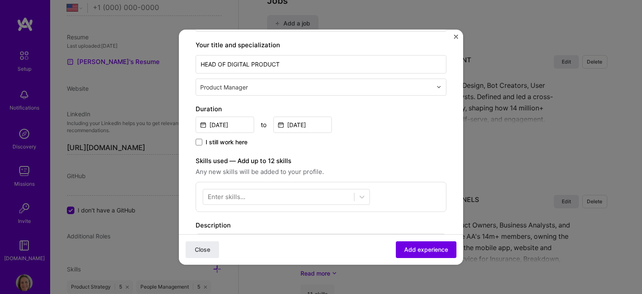
click at [417, 133] on div "Duration [DATE] to [DATE] I still work here" at bounding box center [321, 125] width 251 height 43
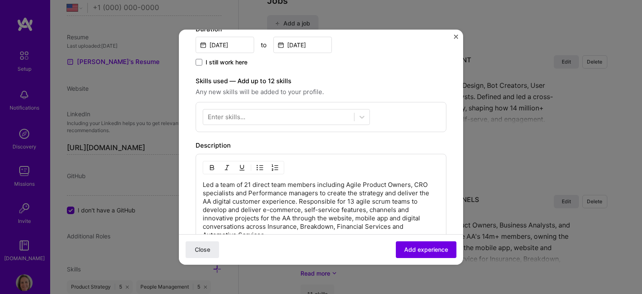
scroll to position [209, 0]
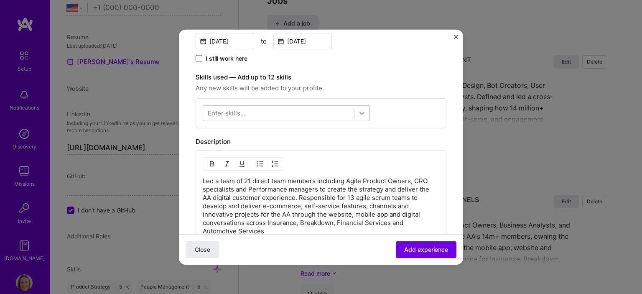
click at [358, 112] on icon at bounding box center [362, 113] width 8 height 8
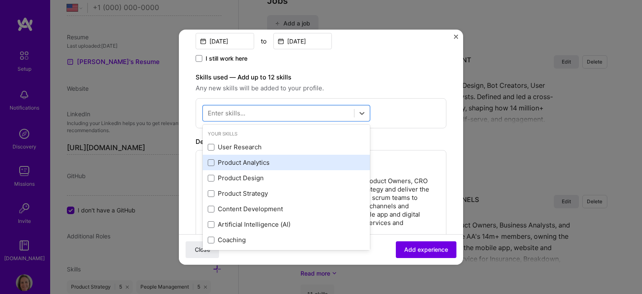
click at [239, 161] on div "Product Analytics" at bounding box center [286, 162] width 157 height 9
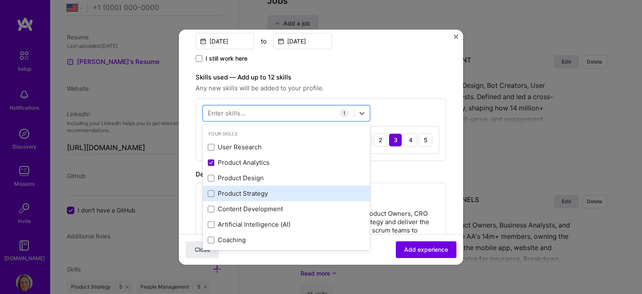
click at [236, 193] on div "Product Strategy" at bounding box center [286, 193] width 157 height 9
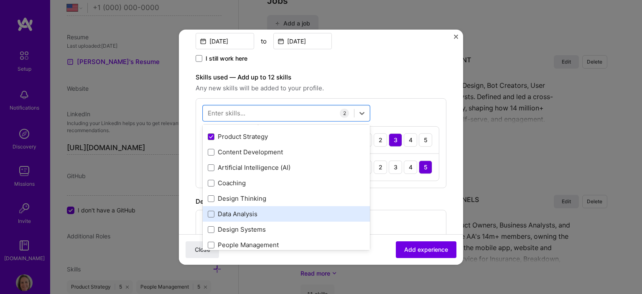
scroll to position [84, 0]
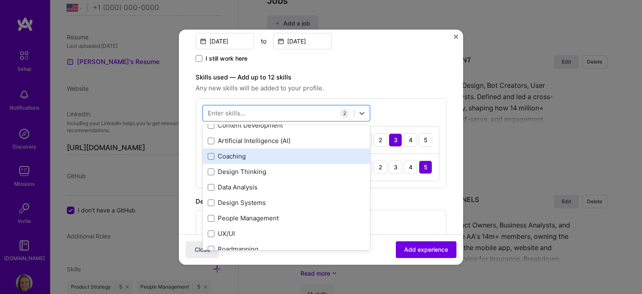
click at [242, 155] on div "Coaching" at bounding box center [286, 156] width 157 height 9
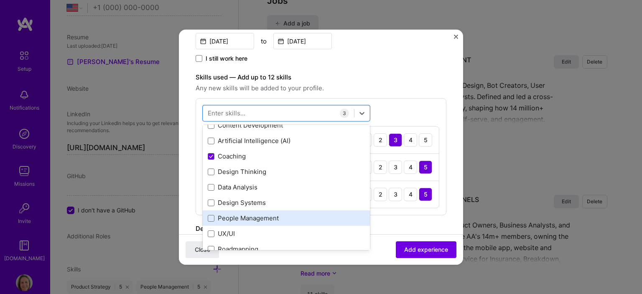
click at [253, 217] on div "People Management" at bounding box center [286, 218] width 157 height 9
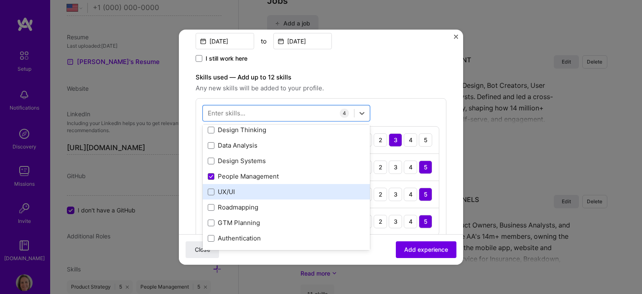
scroll to position [167, 0]
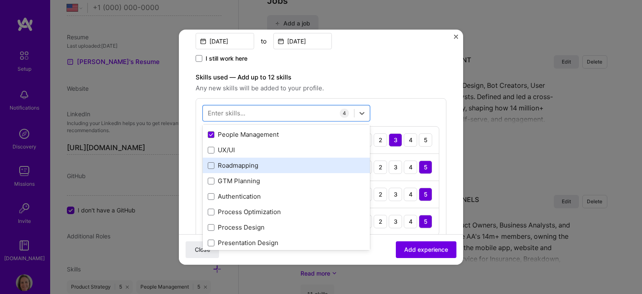
click at [247, 166] on div "Roadmapping" at bounding box center [286, 165] width 157 height 9
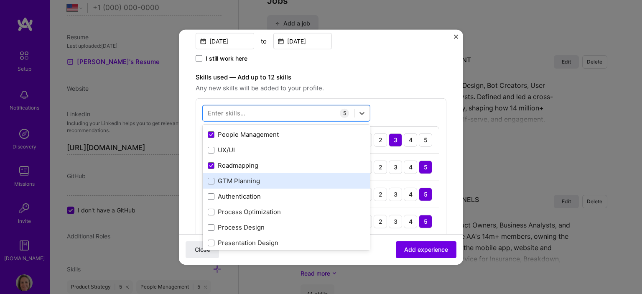
click at [250, 181] on div "GTM Planning" at bounding box center [286, 180] width 157 height 9
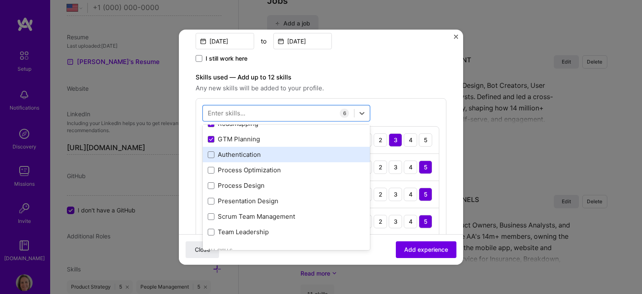
click at [245, 150] on div "Authentication" at bounding box center [286, 154] width 157 height 9
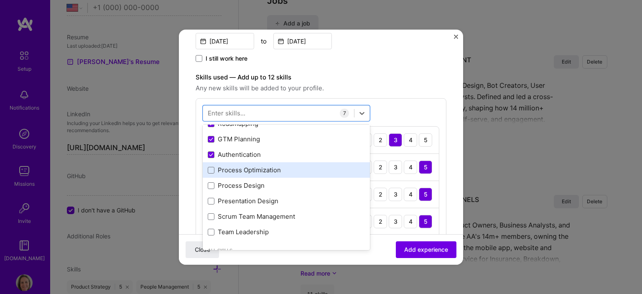
click at [268, 168] on div "Process Optimization" at bounding box center [286, 170] width 157 height 9
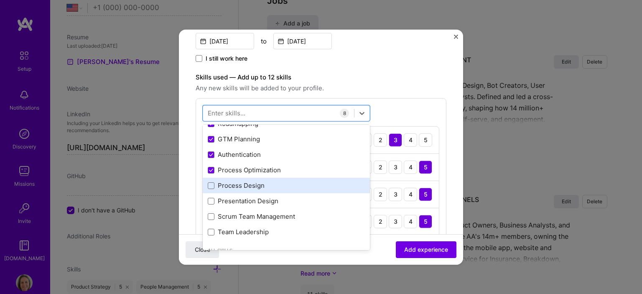
click at [259, 180] on div "Process Design" at bounding box center [286, 185] width 167 height 15
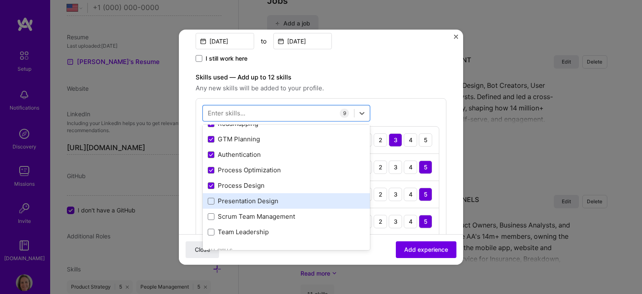
click at [275, 199] on div "Presentation Design" at bounding box center [286, 201] width 157 height 9
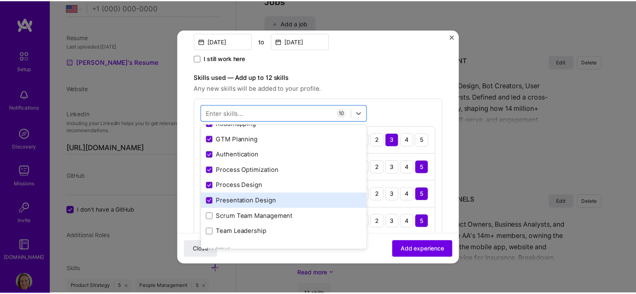
scroll to position [251, 0]
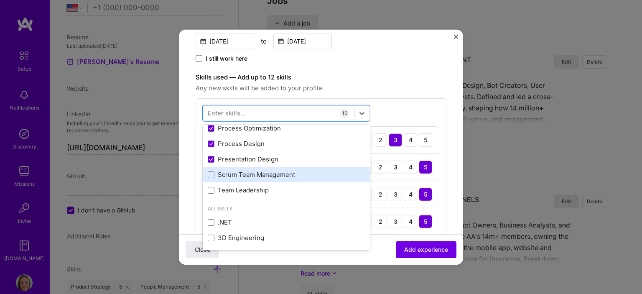
click at [267, 175] on div "Scrum Team Management" at bounding box center [286, 174] width 157 height 9
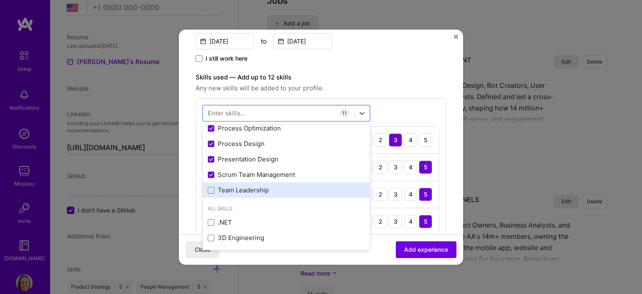
click at [266, 186] on div "Team Leadership" at bounding box center [286, 190] width 157 height 9
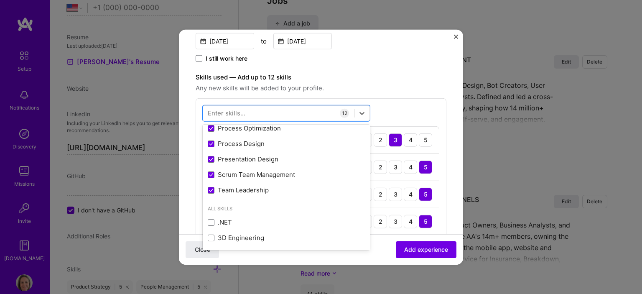
click at [396, 94] on div "Skills used — Add up to 12 skills Any new skills will be added to your profile.…" at bounding box center [321, 266] width 251 height 388
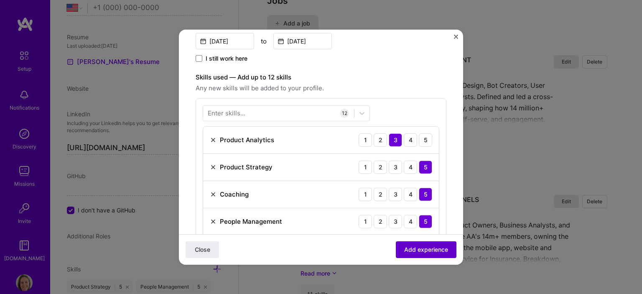
click at [423, 252] on span "Add experience" at bounding box center [426, 249] width 44 height 8
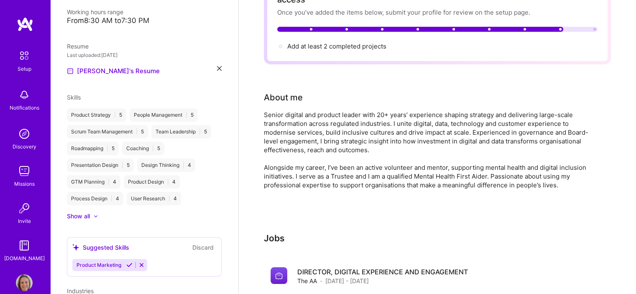
scroll to position [0, 0]
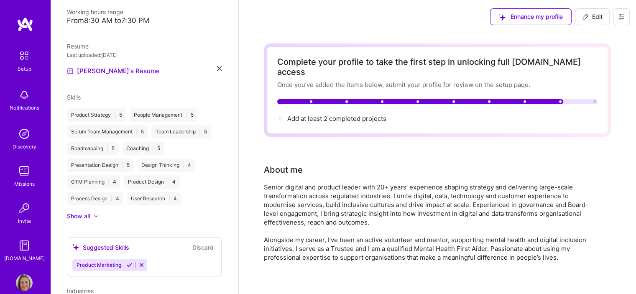
click at [589, 18] on span "Edit" at bounding box center [592, 17] width 20 height 8
select select "US"
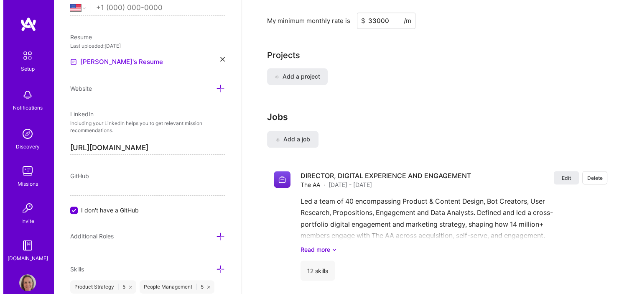
scroll to position [669, 0]
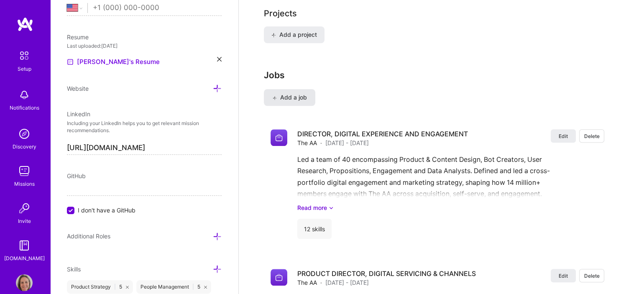
click at [305, 93] on span "Add a job" at bounding box center [289, 97] width 35 height 8
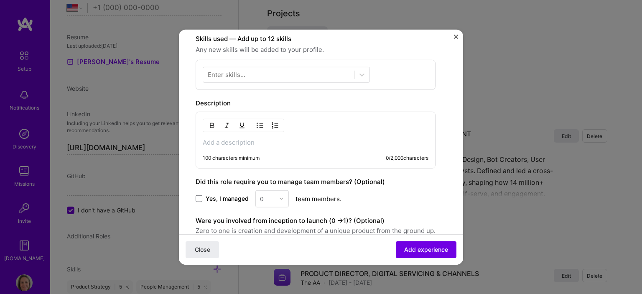
scroll to position [247, 0]
click at [241, 140] on p at bounding box center [316, 142] width 226 height 8
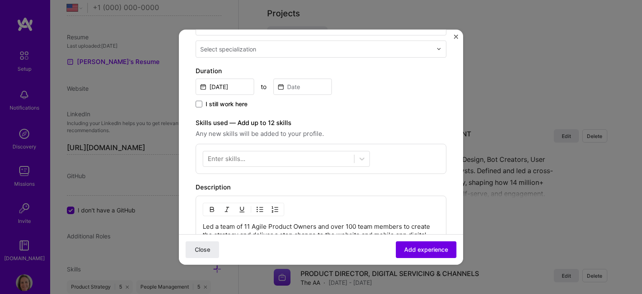
scroll to position [122, 0]
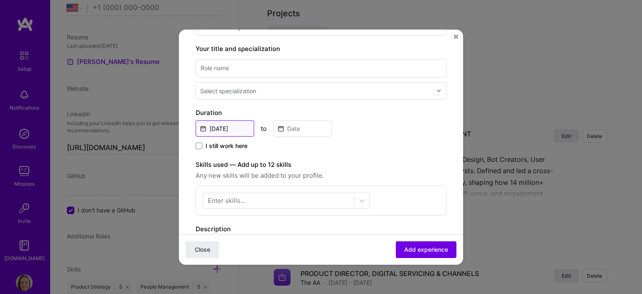
click at [238, 129] on input "[DATE]" at bounding box center [225, 128] width 59 height 16
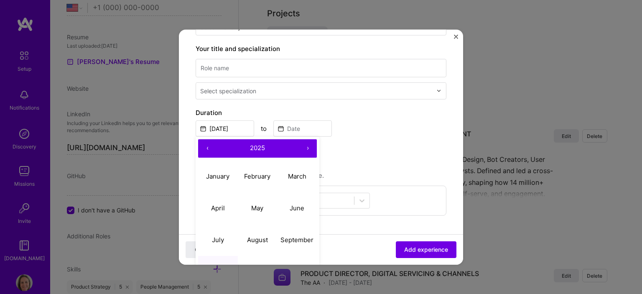
click at [206, 145] on button "‹" at bounding box center [207, 148] width 18 height 18
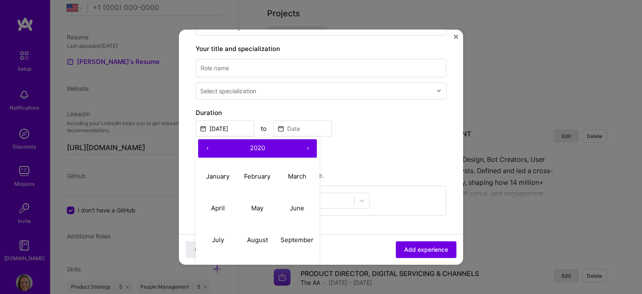
click at [206, 145] on button "‹" at bounding box center [207, 148] width 18 height 18
click at [296, 207] on abbr "June" at bounding box center [297, 208] width 15 height 8
type input "[DATE]"
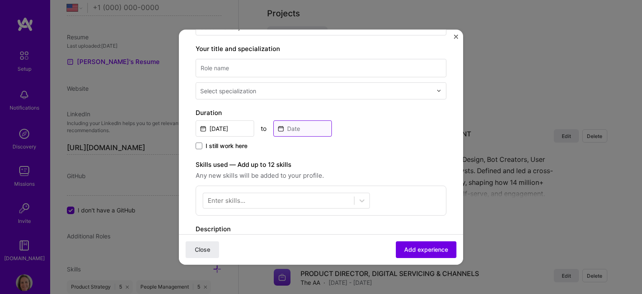
click at [299, 129] on input at bounding box center [302, 128] width 59 height 16
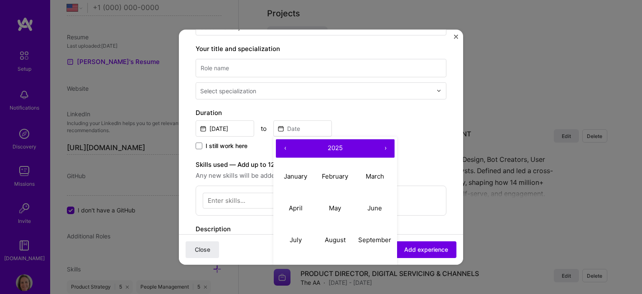
click at [285, 145] on button "‹" at bounding box center [285, 148] width 18 height 18
click at [286, 145] on button "‹" at bounding box center [285, 148] width 18 height 18
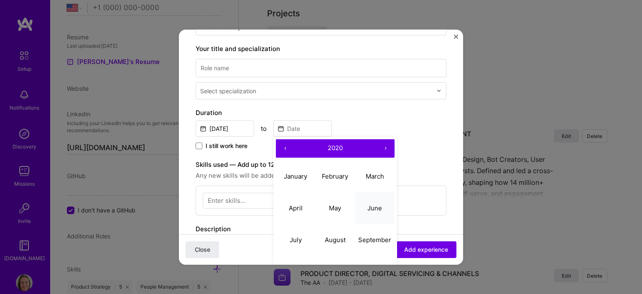
click at [381, 205] on abbr "June" at bounding box center [375, 208] width 15 height 8
type input "[DATE]"
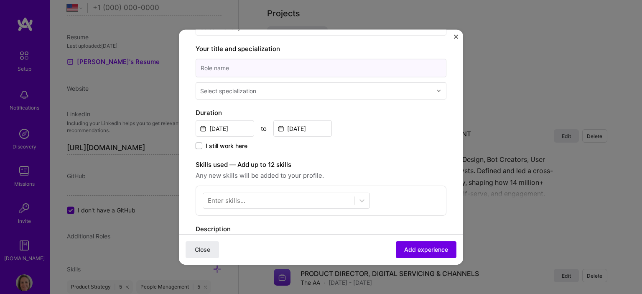
click at [273, 66] on input at bounding box center [321, 68] width 251 height 18
click at [228, 70] on input at bounding box center [321, 68] width 251 height 18
paste input "HEAD OF JOURNEYS AND ONLINE ACCOUNT MANAGEMENT"
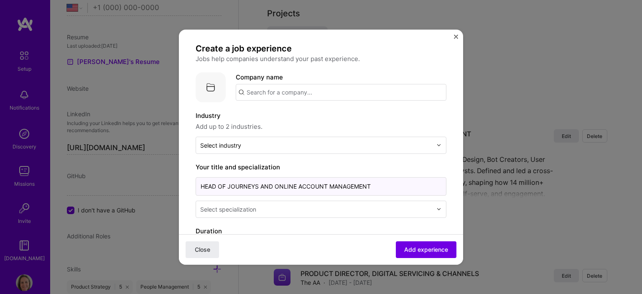
scroll to position [0, 0]
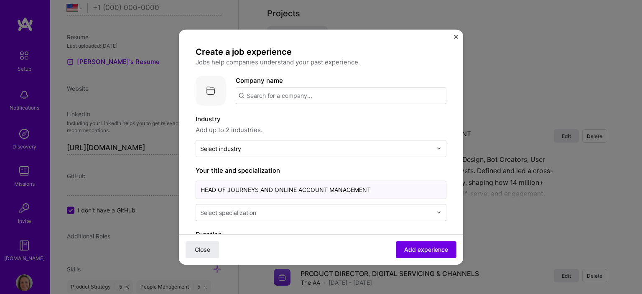
type input "HEAD OF JOURNEYS AND ONLINE ACCOUNT MANAGEMENT"
click at [272, 93] on input "text" at bounding box center [341, 95] width 211 height 17
type input "British Gas"
click at [292, 117] on span "British Gas" at bounding box center [277, 116] width 32 height 9
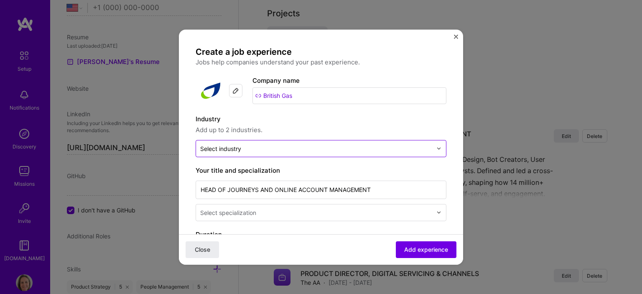
click at [239, 146] on div "Select industry 0" at bounding box center [220, 148] width 41 height 9
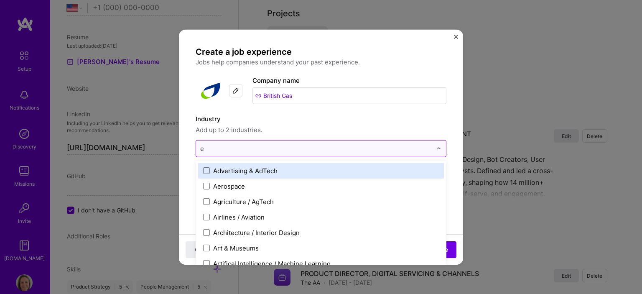
type input "en"
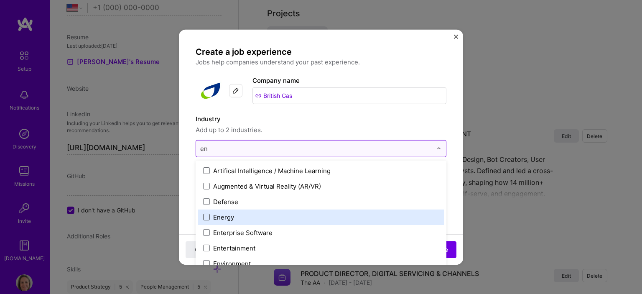
click at [206, 217] on span at bounding box center [206, 217] width 7 height 7
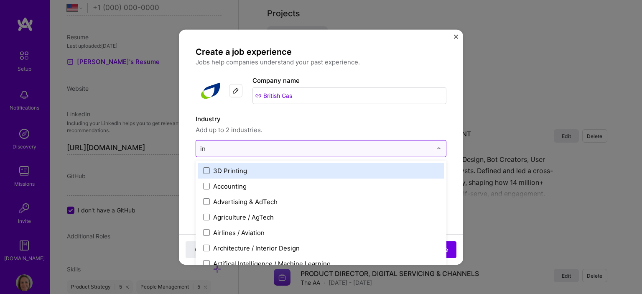
type input "ins"
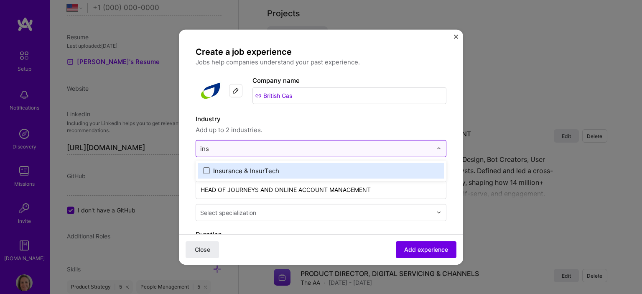
click at [206, 175] on div "Insurance & InsurTech" at bounding box center [321, 170] width 246 height 15
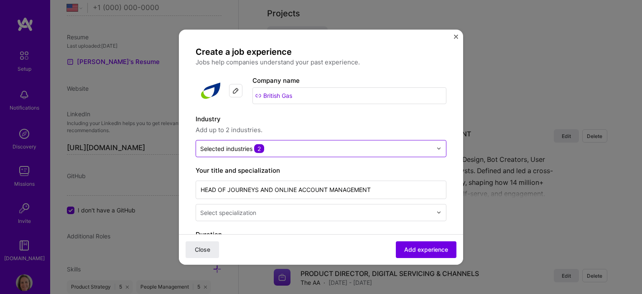
click at [291, 133] on span "Add up to 2 industries." at bounding box center [321, 130] width 251 height 10
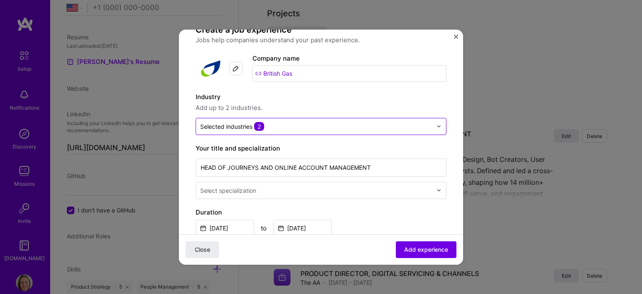
scroll to position [84, 0]
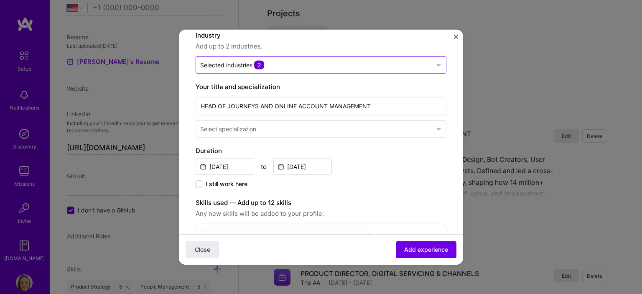
click at [269, 129] on input "text" at bounding box center [317, 128] width 234 height 9
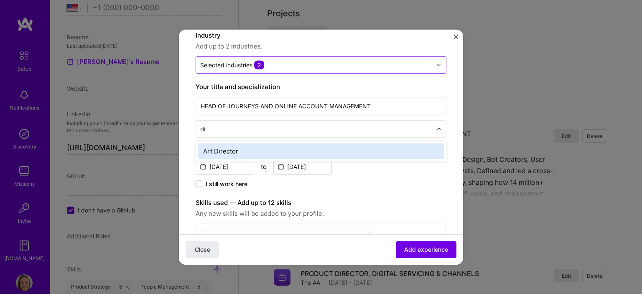
type input "d"
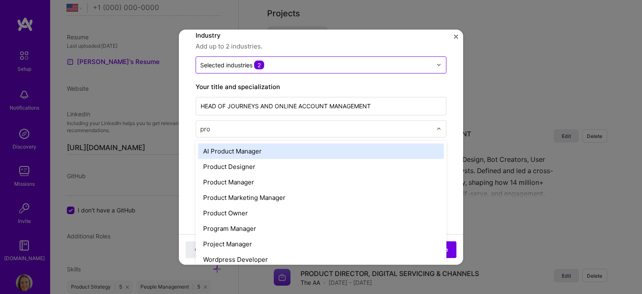
type input "prod"
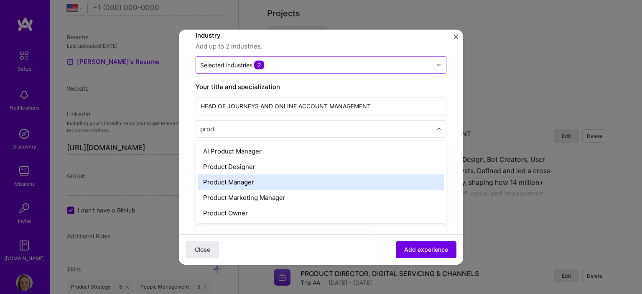
click at [261, 181] on div "Product Manager" at bounding box center [321, 181] width 246 height 15
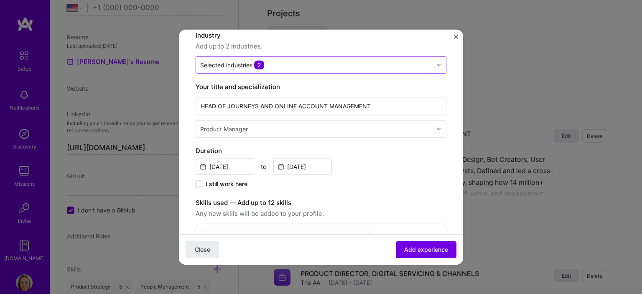
click at [358, 176] on div "Duration [DATE] to [DATE] I still work here" at bounding box center [321, 167] width 251 height 43
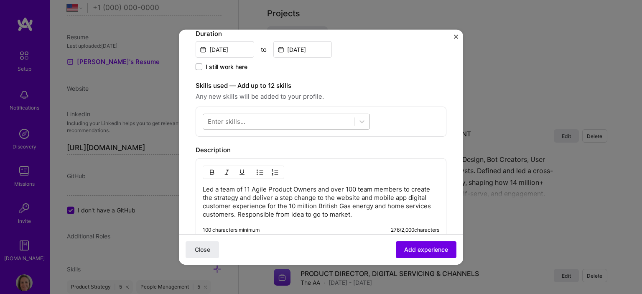
scroll to position [209, 0]
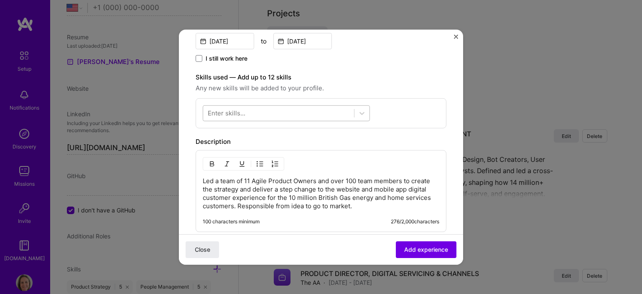
click at [310, 106] on div at bounding box center [278, 113] width 151 height 14
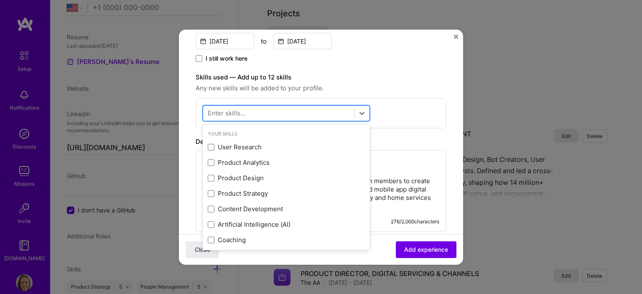
click at [309, 114] on div at bounding box center [278, 113] width 151 height 14
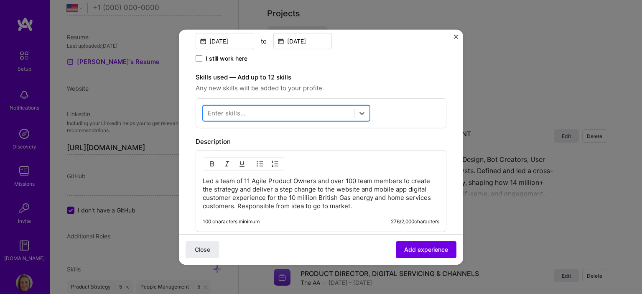
click at [309, 114] on div at bounding box center [278, 113] width 151 height 14
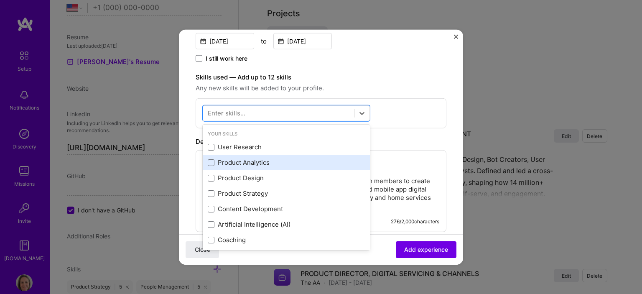
click at [244, 163] on div "Product Analytics" at bounding box center [286, 162] width 157 height 9
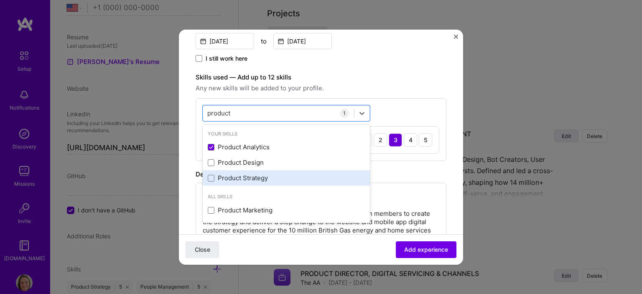
click at [257, 175] on div "Product Strategy" at bounding box center [286, 178] width 157 height 9
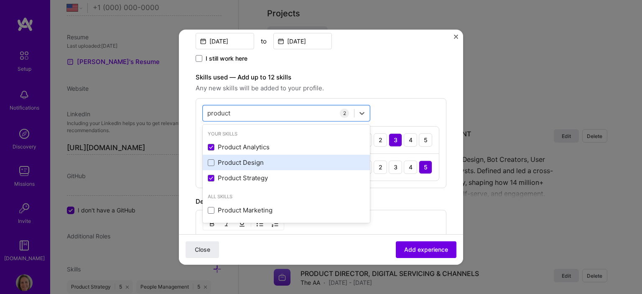
click at [250, 157] on div "Product Design" at bounding box center [286, 162] width 167 height 15
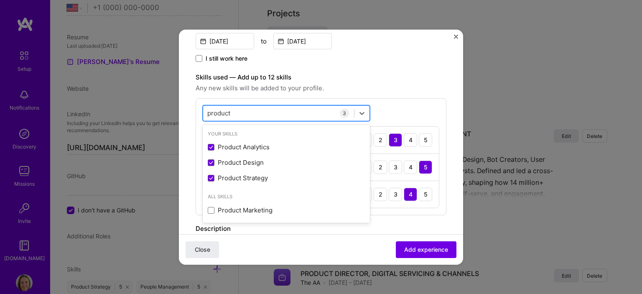
click at [214, 112] on input "product" at bounding box center [219, 113] width 24 height 9
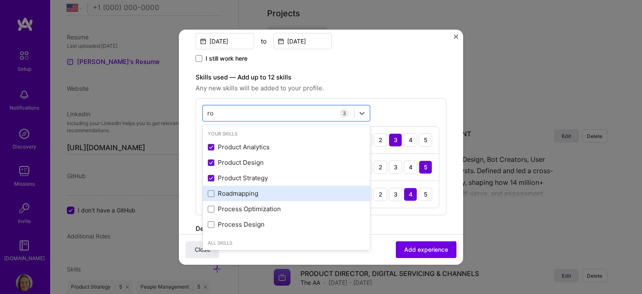
click at [231, 192] on div "Roadmapping" at bounding box center [286, 193] width 157 height 9
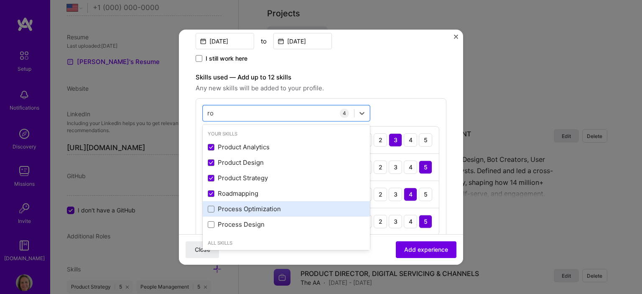
click at [236, 209] on div "Process Optimization" at bounding box center [286, 208] width 157 height 9
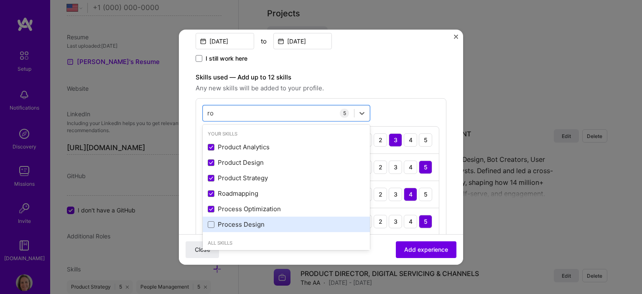
click at [238, 224] on div "Process Design" at bounding box center [286, 224] width 157 height 9
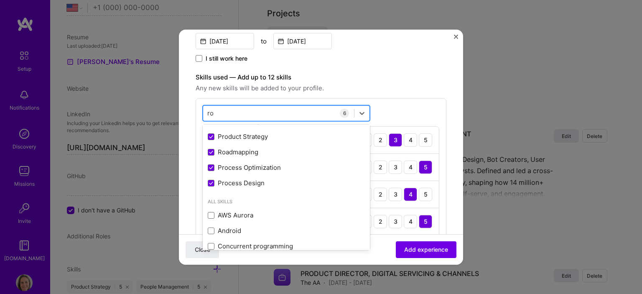
scroll to position [84, 0]
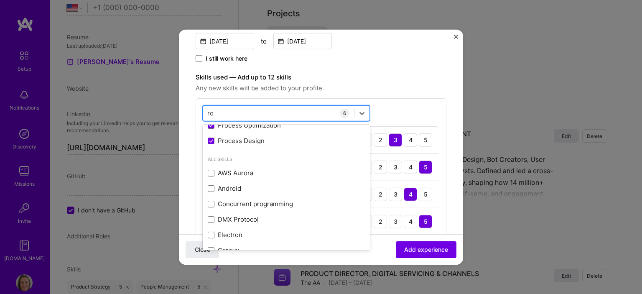
click at [210, 111] on input "ro" at bounding box center [210, 113] width 7 height 9
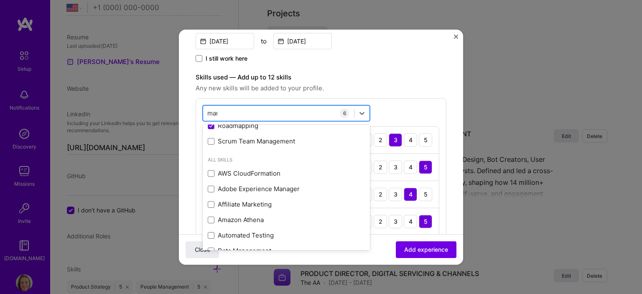
scroll to position [0, 0]
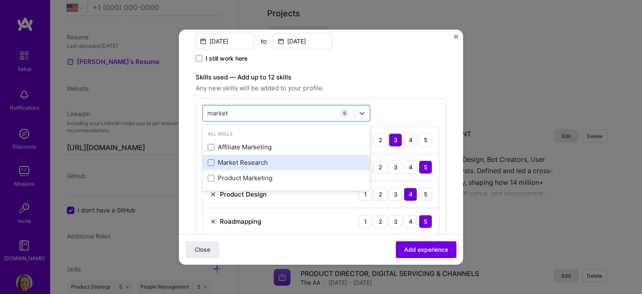
click at [238, 165] on div "Market Research" at bounding box center [286, 162] width 157 height 9
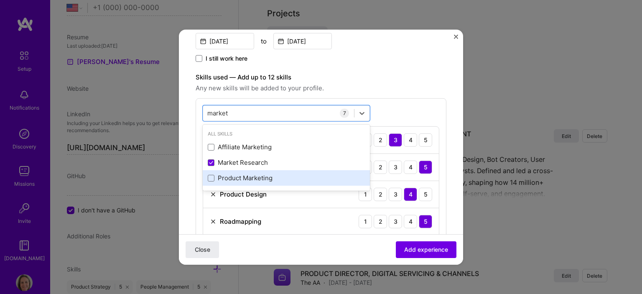
click at [243, 179] on div "Product Marketing" at bounding box center [286, 178] width 157 height 9
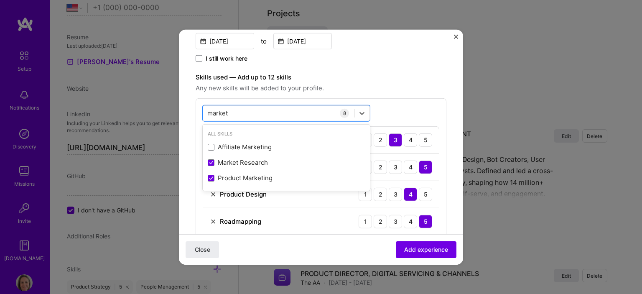
type input "market"
click at [408, 79] on label "Skills used — Add up to 12 skills" at bounding box center [321, 77] width 251 height 10
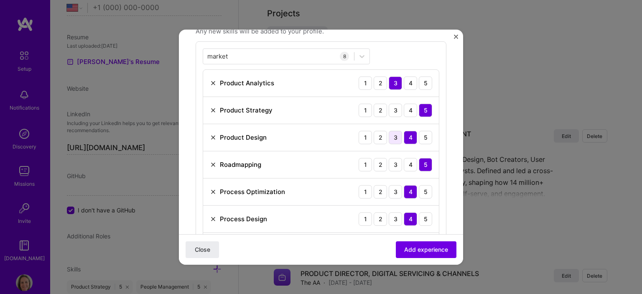
scroll to position [376, 0]
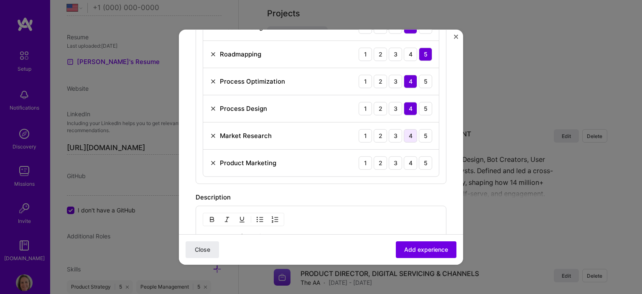
click at [405, 133] on div "4" at bounding box center [410, 135] width 13 height 13
click at [419, 158] on div "5" at bounding box center [425, 162] width 13 height 13
click at [421, 248] on span "Add experience" at bounding box center [426, 249] width 44 height 8
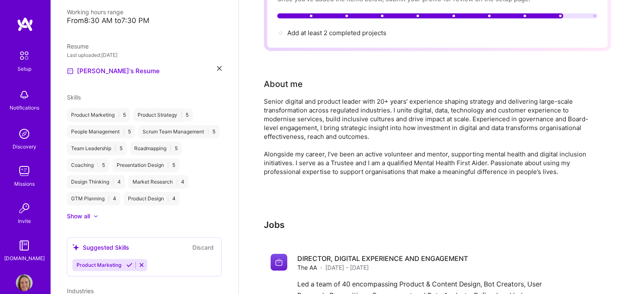
scroll to position [0, 0]
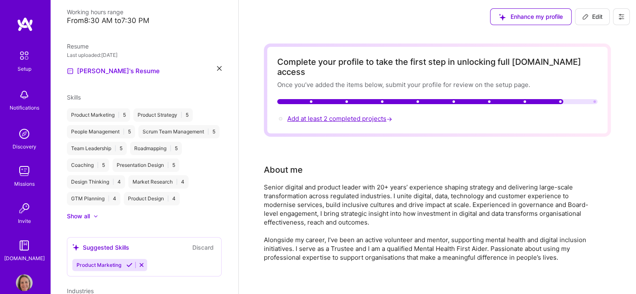
click at [355, 115] on span "Add at least 2 completed projects →" at bounding box center [340, 119] width 107 height 8
select select "US"
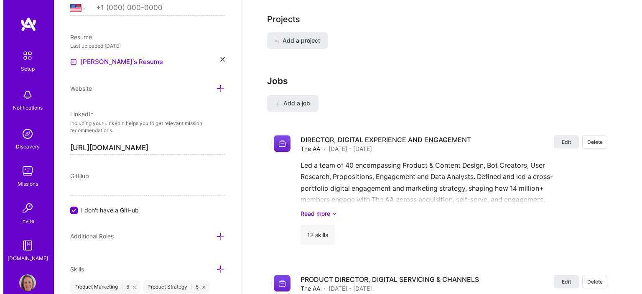
scroll to position [665, 0]
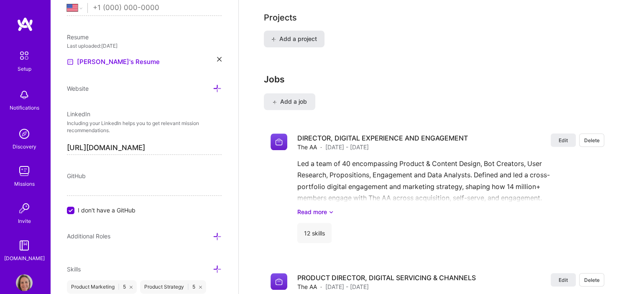
click at [281, 31] on button "Add a project" at bounding box center [294, 39] width 61 height 17
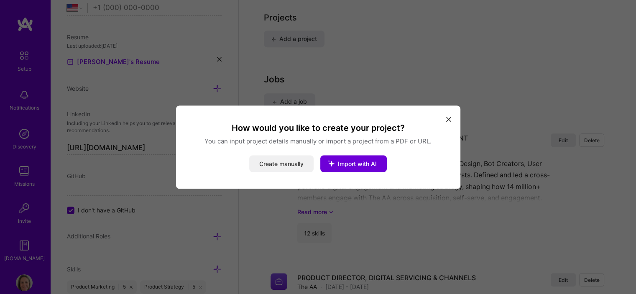
click at [294, 164] on button "Create manually" at bounding box center [281, 163] width 64 height 17
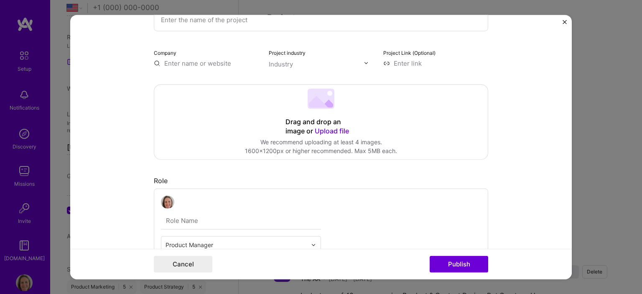
scroll to position [0, 0]
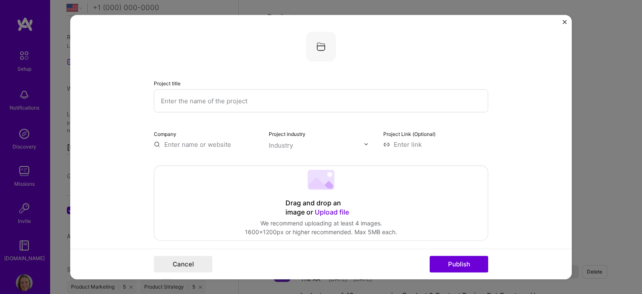
click at [259, 97] on input "text" at bounding box center [321, 100] width 335 height 23
click at [227, 98] on input "Delivered new conversational" at bounding box center [321, 100] width 335 height 23
click at [217, 99] on input "Delivered new conversational" at bounding box center [321, 100] width 335 height 23
click at [207, 98] on input "Delivered new conversational" at bounding box center [321, 100] width 335 height 23
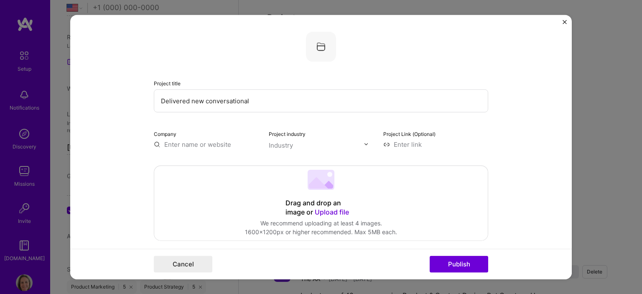
click at [202, 98] on input "Delivered new conversational" at bounding box center [321, 100] width 335 height 23
type input "Delivered new digital conversational platform"
click at [211, 148] on input "text" at bounding box center [206, 144] width 105 height 9
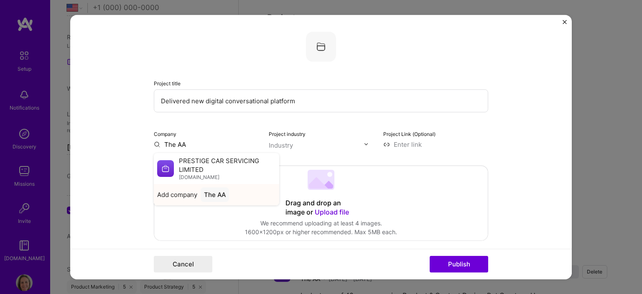
type input "The AA"
click at [221, 195] on div "The AA" at bounding box center [215, 194] width 28 height 15
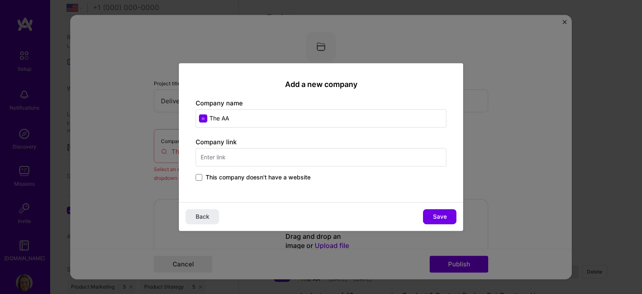
click at [270, 158] on input "text" at bounding box center [321, 157] width 251 height 18
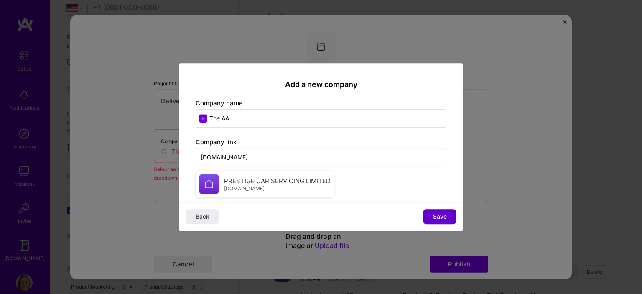
type input "[DOMAIN_NAME]"
click at [443, 215] on span "Save" at bounding box center [440, 216] width 14 height 8
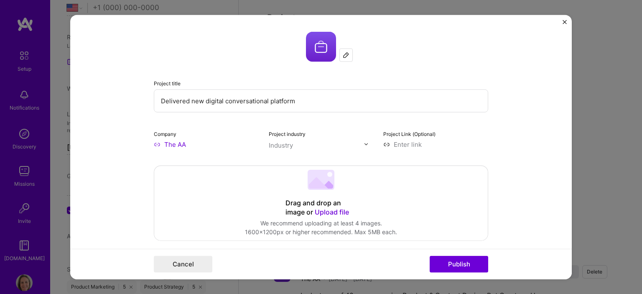
click at [278, 142] on div "Industry" at bounding box center [281, 144] width 24 height 9
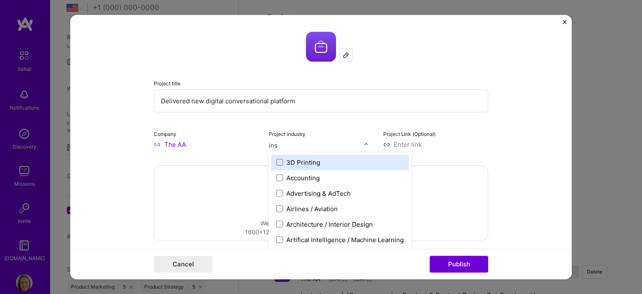
type input "insu"
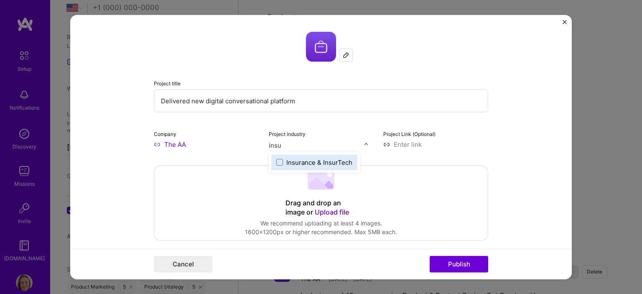
click at [306, 162] on div "Insurance & InsurTech" at bounding box center [319, 162] width 66 height 9
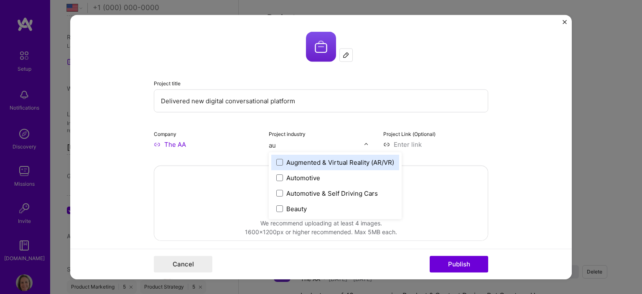
type input "aut"
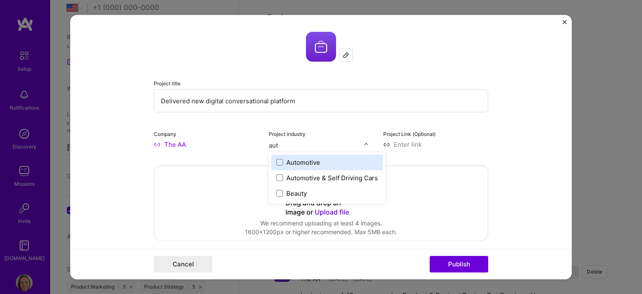
click at [309, 158] on div "Automotive" at bounding box center [303, 162] width 34 height 9
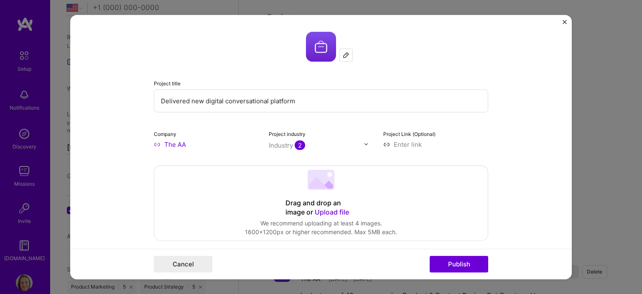
click at [472, 141] on input at bounding box center [435, 144] width 105 height 9
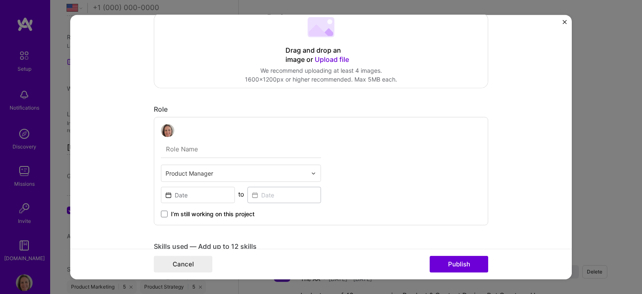
scroll to position [167, 0]
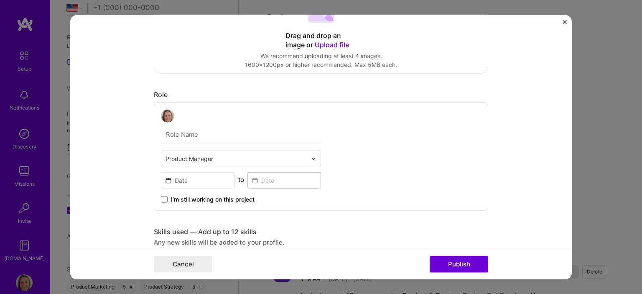
click at [226, 135] on input "text" at bounding box center [241, 135] width 160 height 18
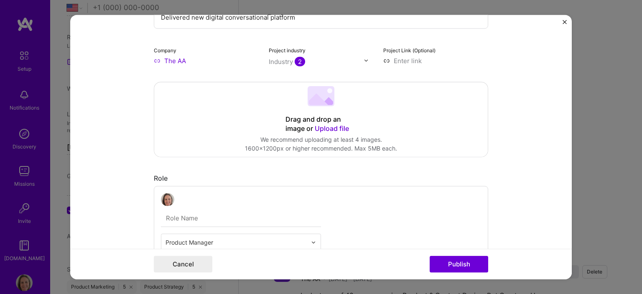
scroll to position [0, 0]
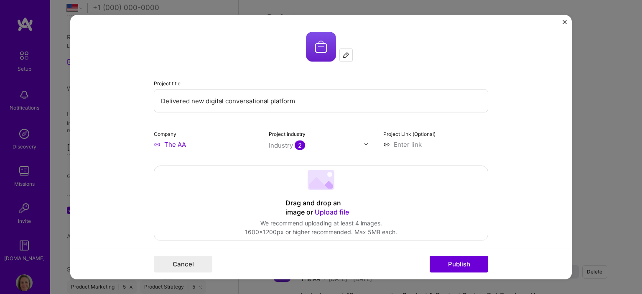
click at [356, 199] on div "Drag and drop an image or Upload file Upload file We recommend uploading at lea…" at bounding box center [321, 203] width 334 height 74
click at [401, 143] on input at bounding box center [435, 144] width 105 height 9
paste input "[URL][DOMAIN_NAME]"
type input "[URL][DOMAIN_NAME]"
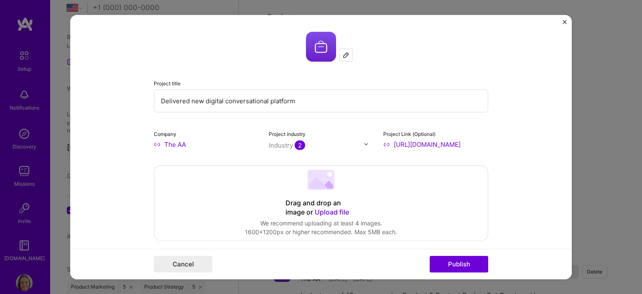
click at [433, 197] on div "Drag and drop an image or Upload file Upload file We recommend uploading at lea…" at bounding box center [321, 203] width 334 height 74
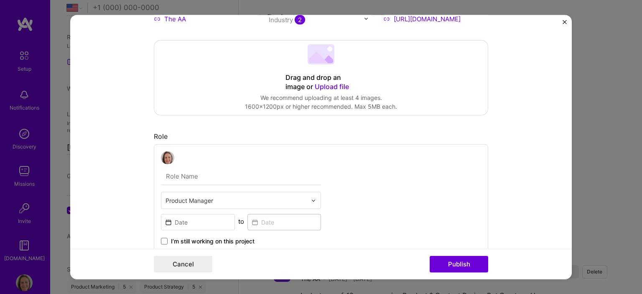
scroll to position [167, 0]
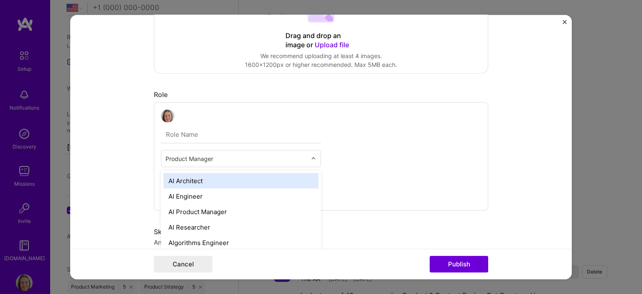
click at [228, 158] on input "text" at bounding box center [236, 158] width 141 height 9
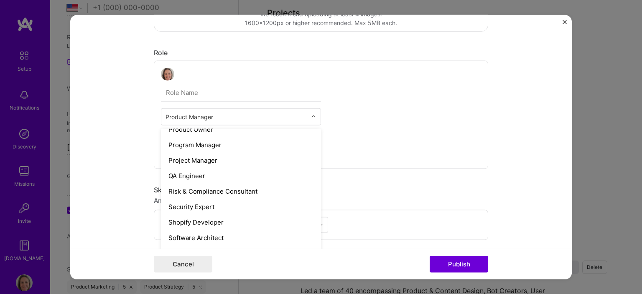
scroll to position [779, 0]
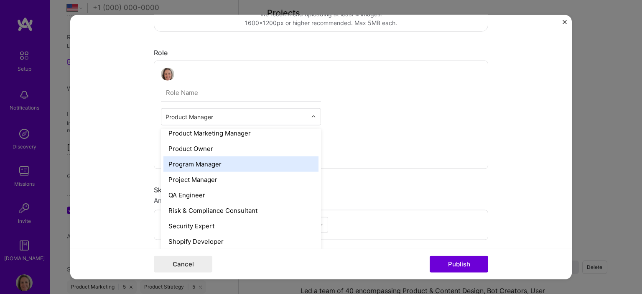
click at [370, 115] on div "option Program Manager focused, 54 of 70. 69 results available. Use Up and Down…" at bounding box center [321, 114] width 335 height 109
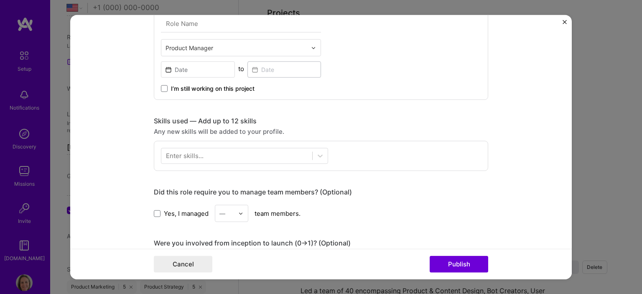
scroll to position [293, 0]
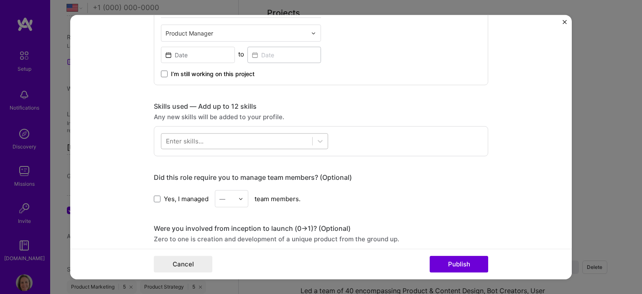
click at [222, 138] on div at bounding box center [236, 142] width 151 height 14
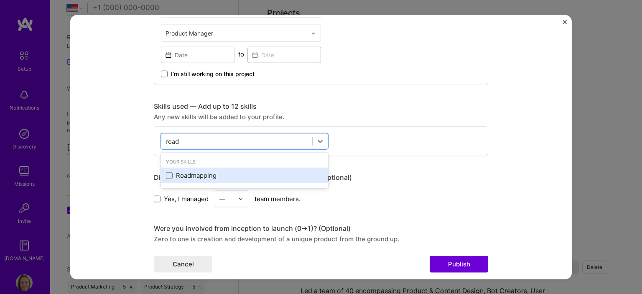
click at [202, 173] on div "Roadmapping" at bounding box center [244, 175] width 157 height 9
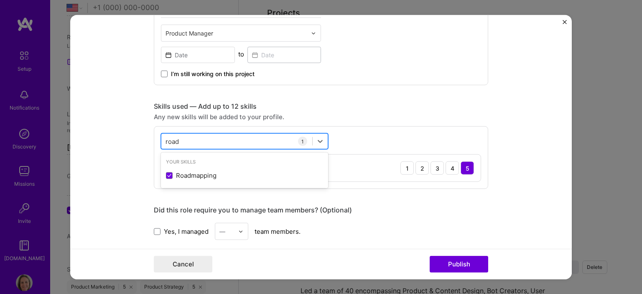
click at [198, 138] on div "[GEOGRAPHIC_DATA]" at bounding box center [236, 142] width 151 height 14
click at [174, 138] on input "road" at bounding box center [173, 141] width 14 height 9
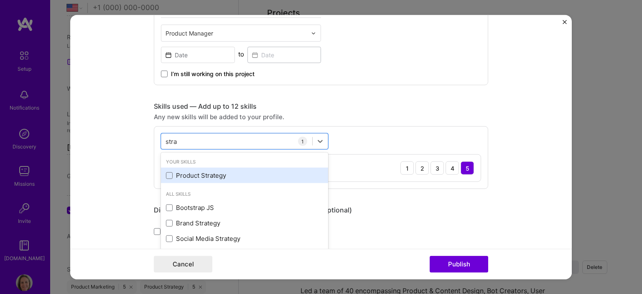
click at [199, 172] on div "Product Strategy" at bounding box center [244, 175] width 157 height 9
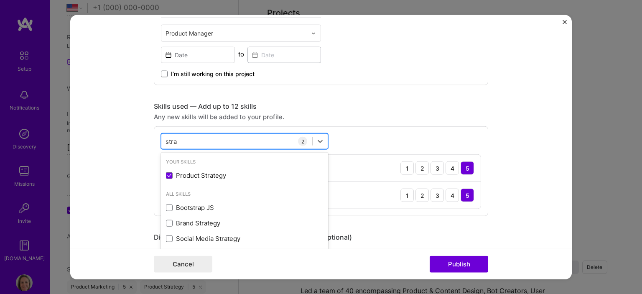
click at [166, 139] on input "stra" at bounding box center [172, 141] width 12 height 9
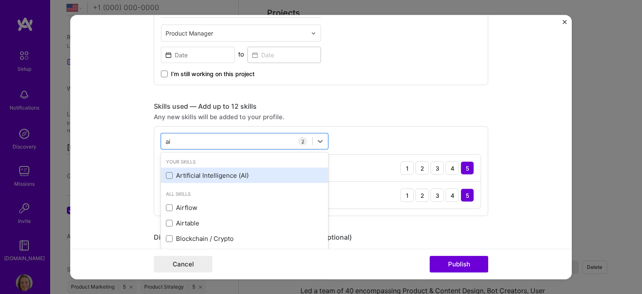
click at [194, 175] on div "Artificial Intelligence (AI)" at bounding box center [244, 175] width 157 height 9
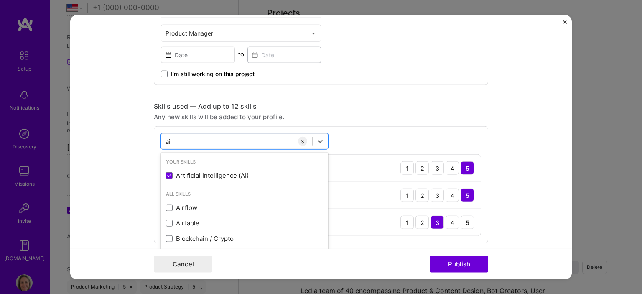
type input "ai"
drag, startPoint x: 386, startPoint y: 118, endPoint x: 416, endPoint y: 117, distance: 30.5
click at [386, 117] on div "Any new skills will be added to your profile." at bounding box center [321, 116] width 335 height 9
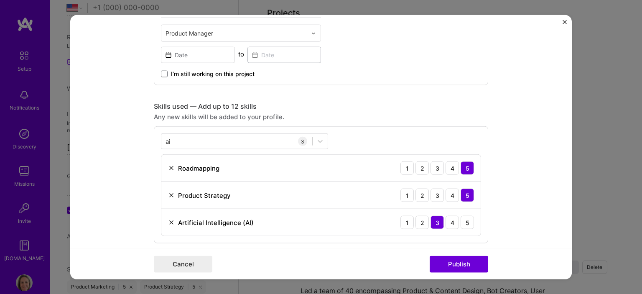
scroll to position [418, 0]
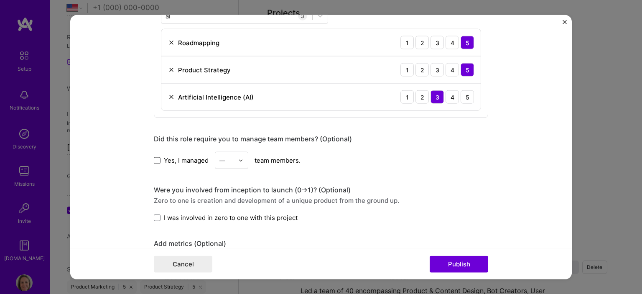
click at [154, 158] on span at bounding box center [157, 160] width 7 height 7
click at [0, 0] on input "Yes, I managed" at bounding box center [0, 0] width 0 height 0
click at [238, 159] on img at bounding box center [240, 160] width 5 height 5
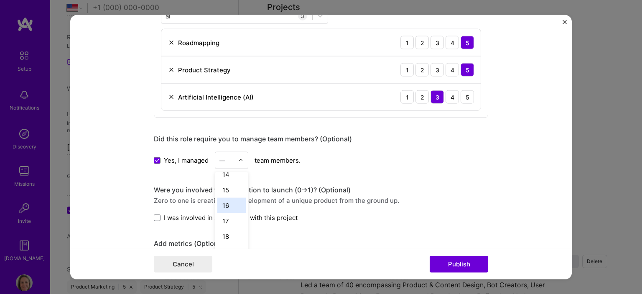
scroll to position [266, 0]
click at [447, 146] on div "Did this role require you to manage team members? (Optional) Yes, I managed opt…" at bounding box center [321, 152] width 335 height 34
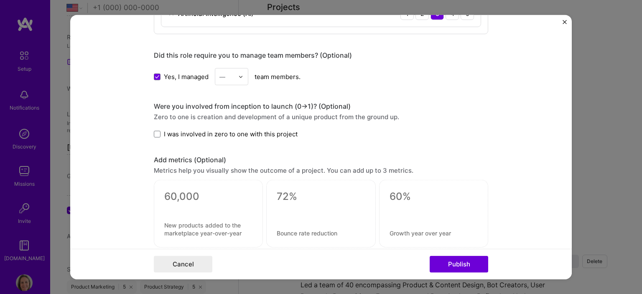
click at [243, 73] on div at bounding box center [243, 77] width 10 height 16
click at [222, 206] on div "25+" at bounding box center [231, 204] width 28 height 15
click at [443, 102] on div "Were you involved from inception to launch (0 -> 1)? (Optional)" at bounding box center [321, 106] width 335 height 9
click at [154, 131] on span at bounding box center [157, 134] width 7 height 7
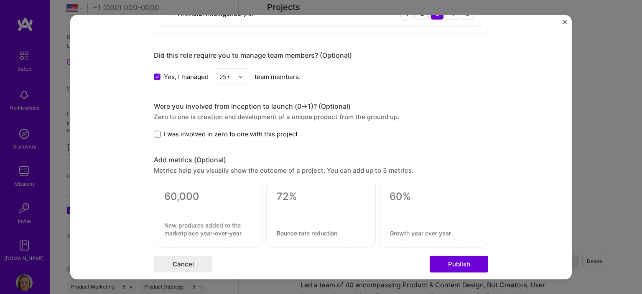
click at [0, 0] on input "I was involved in zero to one with this project" at bounding box center [0, 0] width 0 height 0
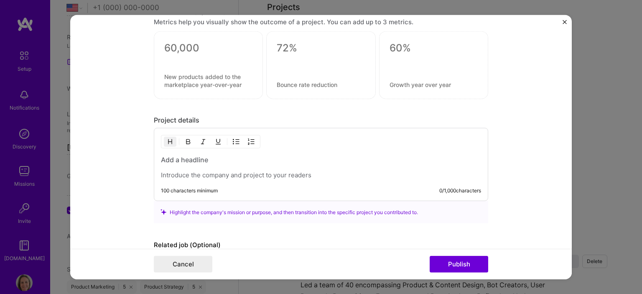
scroll to position [669, 0]
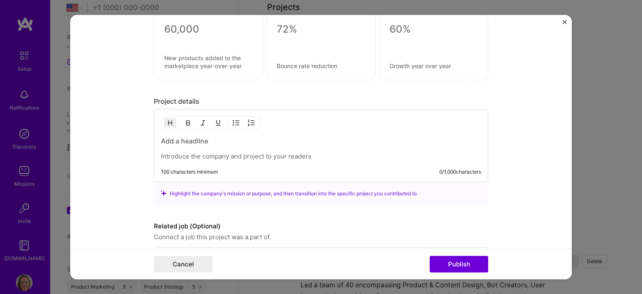
click at [202, 140] on h3 at bounding box center [321, 140] width 320 height 9
click at [215, 152] on p at bounding box center [321, 156] width 320 height 8
paste div
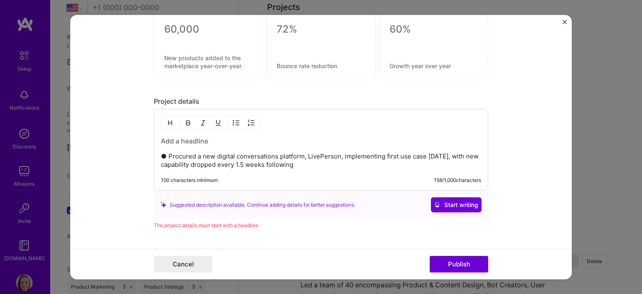
click at [166, 153] on p "● Procured a new digital conversations platform, LivePerson, implementing first…" at bounding box center [321, 160] width 320 height 17
click at [314, 161] on p "Procured a new digital conversations platform, LivePerson, implementing first u…" at bounding box center [321, 160] width 320 height 17
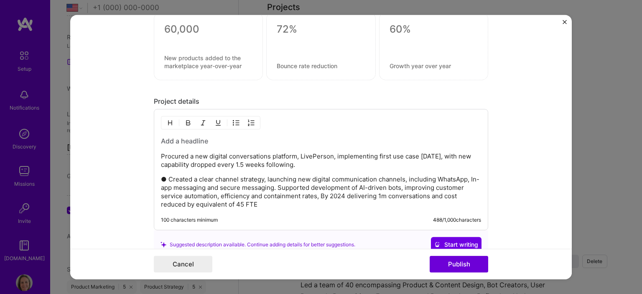
click at [165, 176] on p "● Created a clear channel strategy, launching new digital communication channel…" at bounding box center [321, 191] width 320 height 33
click at [335, 153] on p "Procured a new digital conversations platform, LivePerson, implementing first u…" at bounding box center [321, 160] width 320 height 17
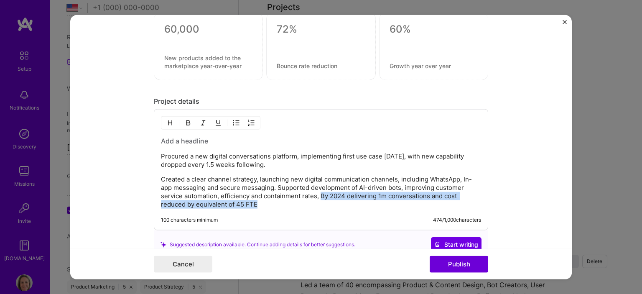
drag, startPoint x: 339, startPoint y: 202, endPoint x: 320, endPoint y: 192, distance: 21.9
click at [320, 192] on p "Created a clear channel strategy, launching new digital communication channels,…" at bounding box center [321, 191] width 320 height 33
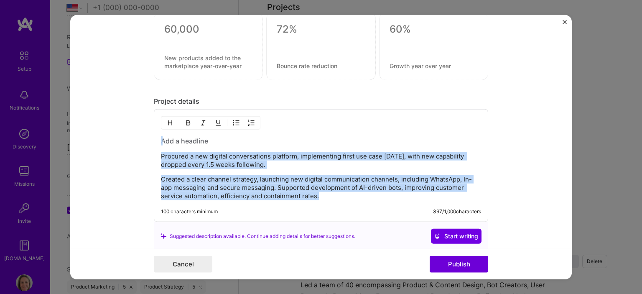
drag, startPoint x: 372, startPoint y: 196, endPoint x: 102, endPoint y: 142, distance: 274.7
click at [102, 142] on form "Project title Delivered new digital conversational platform Company The AA Proj…" at bounding box center [321, 147] width 502 height 265
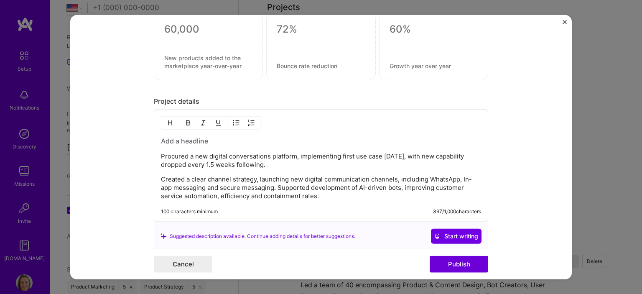
click at [146, 158] on form "Project title Delivered new digital conversational platform Company The AA Proj…" at bounding box center [321, 147] width 502 height 265
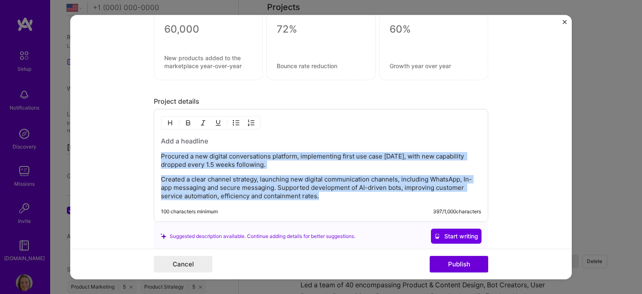
drag, startPoint x: 331, startPoint y: 195, endPoint x: 144, endPoint y: 148, distance: 193.1
click at [144, 148] on form "Project title Delivered new digital conversational platform Company The AA Proj…" at bounding box center [321, 147] width 502 height 265
copy div "Procured a new digital conversations platform, implementing first use case [DAT…"
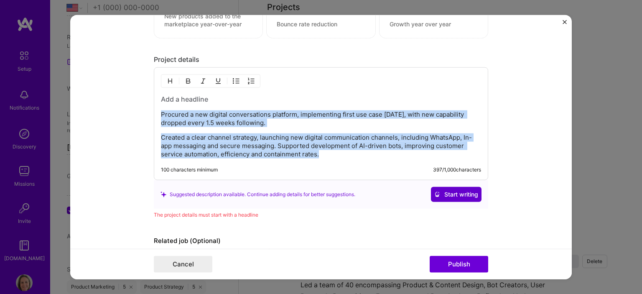
click at [463, 194] on span "Start writing" at bounding box center [456, 194] width 44 height 8
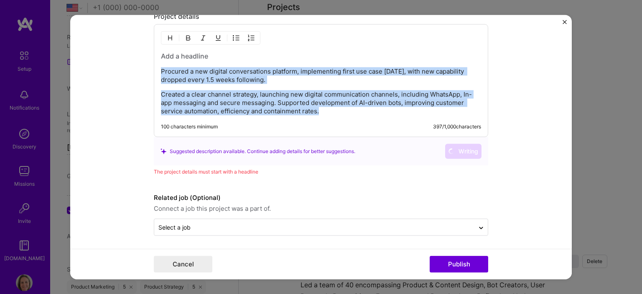
scroll to position [712, 0]
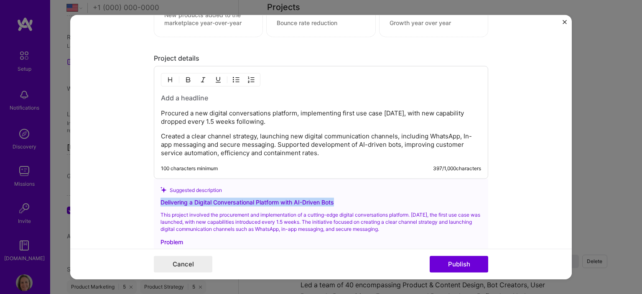
drag, startPoint x: 340, startPoint y: 199, endPoint x: 159, endPoint y: 197, distance: 180.7
click at [161, 198] on div "Delivering a Digital Conversational Platform with AI-Driven Bots" at bounding box center [321, 202] width 321 height 9
copy div "Delivering a Digital Conversational Platform with AI-Driven Bots"
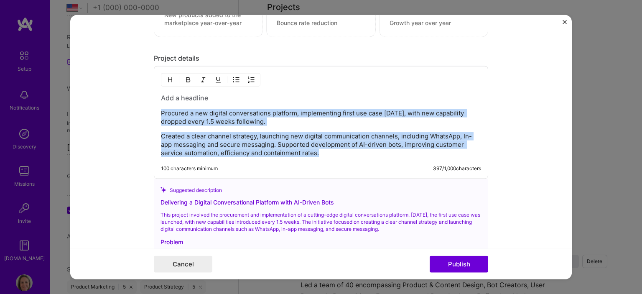
click at [182, 99] on h3 at bounding box center [321, 97] width 320 height 9
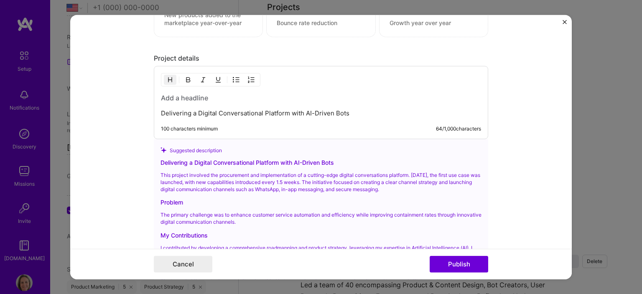
click at [188, 93] on h3 at bounding box center [321, 97] width 320 height 9
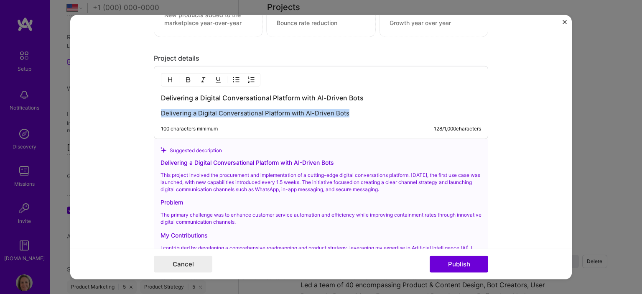
drag, startPoint x: 354, startPoint y: 112, endPoint x: 146, endPoint y: 122, distance: 208.9
click at [146, 122] on form "Project title Delivered new digital conversational platform Company The AA Proj…" at bounding box center [321, 147] width 502 height 265
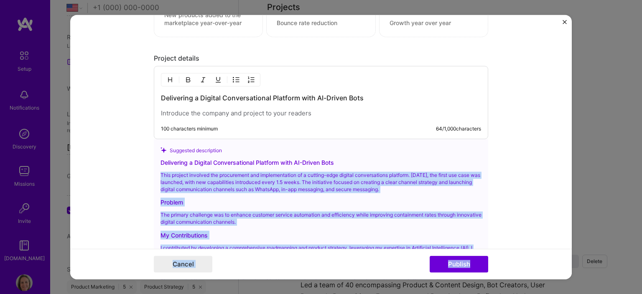
drag, startPoint x: 158, startPoint y: 172, endPoint x: 499, endPoint y: 257, distance: 351.2
click at [499, 257] on form "Project title Delivered new digital conversational platform Company The AA Proj…" at bounding box center [321, 147] width 502 height 265
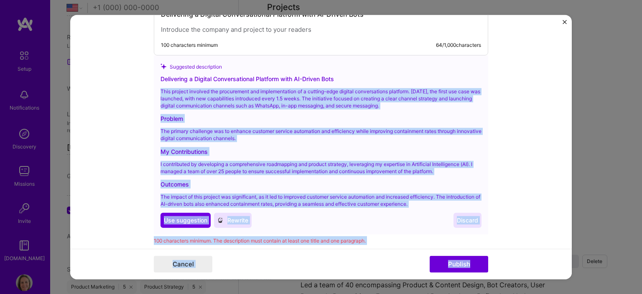
click at [353, 182] on div "Outcomes" at bounding box center [321, 184] width 321 height 9
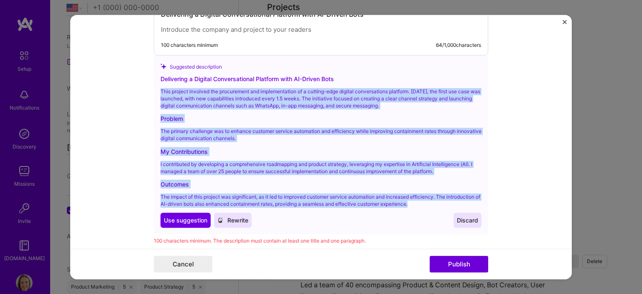
drag, startPoint x: 420, startPoint y: 201, endPoint x: 151, endPoint y: 84, distance: 293.3
click at [154, 84] on div "Suggested description Delivering a Digital Conversational Platform with AI-Driv…" at bounding box center [321, 145] width 335 height 179
copy div "This project involved the procurement and implementation of a cutting-edge digi…"
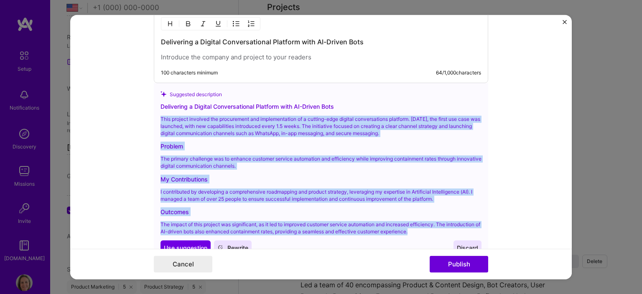
scroll to position [754, 0]
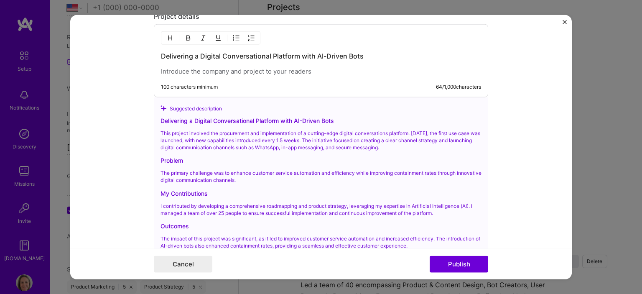
click at [315, 68] on p at bounding box center [321, 71] width 320 height 8
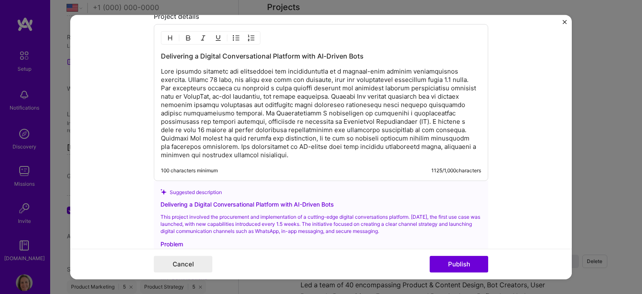
click at [327, 94] on p at bounding box center [321, 113] width 320 height 92
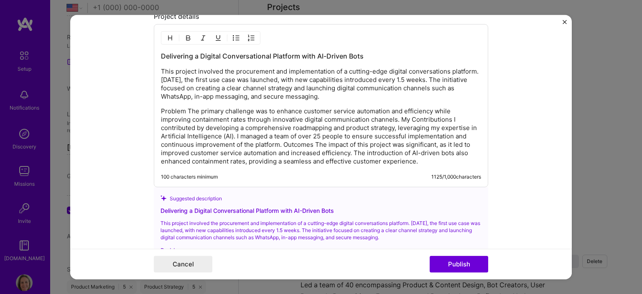
click at [400, 115] on p "Problem The primary challenge was to enhance customer service automation and ef…" at bounding box center [321, 136] width 320 height 59
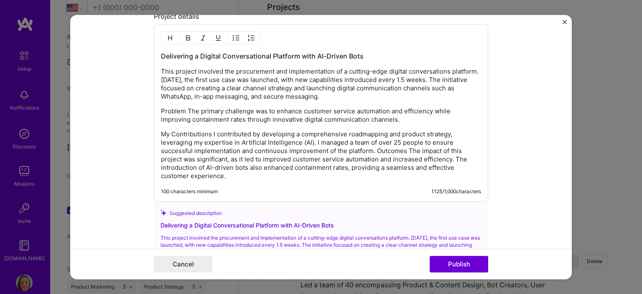
click at [257, 132] on p "My Contributions I contributed by developing a comprehensive roadmapping and pr…" at bounding box center [321, 155] width 320 height 50
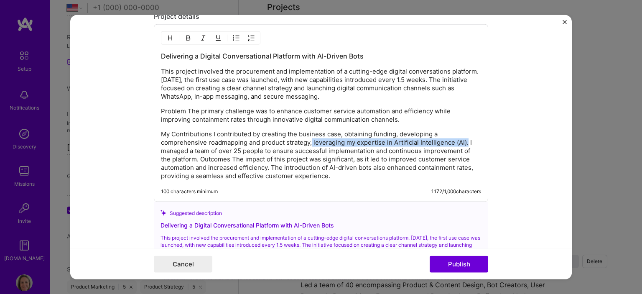
drag, startPoint x: 464, startPoint y: 140, endPoint x: 310, endPoint y: 143, distance: 154.3
click at [310, 143] on p "My Contributions I contributed by creating the business case, obtaining funding…" at bounding box center [321, 155] width 320 height 50
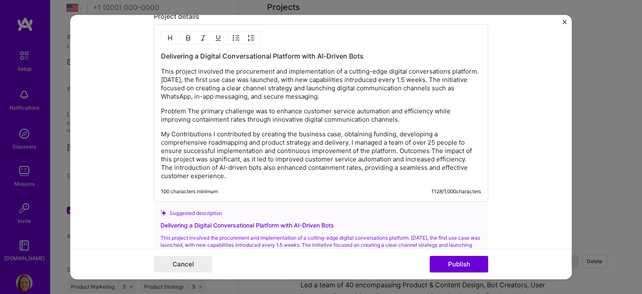
click at [395, 148] on p "My Contributions I contributed by creating the business case, obtaining funding…" at bounding box center [321, 155] width 320 height 50
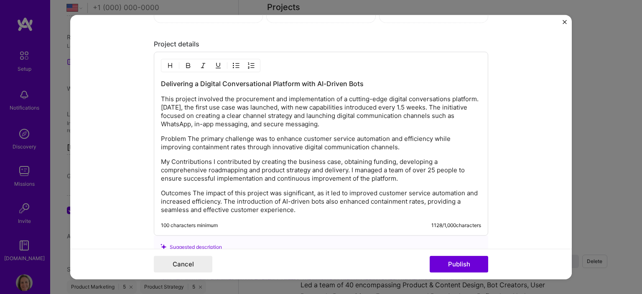
scroll to position [712, 0]
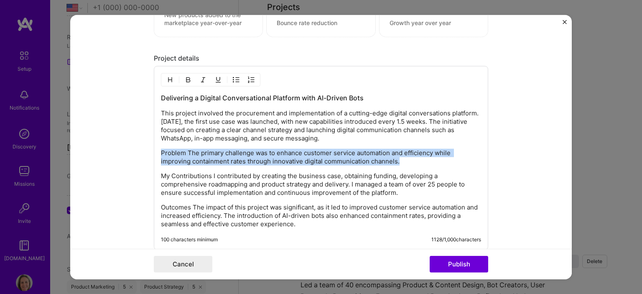
drag, startPoint x: 396, startPoint y: 158, endPoint x: 147, endPoint y: 152, distance: 249.7
click at [147, 152] on form "Project title Delivered new digital conversational platform Company The AA Proj…" at bounding box center [321, 147] width 502 height 265
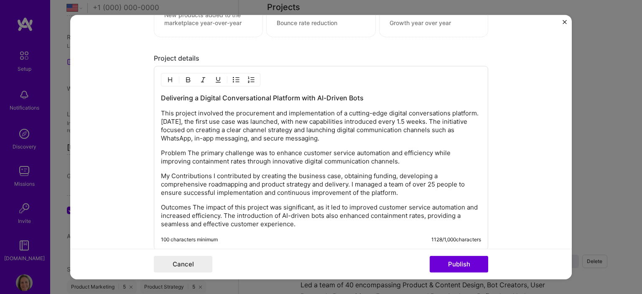
click at [239, 174] on p "My Contributions I contributed by creating the business case, obtaining funding…" at bounding box center [321, 184] width 320 height 25
drag, startPoint x: 427, startPoint y: 160, endPoint x: 142, endPoint y: 148, distance: 285.8
click at [142, 148] on form "Project title Delivered new digital conversational platform Company The AA Proj…" at bounding box center [321, 147] width 502 height 265
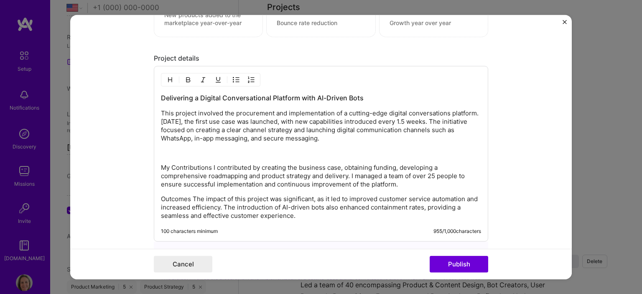
click at [329, 210] on p "Outcomes The impact of this project was significant, as it led to improved cust…" at bounding box center [321, 207] width 320 height 25
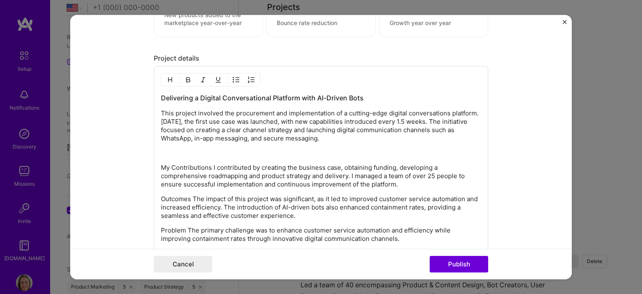
click at [185, 149] on p at bounding box center [321, 153] width 320 height 8
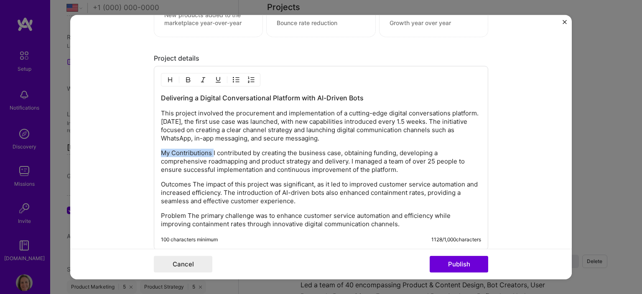
drag, startPoint x: 210, startPoint y: 150, endPoint x: 146, endPoint y: 149, distance: 63.6
click at [146, 149] on form "Project title Delivered new digital conversational platform Company The AA Proj…" at bounding box center [321, 147] width 502 height 265
click at [174, 184] on p "Outcomes The impact of this project was significant, as it led to improved cust…" at bounding box center [321, 192] width 320 height 25
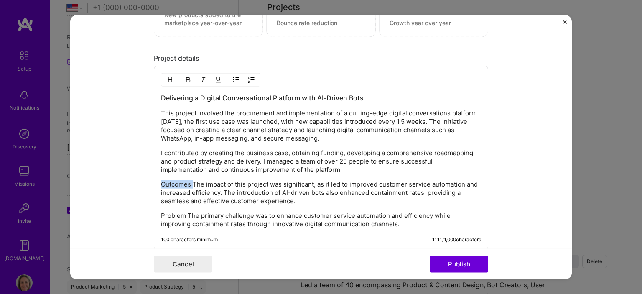
click at [174, 183] on p "Outcomes The impact of this project was significant, as it led to improved cust…" at bounding box center [321, 192] width 320 height 25
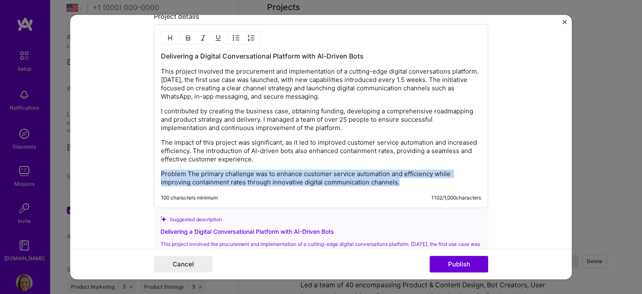
drag, startPoint x: 416, startPoint y: 180, endPoint x: 157, endPoint y: 174, distance: 259.7
click at [157, 174] on div "Delivering a Digital Conversational Platform with AI-Driven Bots This project i…" at bounding box center [321, 116] width 335 height 184
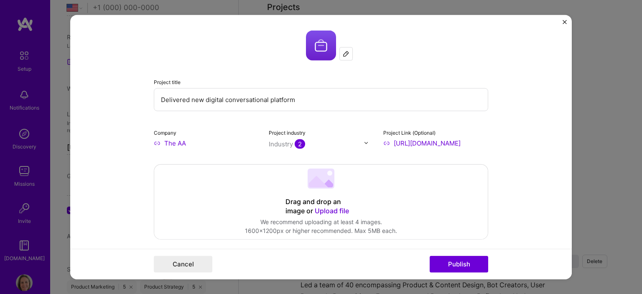
scroll to position [0, 0]
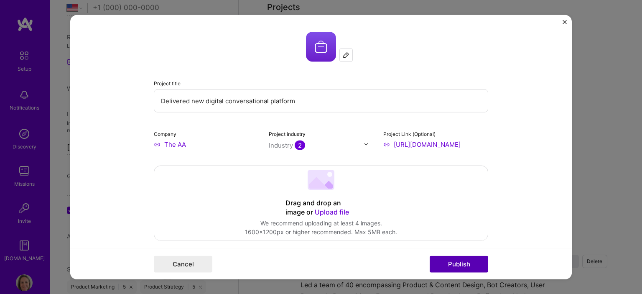
click at [463, 261] on button "Publish" at bounding box center [459, 264] width 59 height 17
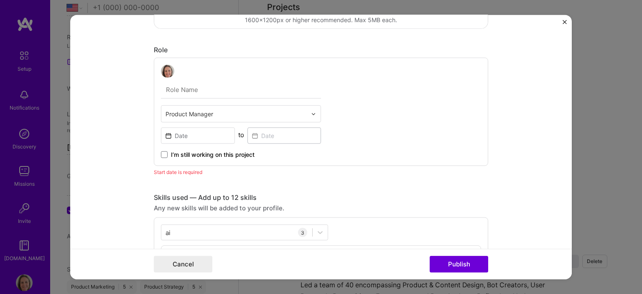
scroll to position [242, 0]
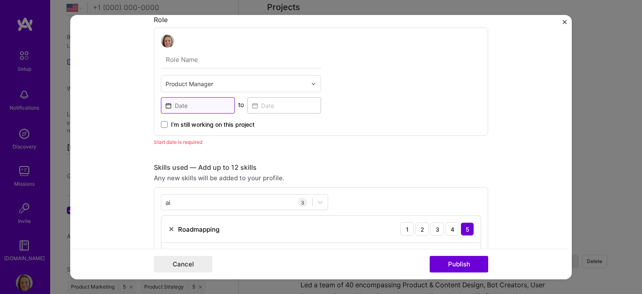
click at [166, 103] on input at bounding box center [198, 105] width 74 height 16
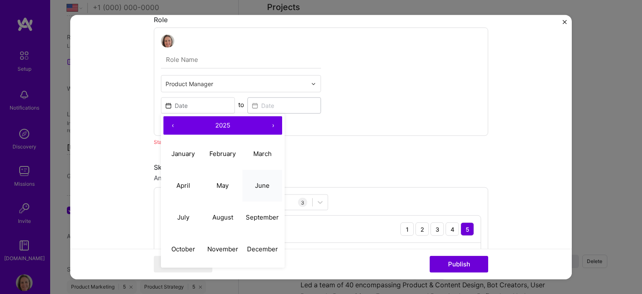
click at [256, 186] on abbr "June" at bounding box center [262, 185] width 15 height 8
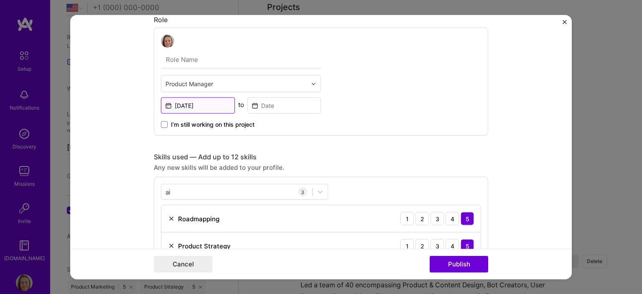
click at [204, 106] on input "[DATE]" at bounding box center [198, 105] width 74 height 16
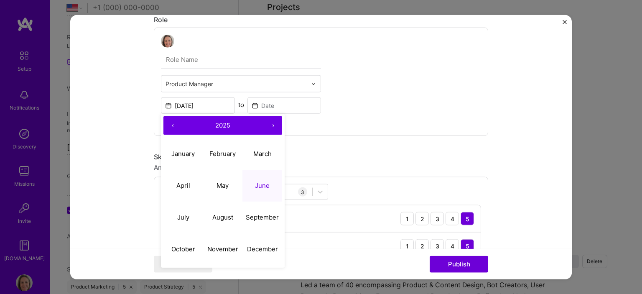
click at [164, 123] on button "‹" at bounding box center [172, 125] width 18 height 18
click at [256, 185] on abbr "June" at bounding box center [262, 185] width 15 height 8
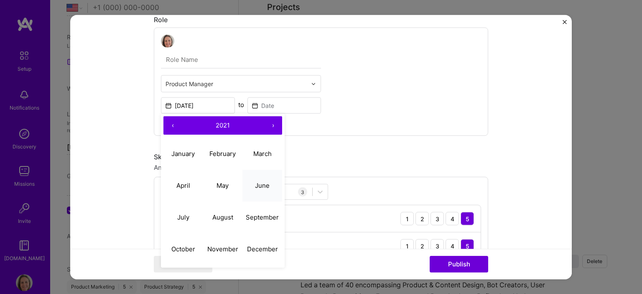
type input "[DATE]"
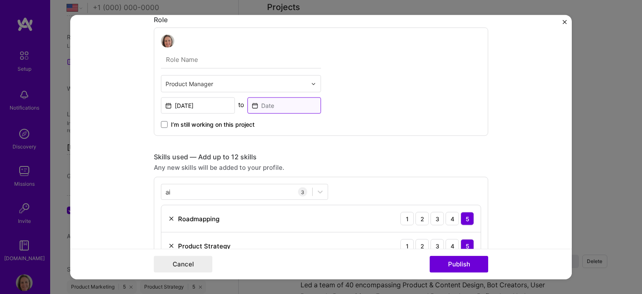
click at [279, 103] on input at bounding box center [285, 105] width 74 height 16
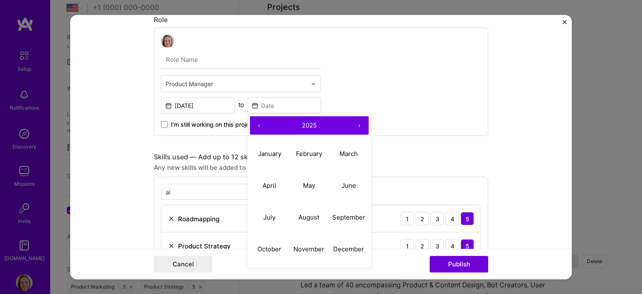
click at [256, 121] on button "‹" at bounding box center [259, 125] width 18 height 18
click at [255, 121] on button "‹" at bounding box center [259, 125] width 18 height 18
click at [353, 123] on button "›" at bounding box center [359, 125] width 18 height 18
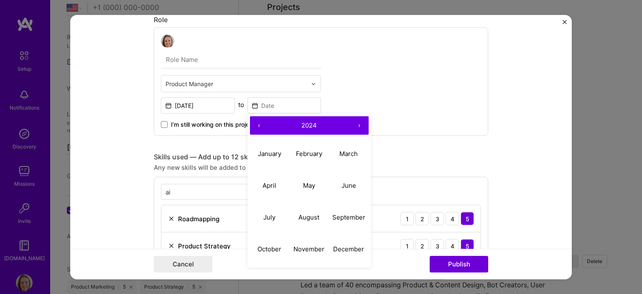
click at [353, 123] on button "›" at bounding box center [359, 125] width 18 height 18
click at [255, 120] on button "‹" at bounding box center [259, 125] width 18 height 18
click at [346, 181] on abbr "June" at bounding box center [349, 185] width 15 height 8
type input "[DATE]"
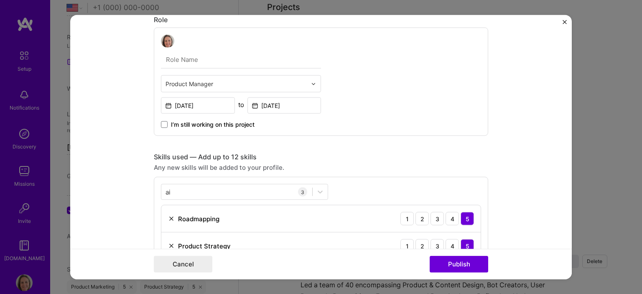
click at [502, 112] on form "Project title Delivered new digital conversational platform Company The AA Proj…" at bounding box center [321, 147] width 502 height 265
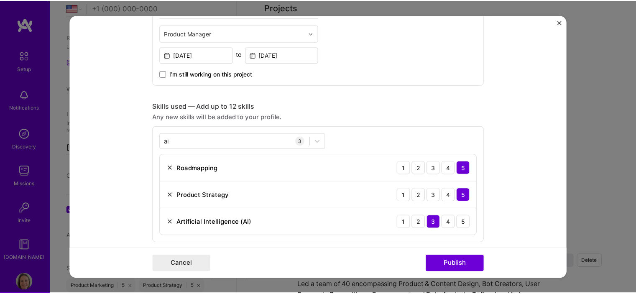
scroll to position [368, 0]
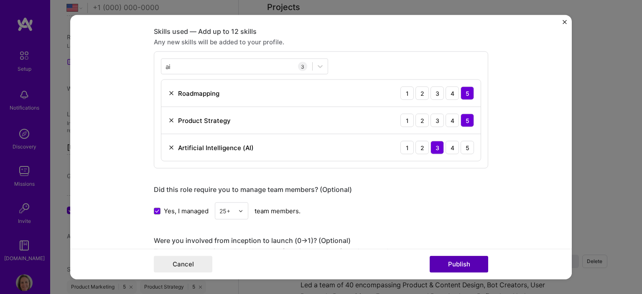
click at [467, 262] on button "Publish" at bounding box center [459, 264] width 59 height 17
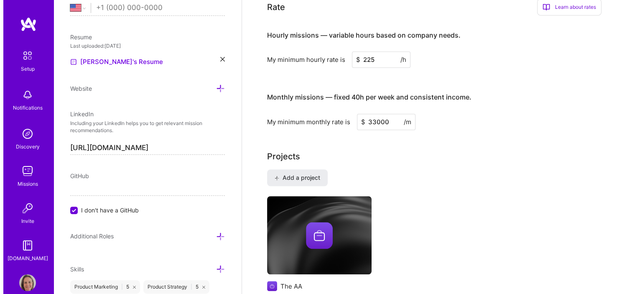
scroll to position [508, 0]
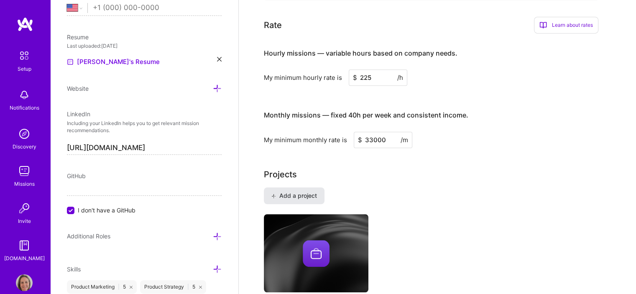
click at [301, 192] on span "Add a project" at bounding box center [294, 196] width 46 height 8
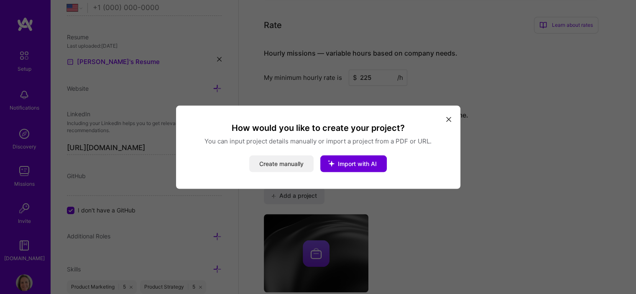
click at [281, 159] on button "Create manually" at bounding box center [281, 163] width 64 height 17
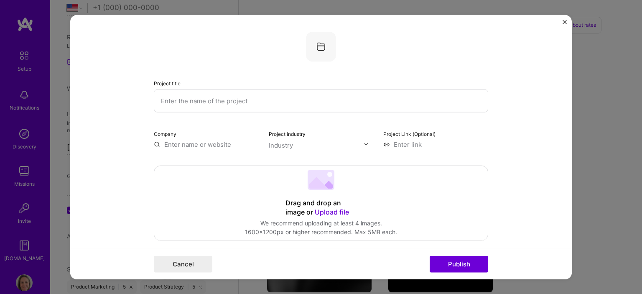
click at [194, 98] on input "text" at bounding box center [321, 100] width 335 height 23
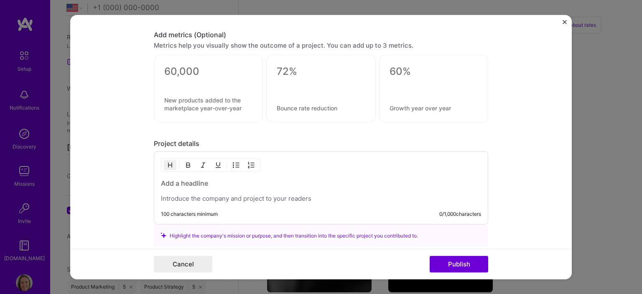
scroll to position [544, 0]
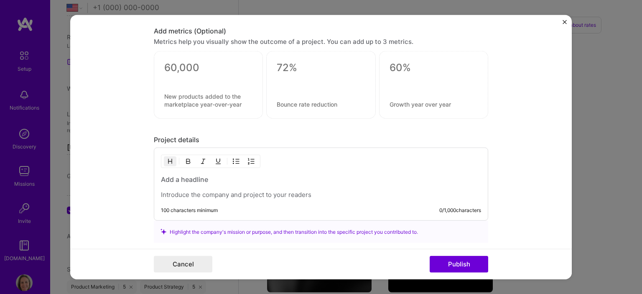
click at [227, 181] on h3 at bounding box center [321, 179] width 320 height 9
click at [224, 191] on p at bounding box center [321, 195] width 320 height 8
paste div
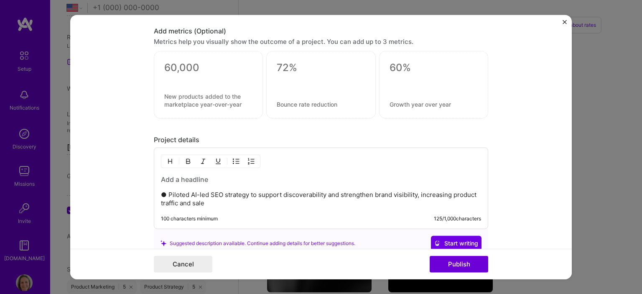
click at [166, 191] on p "● Piloted AI-led SEO strategy to support discoverability and strengthen brand v…" at bounding box center [321, 199] width 320 height 17
click at [194, 180] on h3 at bounding box center [321, 179] width 320 height 9
click at [209, 200] on p "Piloted AI-led SEO strategy to support discoverability and strengthen brand vis…" at bounding box center [321, 199] width 320 height 17
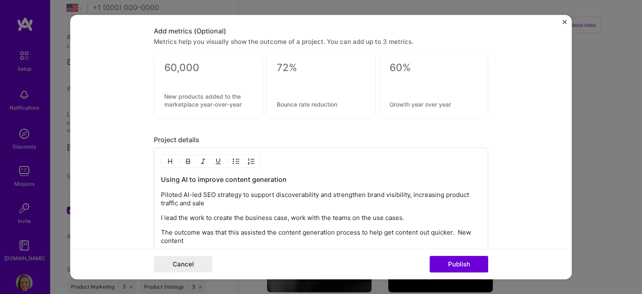
click at [242, 202] on p "Piloted AI-led SEO strategy to support discoverability and strengthen brand vis…" at bounding box center [321, 199] width 320 height 17
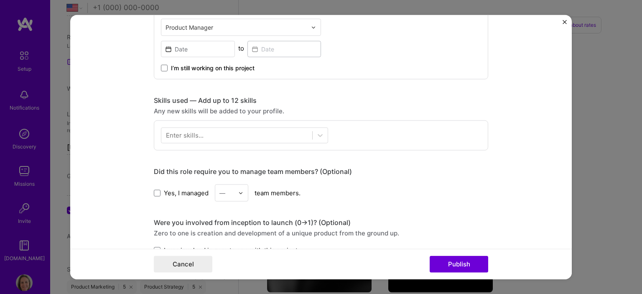
scroll to position [230, 0]
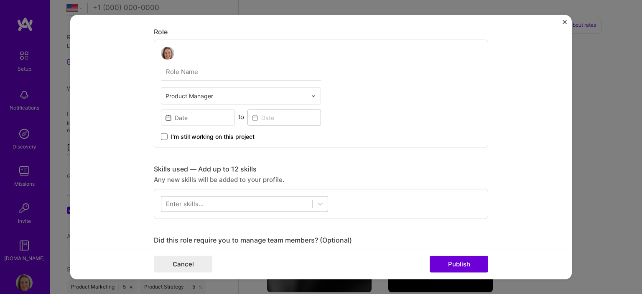
click at [299, 206] on div at bounding box center [236, 204] width 151 height 14
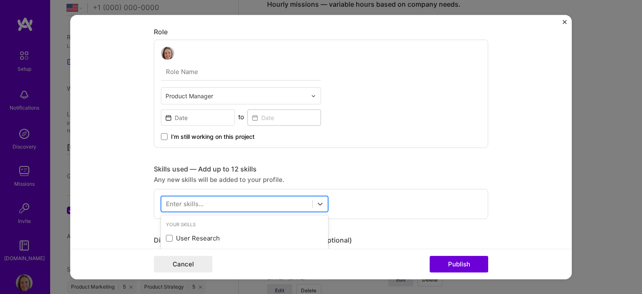
scroll to position [272, 0]
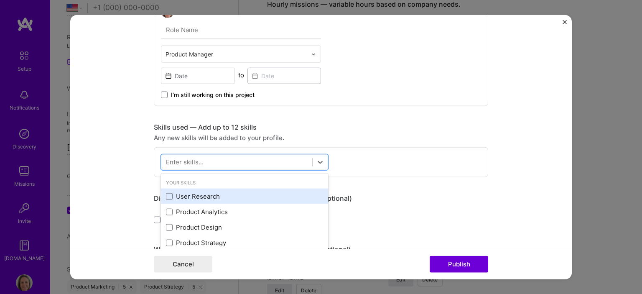
click at [212, 194] on div "User Research" at bounding box center [244, 196] width 157 height 9
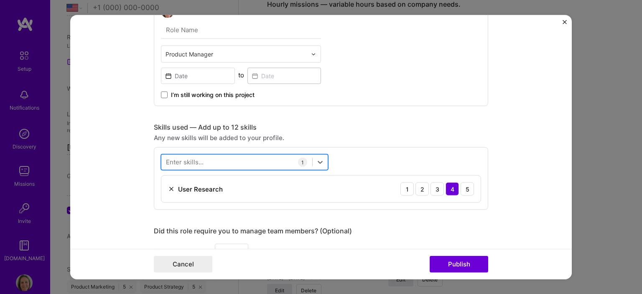
click at [204, 160] on div at bounding box center [236, 163] width 151 height 14
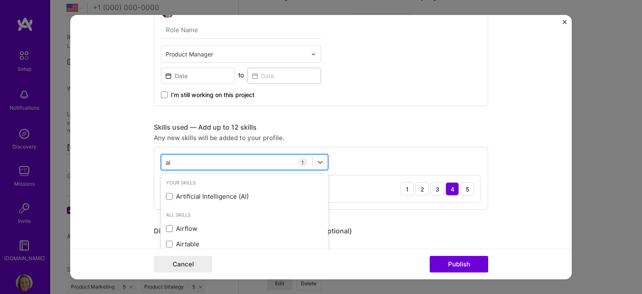
scroll to position [565, 0]
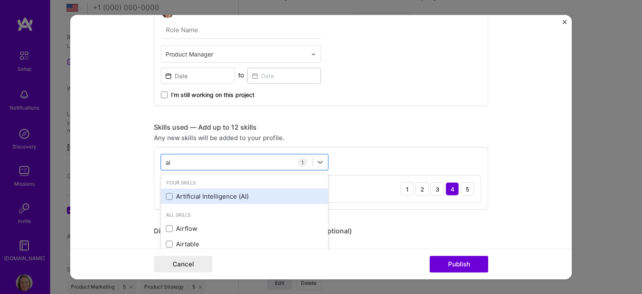
click at [224, 192] on div "Artificial Intelligence (AI)" at bounding box center [244, 196] width 157 height 9
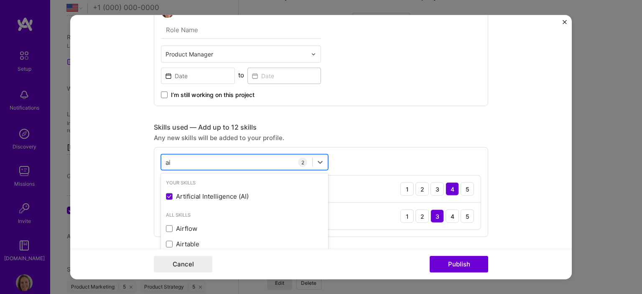
click at [206, 157] on div "ai ai" at bounding box center [236, 163] width 151 height 14
click at [166, 160] on input "ai" at bounding box center [169, 162] width 6 height 9
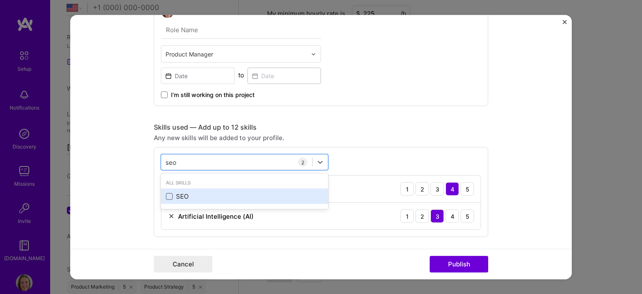
click at [166, 196] on span at bounding box center [169, 196] width 7 height 7
click at [0, 0] on input "checkbox" at bounding box center [0, 0] width 0 height 0
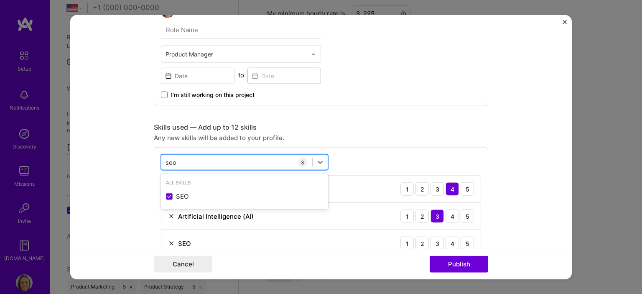
click at [206, 162] on div "[PERSON_NAME]" at bounding box center [236, 163] width 151 height 14
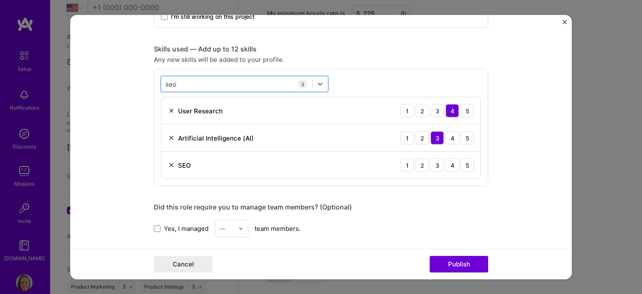
scroll to position [355, 0]
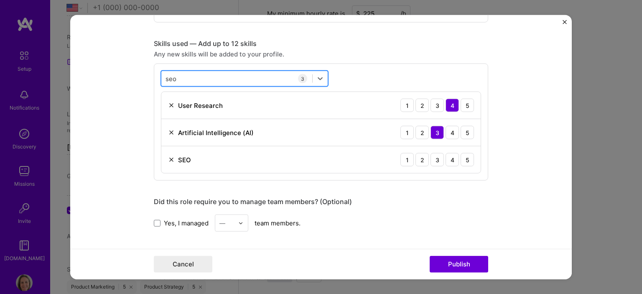
click at [168, 77] on input "seo" at bounding box center [172, 78] width 12 height 9
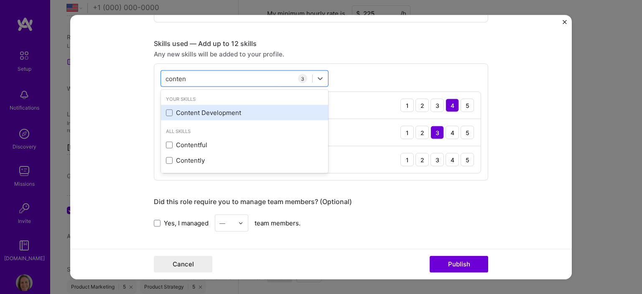
click at [173, 110] on div "Content Development" at bounding box center [244, 112] width 157 height 9
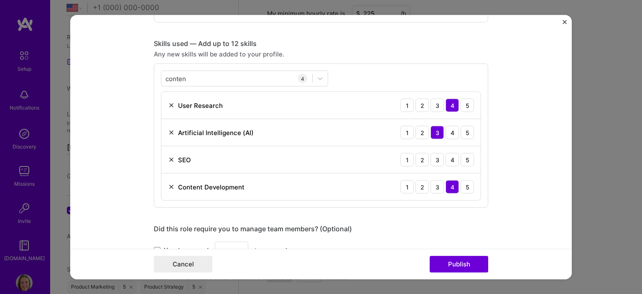
click at [507, 81] on form "Project title Company Project industry Industry Project Link (Optional) Drag an…" at bounding box center [321, 147] width 502 height 265
click at [448, 158] on div "4" at bounding box center [452, 159] width 13 height 13
click at [435, 156] on div "3" at bounding box center [437, 159] width 13 height 13
click at [450, 132] on div "4" at bounding box center [452, 132] width 13 height 13
drag, startPoint x: 211, startPoint y: 74, endPoint x: 191, endPoint y: 77, distance: 19.9
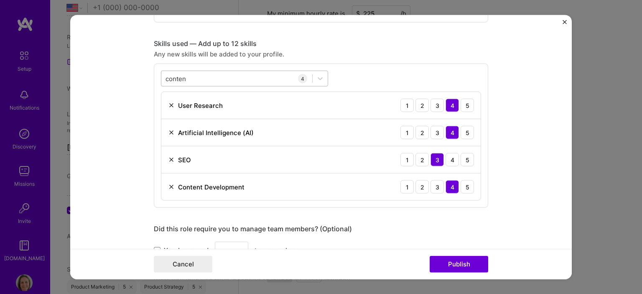
click at [210, 73] on div "conten conten" at bounding box center [236, 79] width 151 height 14
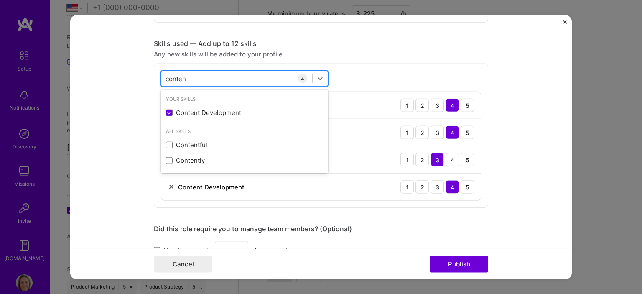
click at [170, 77] on input "conten" at bounding box center [176, 78] width 21 height 9
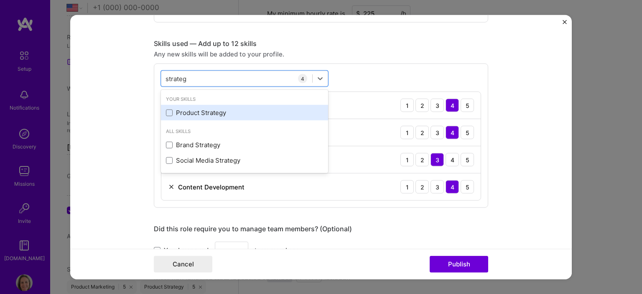
click at [191, 108] on div "Product Strategy" at bounding box center [244, 112] width 157 height 9
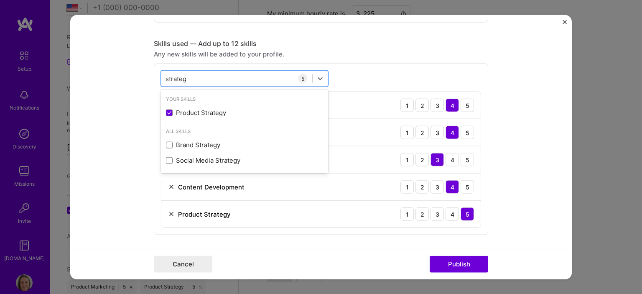
type input "strateg"
click at [547, 124] on form "Project title Company Project industry Industry Project Link (Optional) Drag an…" at bounding box center [321, 147] width 502 height 265
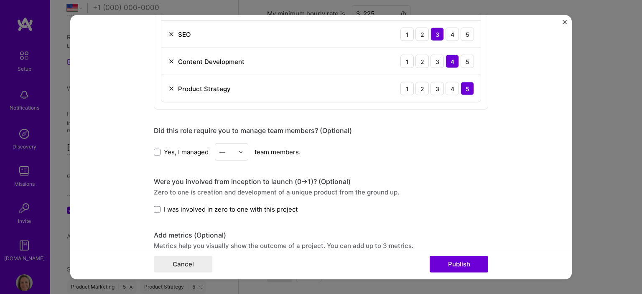
scroll to position [523, 0]
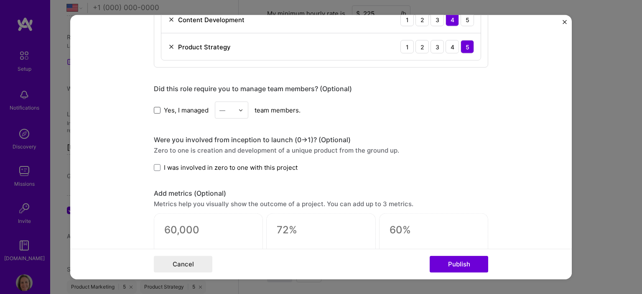
click at [154, 110] on span at bounding box center [157, 110] width 7 height 7
click at [0, 0] on input "Yes, I managed" at bounding box center [0, 0] width 0 height 0
click at [238, 108] on img at bounding box center [240, 110] width 5 height 5
click at [228, 224] on div "10" at bounding box center [231, 229] width 28 height 15
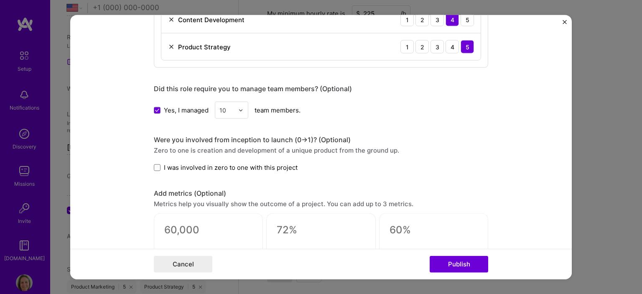
click at [402, 146] on div "Zero to one is creation and development of a unique product from the ground up." at bounding box center [321, 150] width 335 height 9
click at [154, 164] on span at bounding box center [157, 167] width 7 height 7
click at [0, 0] on input "I was involved in zero to one with this project" at bounding box center [0, 0] width 0 height 0
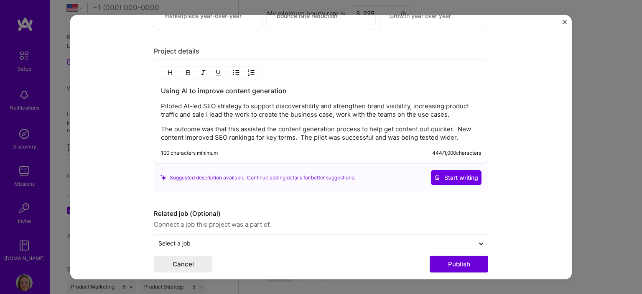
scroll to position [789, 0]
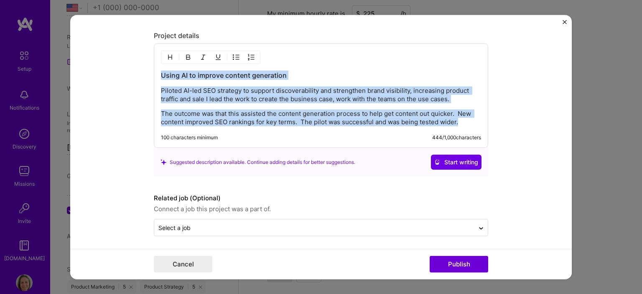
drag, startPoint x: 462, startPoint y: 120, endPoint x: 140, endPoint y: 71, distance: 325.8
click at [140, 71] on form "Project title Company Project industry Industry Project Link (Optional) Drag an…" at bounding box center [321, 147] width 502 height 265
copy div "Using AI to improve content generation Piloted AI-led SEO strategy to support d…"
click at [448, 160] on span "Start writing" at bounding box center [456, 162] width 44 height 8
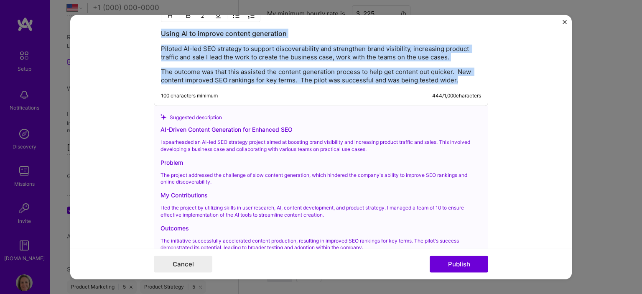
scroll to position [873, 0]
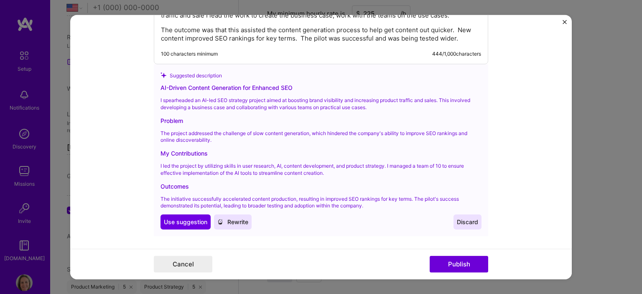
click at [371, 203] on p "The initiative successfully accelerated content production, resulting in improv…" at bounding box center [321, 202] width 321 height 14
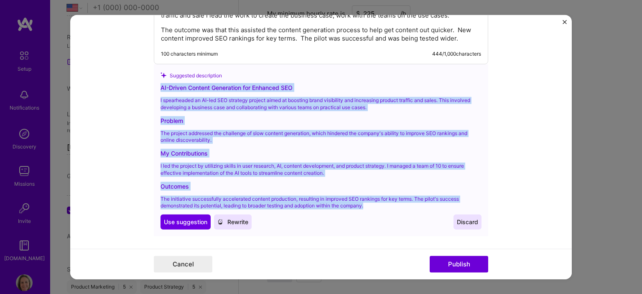
drag, startPoint x: 375, startPoint y: 204, endPoint x: 146, endPoint y: 82, distance: 259.8
click at [146, 82] on form "Project title Company Project industry Industry Project Link (Optional) Drag an…" at bounding box center [321, 147] width 502 height 265
copy div "AI-Driven Content Generation for Enhanced SEO I spearheaded an AI-led SEO strat…"
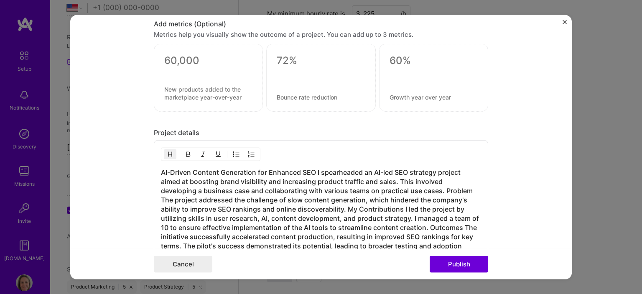
scroll to position [705, 0]
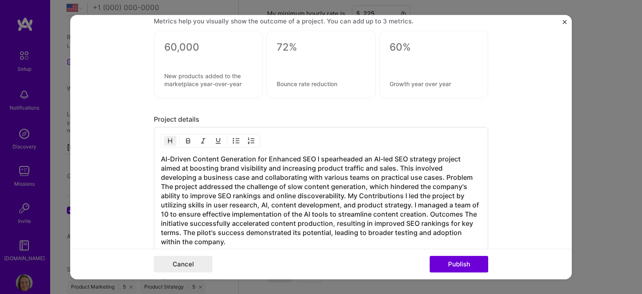
click at [314, 154] on h3 "AI-Driven Content Generation for Enhanced SEO I spearheaded an AI-led SEO strat…" at bounding box center [321, 200] width 320 height 92
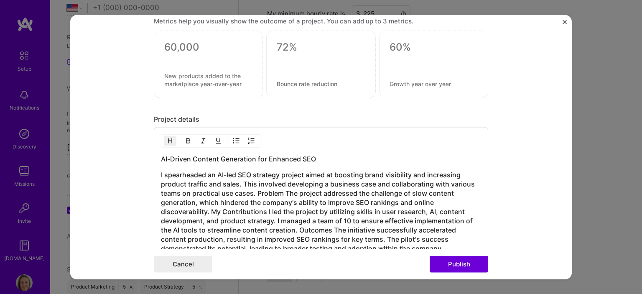
scroll to position [747, 0]
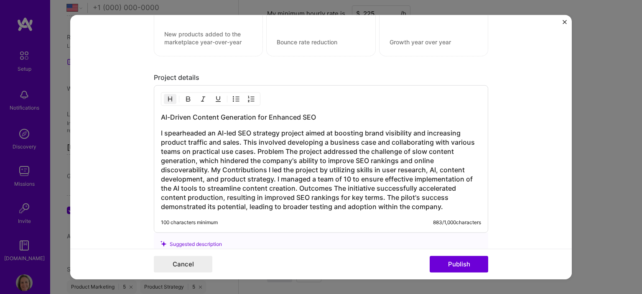
click at [254, 146] on h3 "I spearheaded an AI-led SEO strategy project aimed at boosting brand visibility…" at bounding box center [321, 169] width 320 height 83
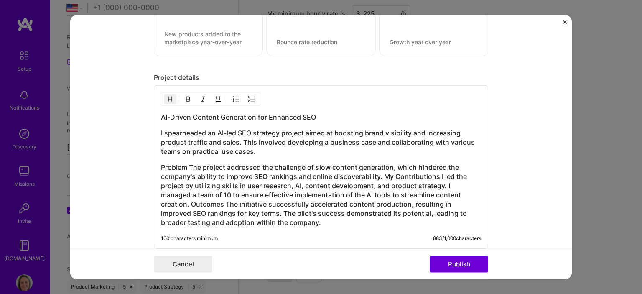
click at [381, 172] on h3 "Problem The project addressed the challenge of slow content generation, which h…" at bounding box center [321, 195] width 320 height 64
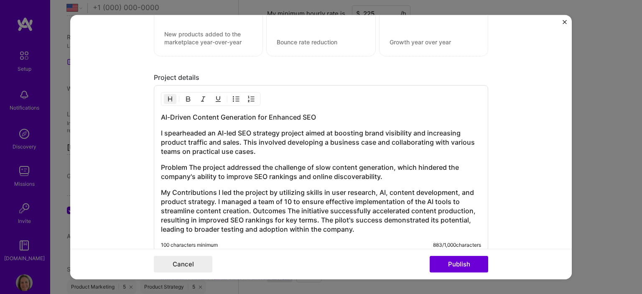
click at [390, 164] on h3 "Problem The project addressed the challenge of slow content generation, which h…" at bounding box center [321, 172] width 320 height 18
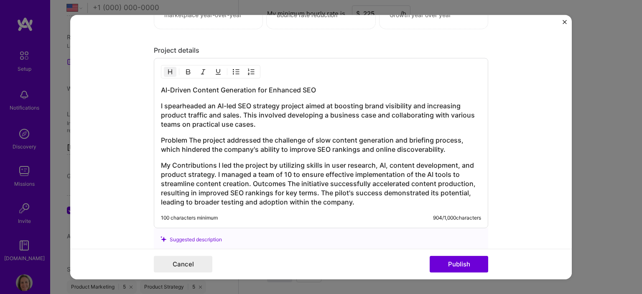
scroll to position [789, 0]
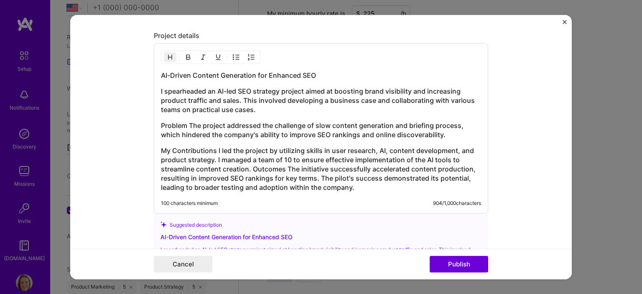
click at [291, 146] on h3 "My Contributions I led the project by utilizing skills in user research, AI, co…" at bounding box center [321, 169] width 320 height 46
click at [251, 163] on h3 "My Contributions I led the project by utilising skills in user research, AI, co…" at bounding box center [321, 169] width 320 height 46
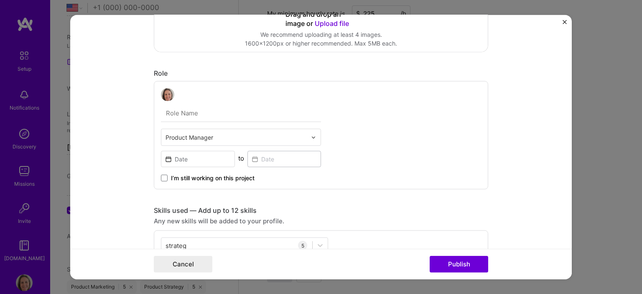
scroll to position [147, 0]
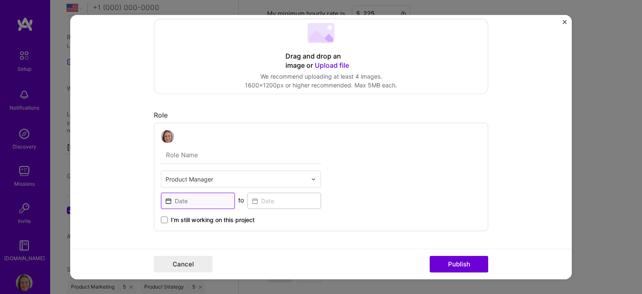
click at [169, 199] on input at bounding box center [198, 201] width 74 height 16
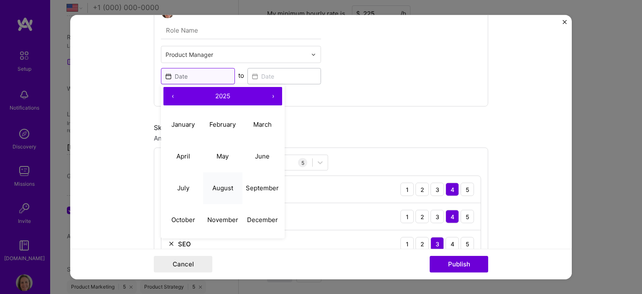
scroll to position [272, 0]
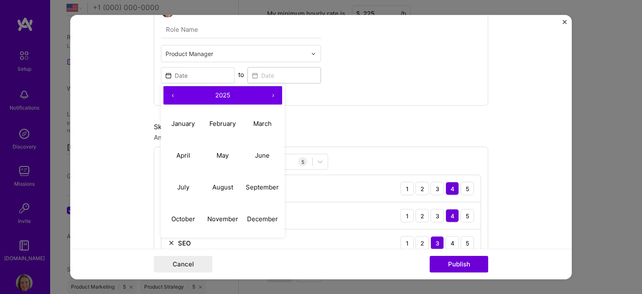
click at [169, 95] on button "‹" at bounding box center [172, 95] width 18 height 18
click at [221, 151] on abbr "May" at bounding box center [223, 155] width 12 height 8
type input "[DATE]"
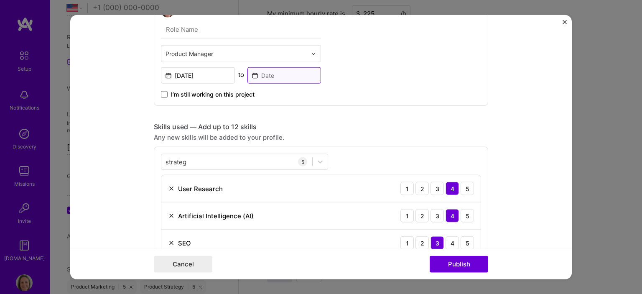
click at [267, 72] on input at bounding box center [285, 75] width 74 height 16
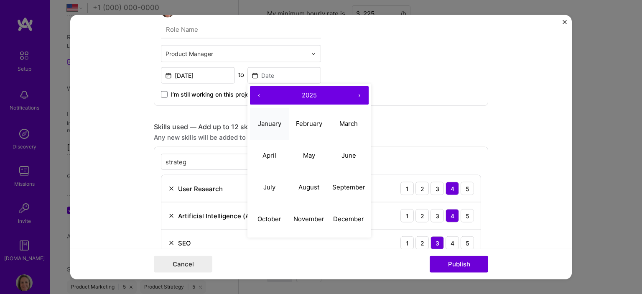
click at [268, 120] on abbr "January" at bounding box center [269, 124] width 23 height 8
type input "[DATE]"
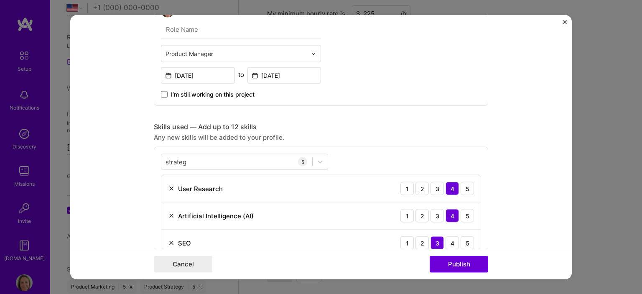
click at [521, 118] on form "Project title Company Project industry Industry Project Link (Optional) Drag an…" at bounding box center [321, 147] width 502 height 265
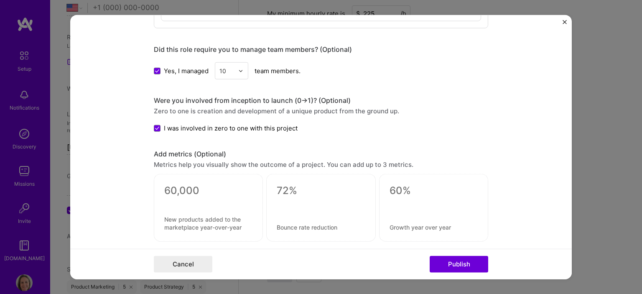
scroll to position [649, 0]
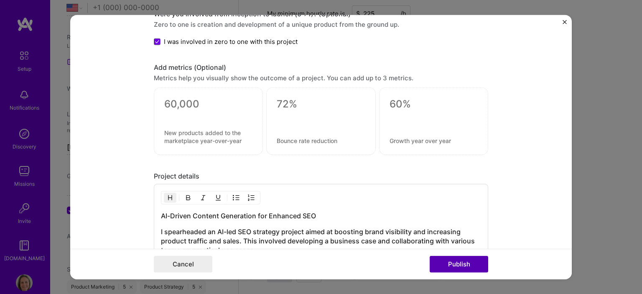
click at [453, 261] on button "Publish" at bounding box center [459, 264] width 59 height 17
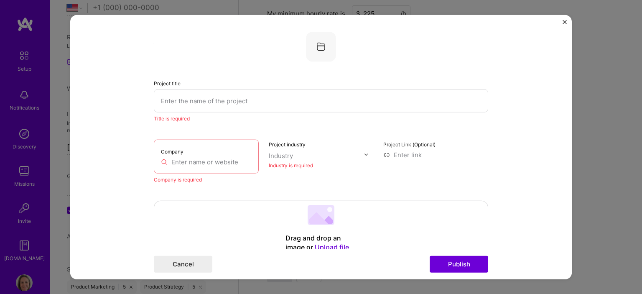
scroll to position [17, 0]
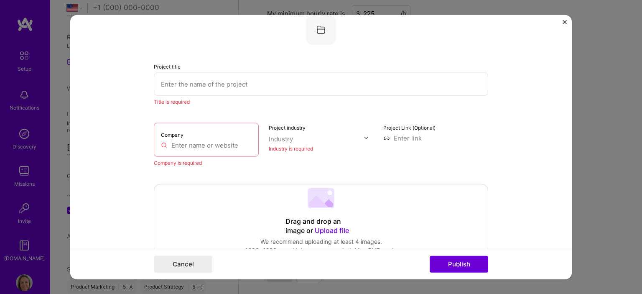
click at [201, 146] on input "text" at bounding box center [206, 144] width 91 height 9
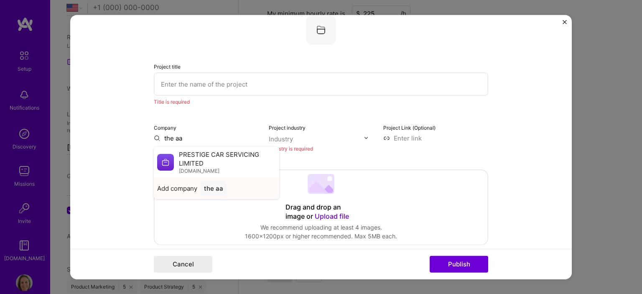
type input "the aa"
click at [209, 188] on div "the aa" at bounding box center [214, 188] width 26 height 15
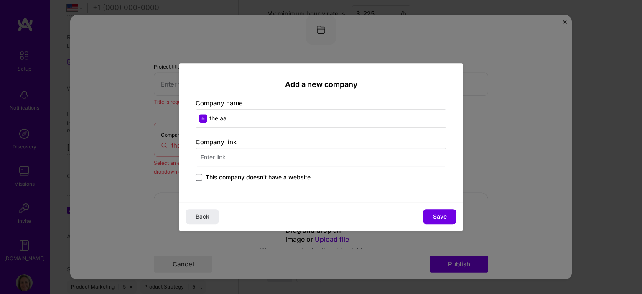
drag, startPoint x: 238, startPoint y: 117, endPoint x: 205, endPoint y: 116, distance: 33.5
click at [205, 116] on input "the aa" at bounding box center [321, 118] width 251 height 18
type input "The AA"
click at [232, 158] on input "text" at bounding box center [321, 157] width 251 height 18
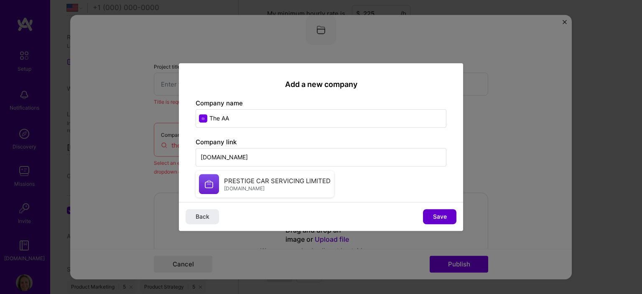
type input "[DOMAIN_NAME]"
click at [442, 217] on span "Save" at bounding box center [440, 216] width 14 height 8
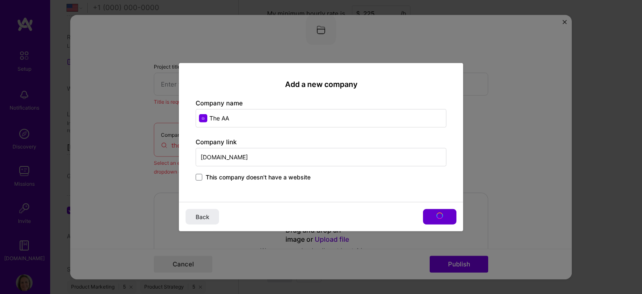
type input "The AA"
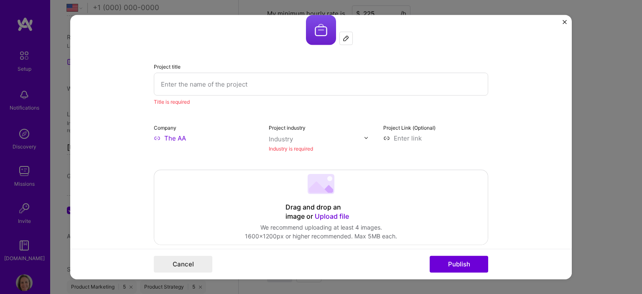
click at [283, 140] on div "Industry" at bounding box center [281, 138] width 24 height 9
type input "insu"
click at [294, 153] on div "Insurance & InsurTech" at bounding box center [319, 155] width 66 height 9
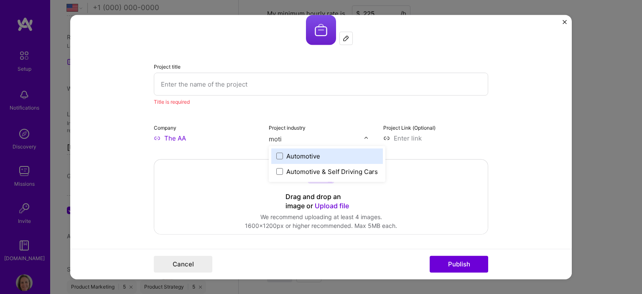
type input "mot"
click at [294, 153] on div "Automotive" at bounding box center [303, 155] width 34 height 9
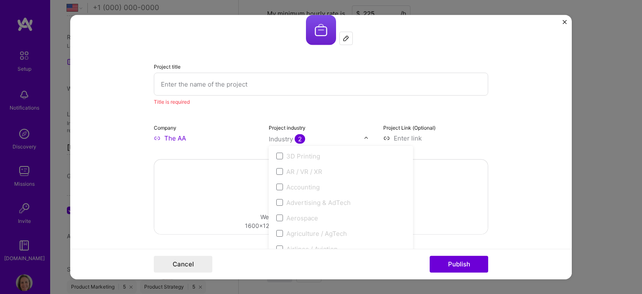
click at [483, 140] on input at bounding box center [435, 137] width 105 height 9
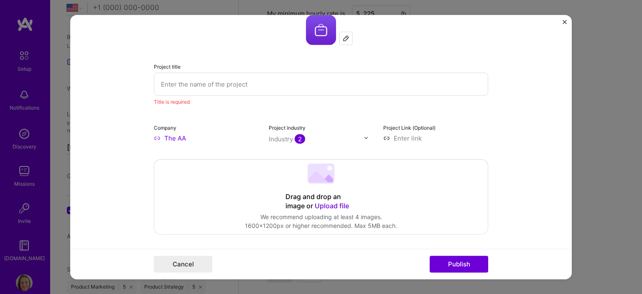
click at [524, 123] on form "Project title Title is required Company The AA Project industry Industry 2 Proj…" at bounding box center [321, 147] width 502 height 265
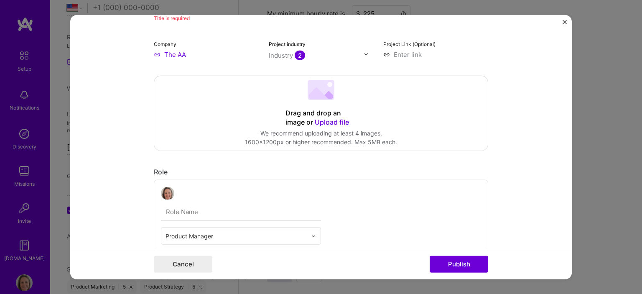
scroll to position [184, 0]
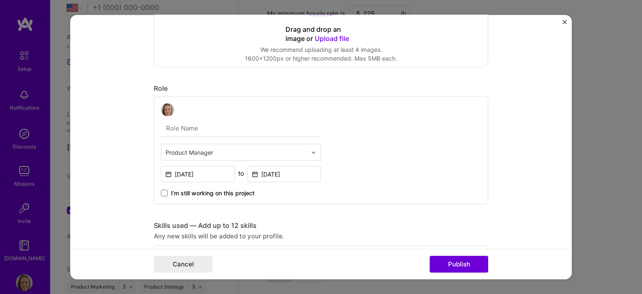
click at [193, 128] on input "text" at bounding box center [241, 129] width 160 height 18
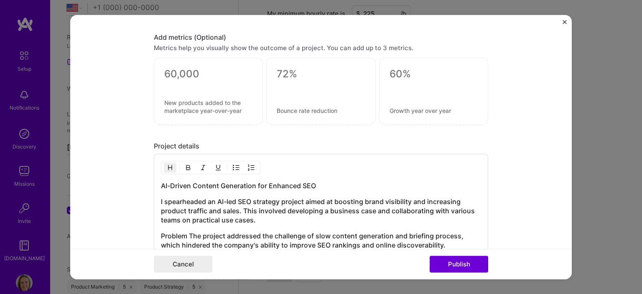
scroll to position [769, 0]
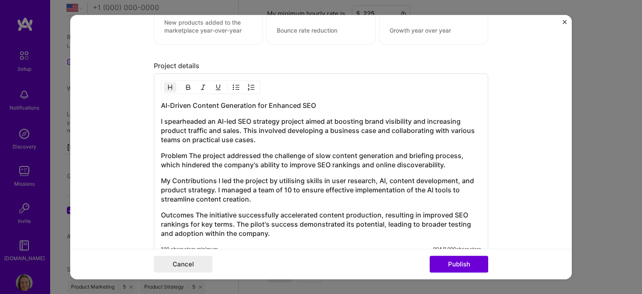
drag, startPoint x: 457, startPoint y: 261, endPoint x: 457, endPoint y: 242, distance: 18.4
click at [457, 260] on button "Publish" at bounding box center [459, 264] width 59 height 17
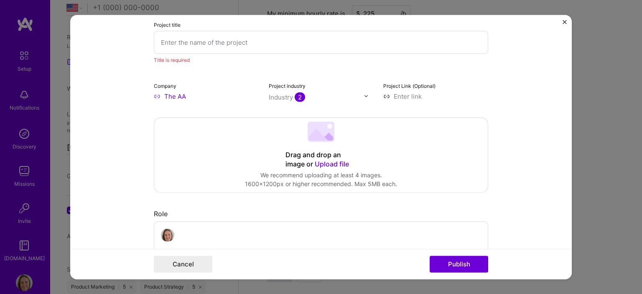
scroll to position [0, 0]
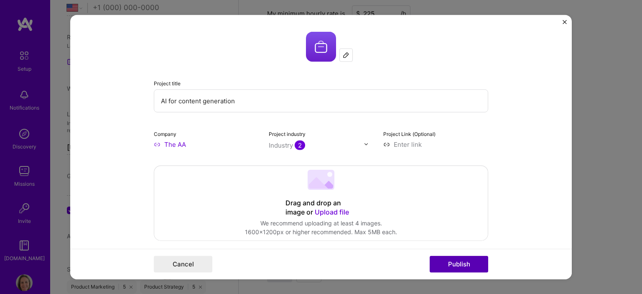
type input "AI for content generation"
click at [459, 264] on button "Publish" at bounding box center [459, 264] width 59 height 17
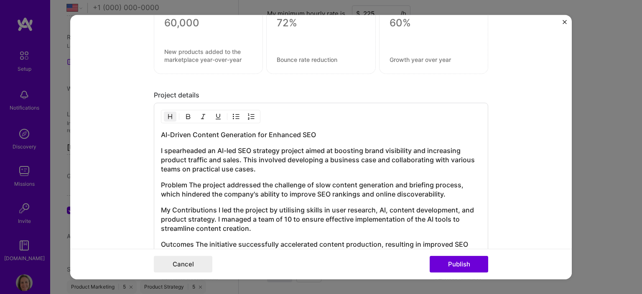
scroll to position [720, 0]
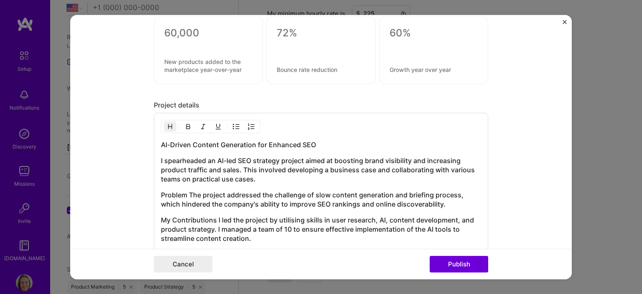
click at [263, 148] on div "AI-Driven Content Generation for Enhanced SEO I spearheaded an AI-led SEO strat…" at bounding box center [321, 208] width 320 height 137
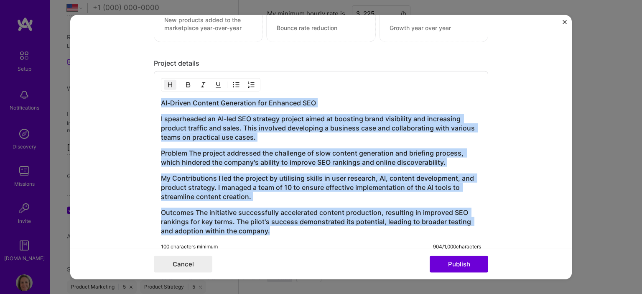
drag, startPoint x: 158, startPoint y: 100, endPoint x: 302, endPoint y: 237, distance: 198.5
click at [302, 237] on div "AI-Driven Content Generation for Enhanced SEO I spearheaded an AI-led SEO strat…" at bounding box center [321, 164] width 335 height 186
copy div "AI-Driven Content Generation for Enhanced SEO I spearheaded an AI-led SEO strat…"
click at [241, 157] on h3 "Problem The project addressed the challenge of slow content generation and brie…" at bounding box center [321, 157] width 320 height 18
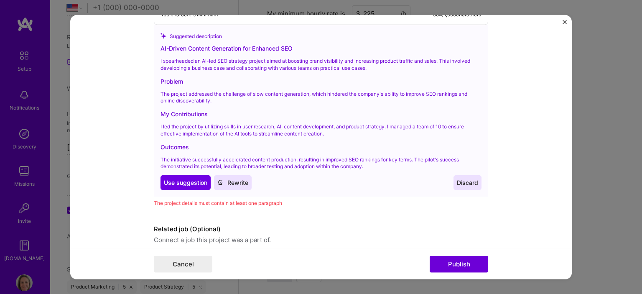
scroll to position [1012, 0]
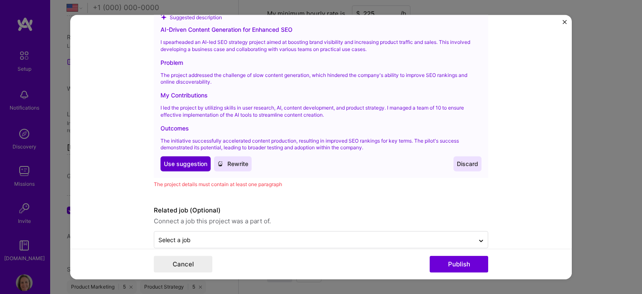
click at [189, 160] on span "Use suggestion" at bounding box center [185, 164] width 43 height 8
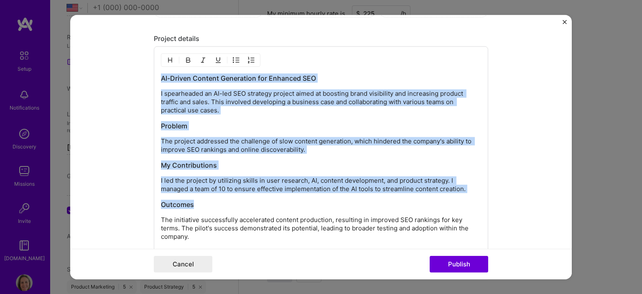
scroll to position [853, 0]
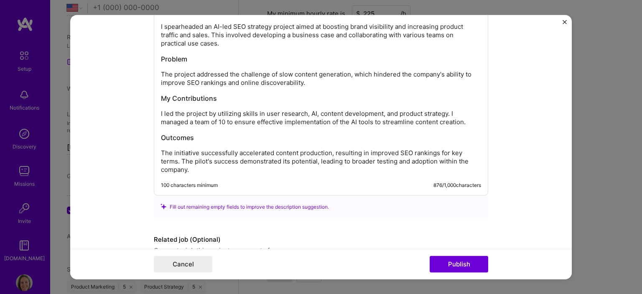
click at [458, 100] on div "AI-Driven Content Generation for Enhanced SEO I spearheaded an AI-led SEO strat…" at bounding box center [321, 90] width 320 height 167
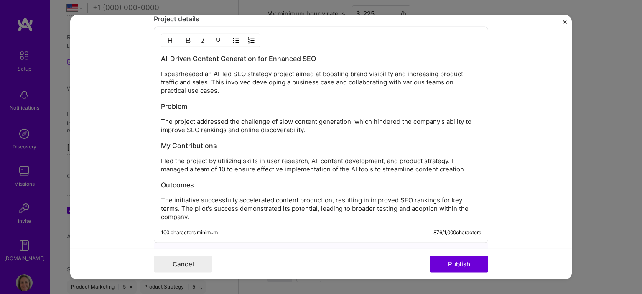
scroll to position [769, 0]
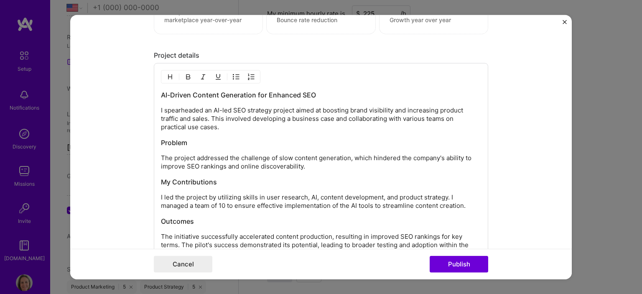
drag, startPoint x: 314, startPoint y: 155, endPoint x: 350, endPoint y: 156, distance: 36.4
click at [314, 155] on p "The project addressed the challenge of slow content generation, which hindered …" at bounding box center [321, 162] width 320 height 17
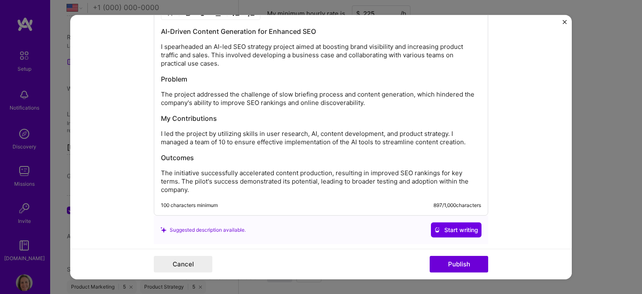
scroll to position [853, 0]
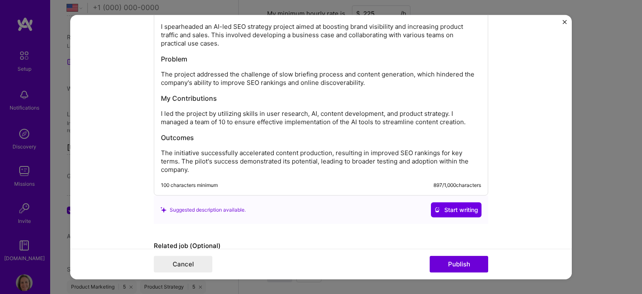
click at [227, 110] on p "I led the project by utilizing skills in user research, AI, content development…" at bounding box center [321, 118] width 320 height 17
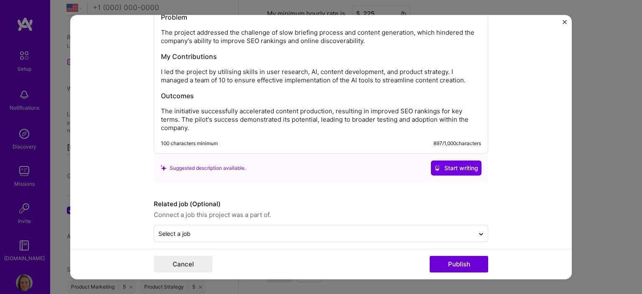
click at [270, 125] on p "The initiative successfully accelerated content production, resulting in improv…" at bounding box center [321, 119] width 320 height 25
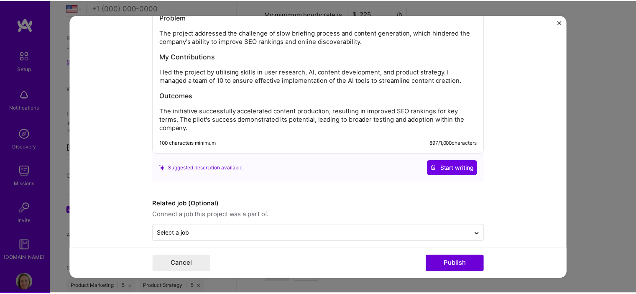
scroll to position [901, 0]
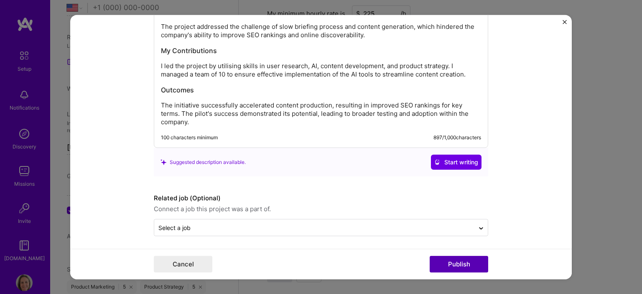
click at [457, 260] on button "Publish" at bounding box center [459, 264] width 59 height 17
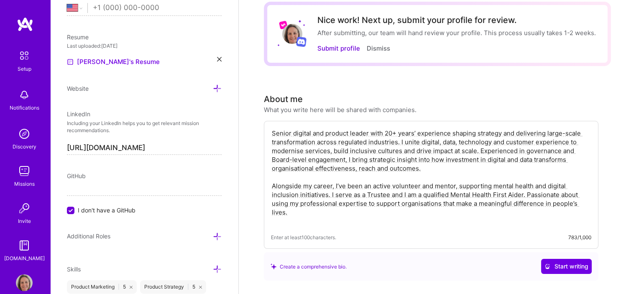
scroll to position [0, 0]
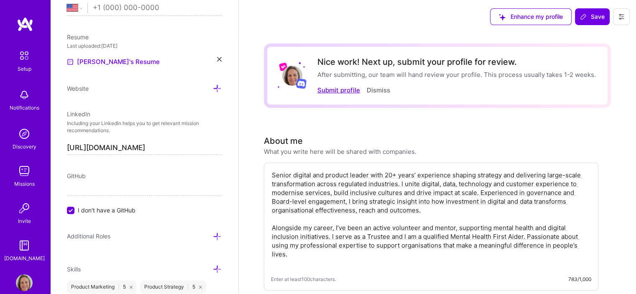
click at [340, 89] on button "Submit profile" at bounding box center [338, 90] width 43 height 9
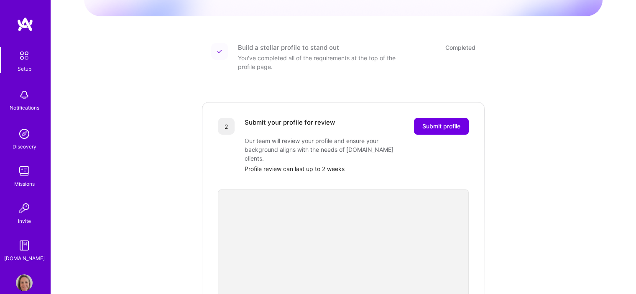
scroll to position [84, 0]
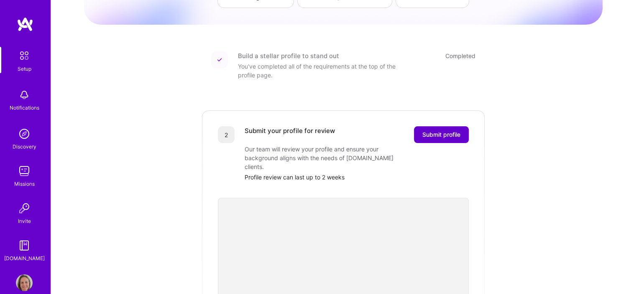
click at [434, 130] on span "Submit profile" at bounding box center [441, 134] width 38 height 8
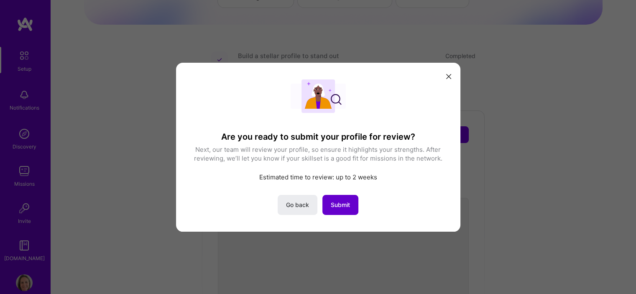
click at [336, 204] on span "Submit" at bounding box center [340, 204] width 19 height 8
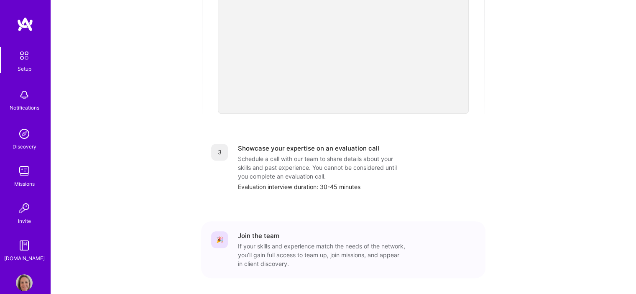
scroll to position [314, 0]
